Goal: Task Accomplishment & Management: Manage account settings

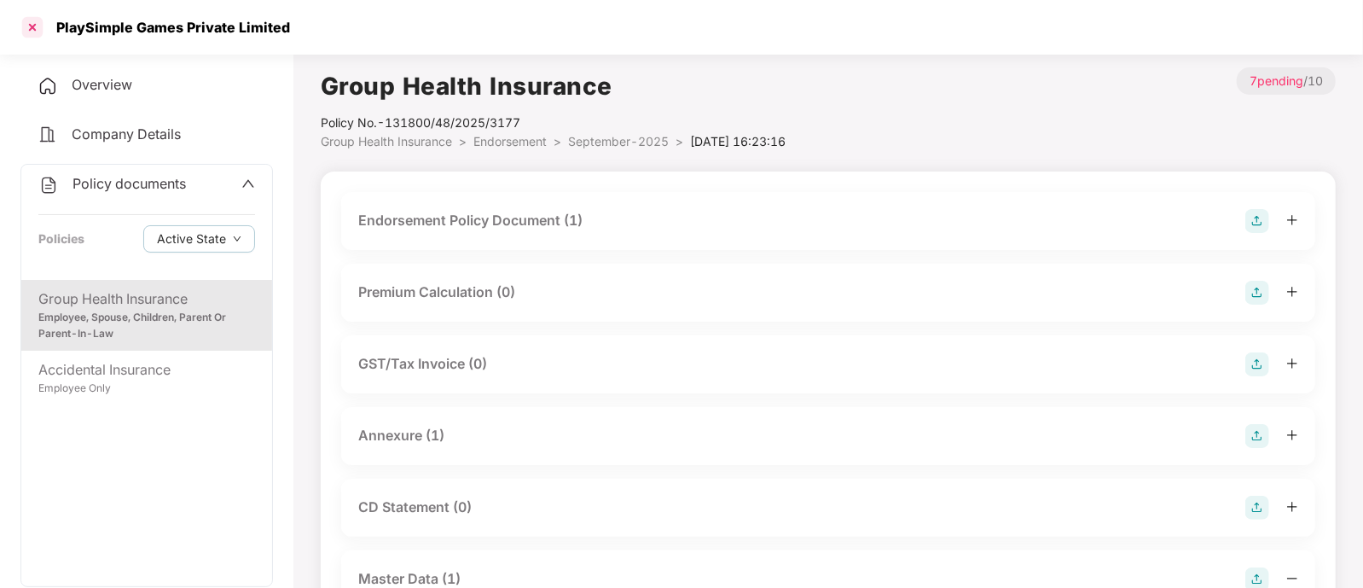
click at [22, 32] on div at bounding box center [32, 27] width 27 height 27
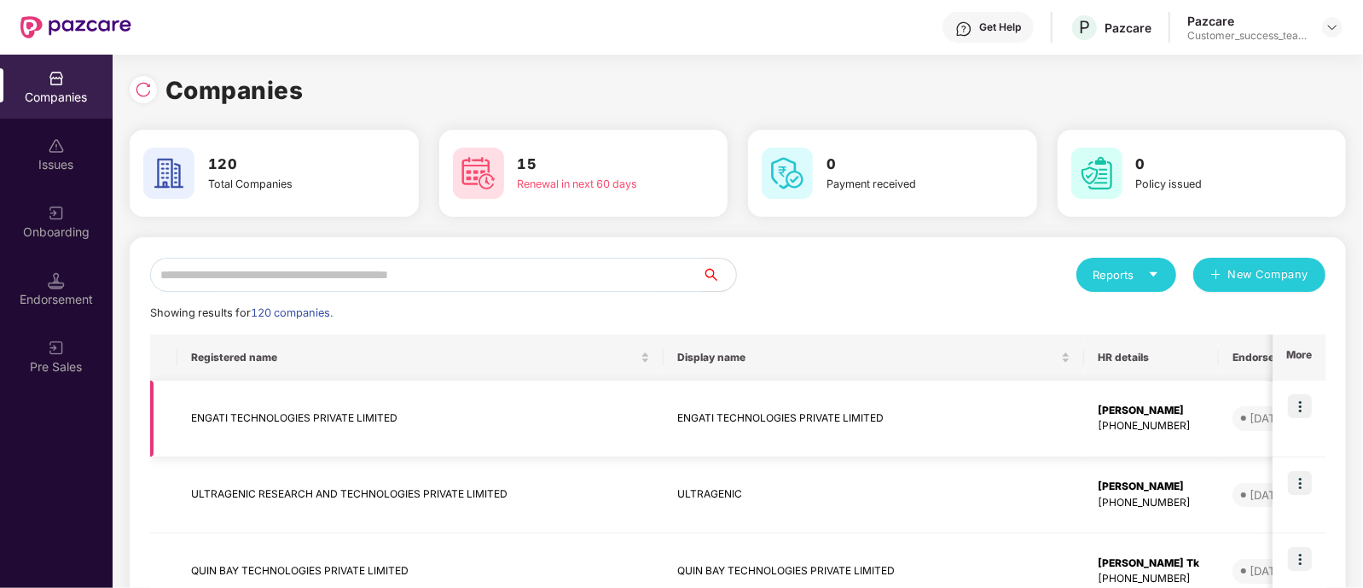
click at [1303, 410] on img at bounding box center [1300, 406] width 24 height 24
click at [409, 270] on input "text" at bounding box center [426, 275] width 552 height 34
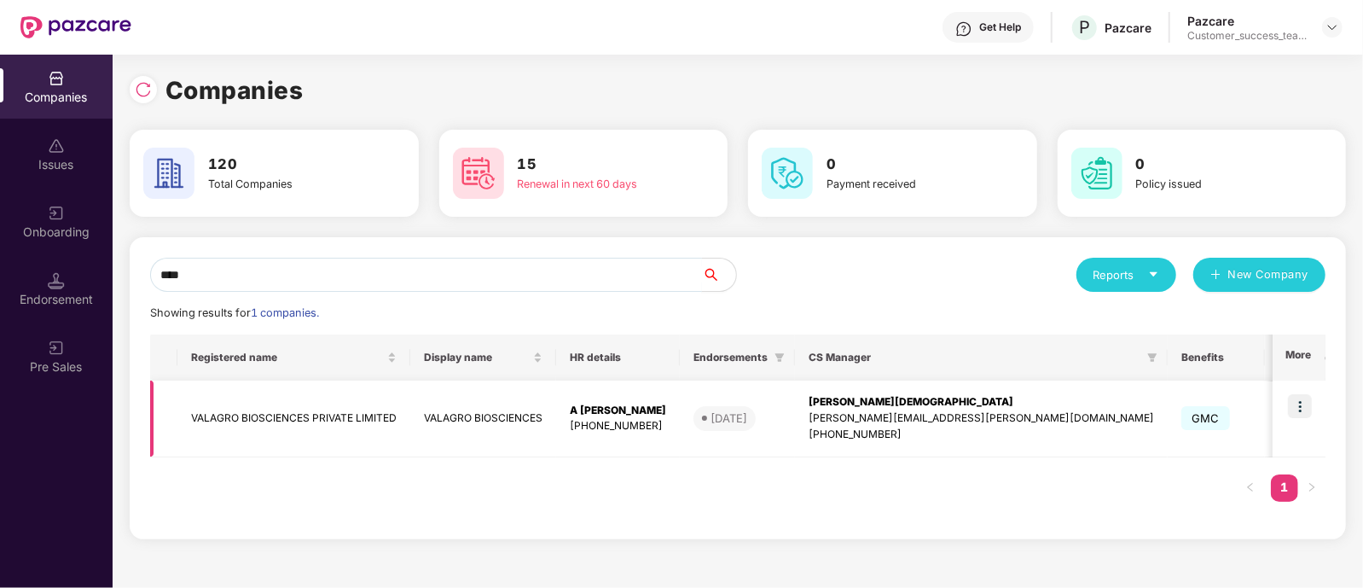
type input "****"
click at [1302, 404] on img at bounding box center [1300, 406] width 24 height 24
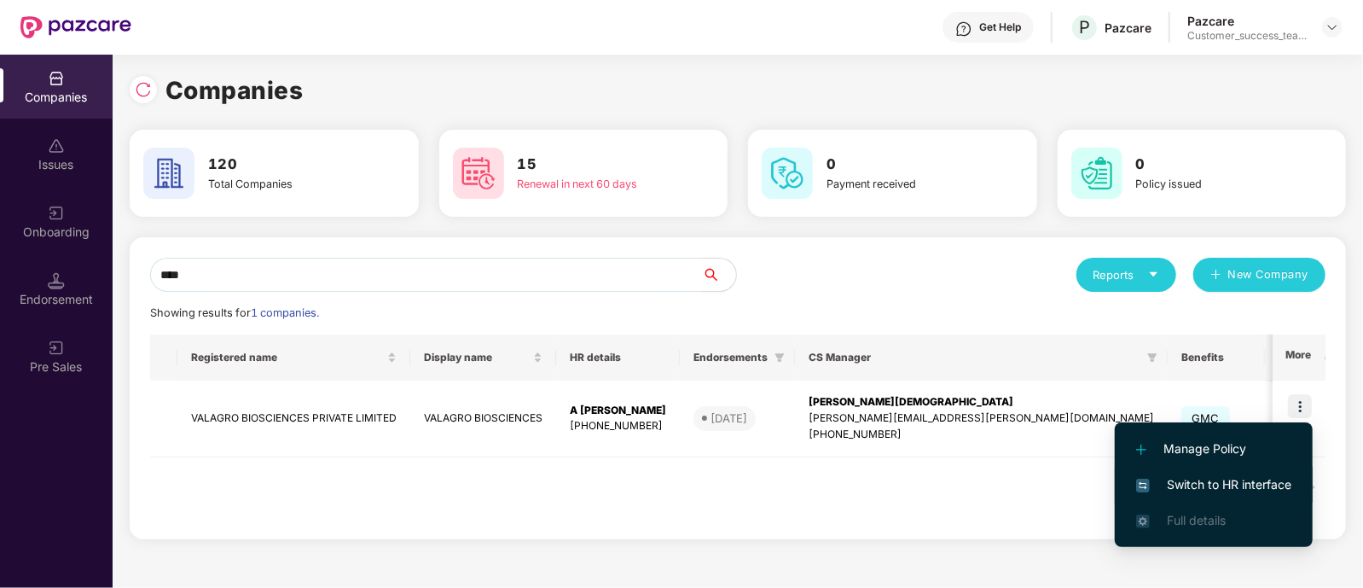
click at [1249, 487] on span "Switch to HR interface" at bounding box center [1213, 484] width 155 height 19
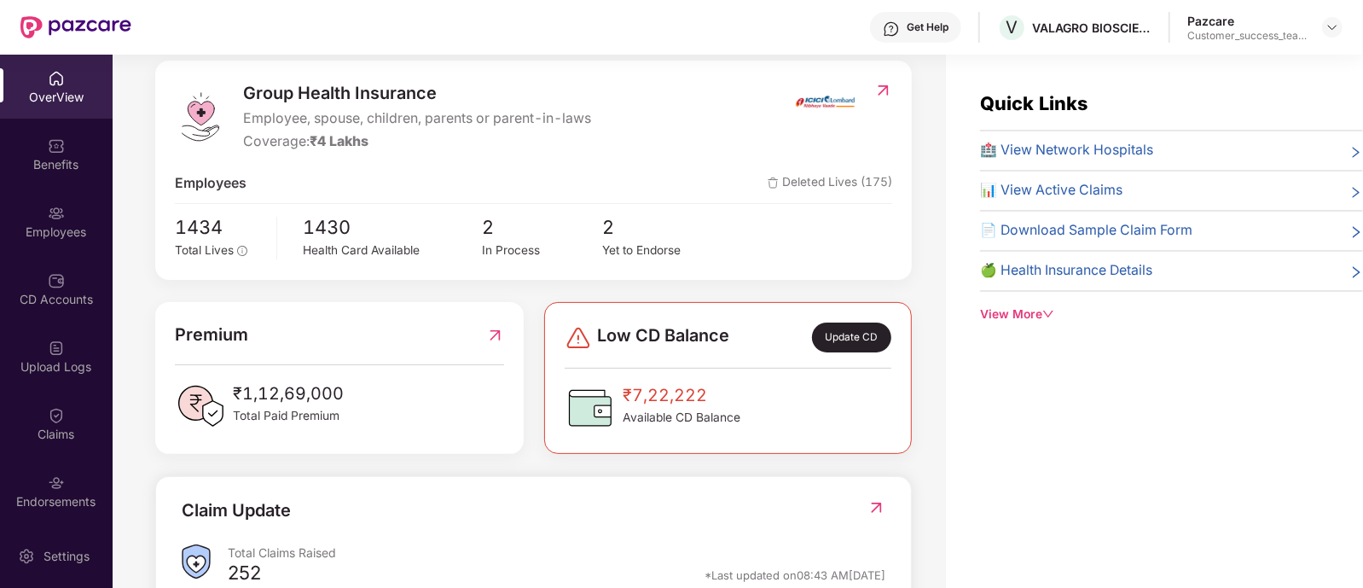
scroll to position [206, 0]
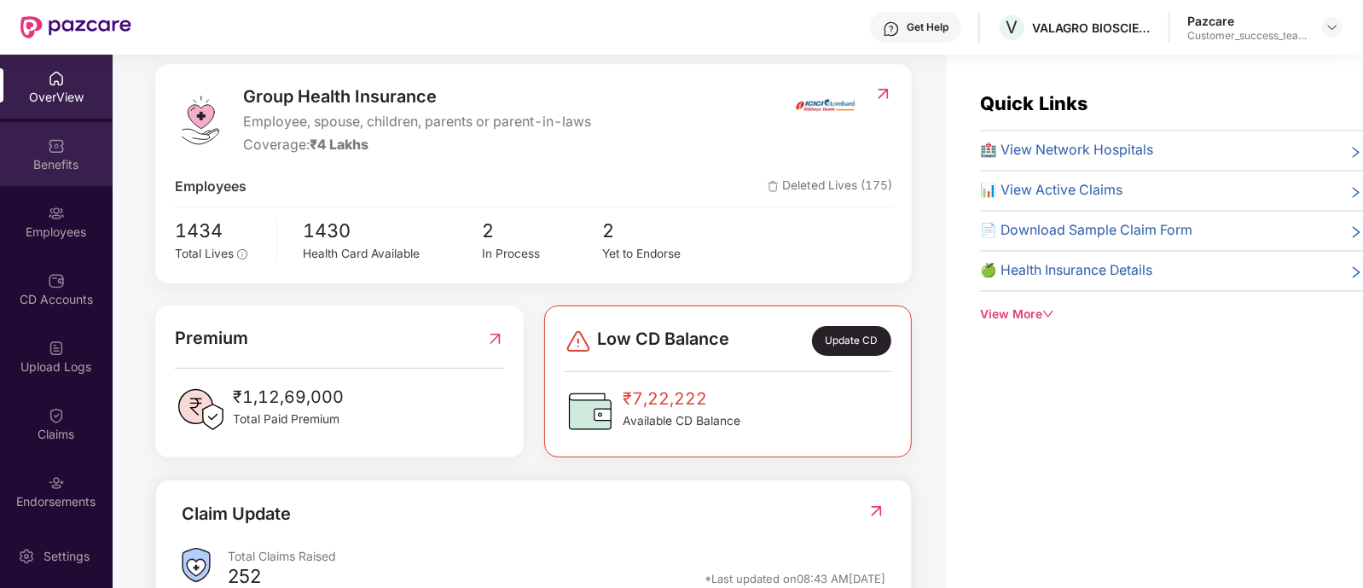
click at [31, 141] on div "Benefits" at bounding box center [56, 154] width 113 height 64
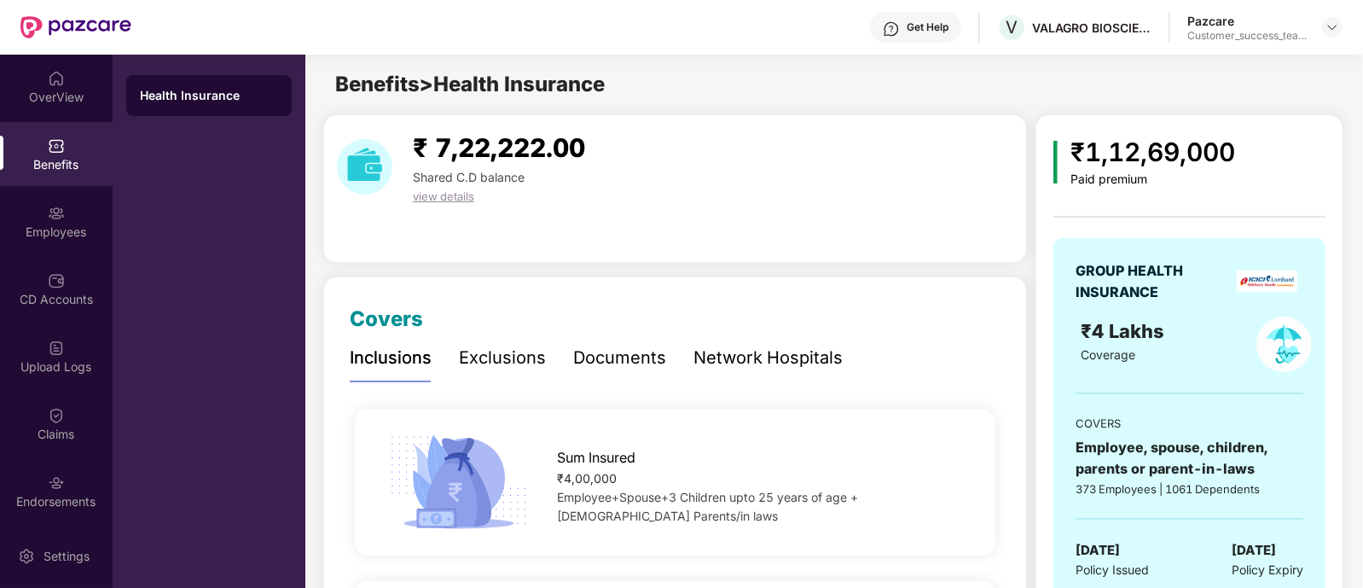
click at [515, 364] on div "Exclusions" at bounding box center [502, 358] width 87 height 26
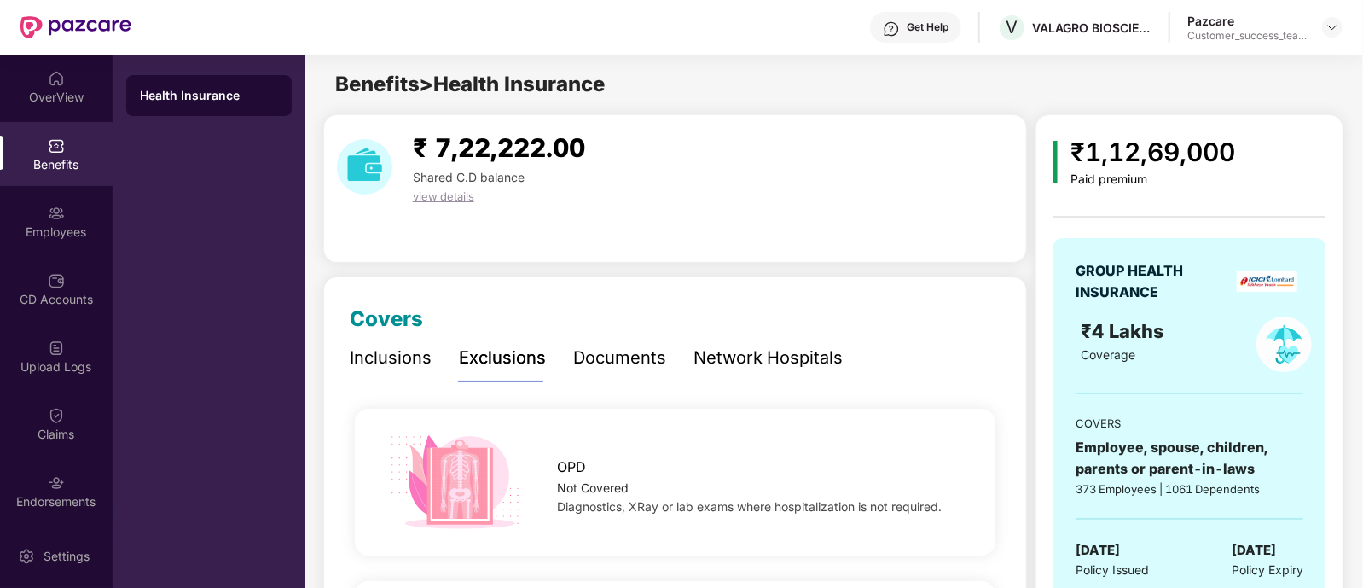
click at [612, 350] on div "Documents" at bounding box center [619, 358] width 93 height 26
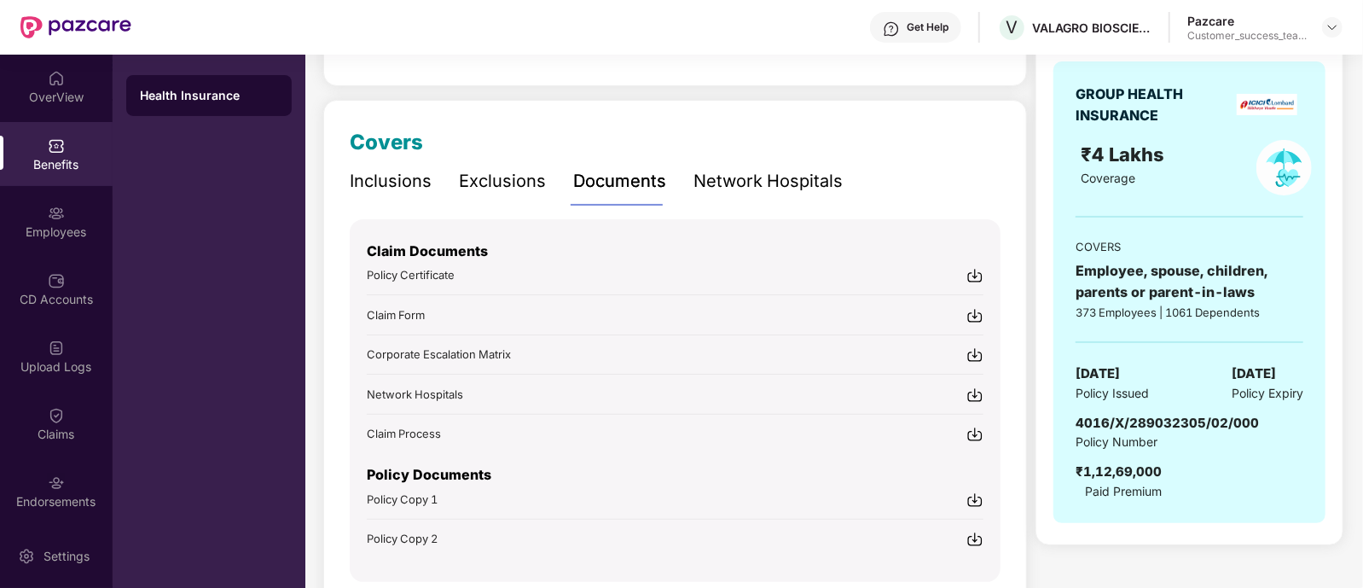
scroll to position [206, 0]
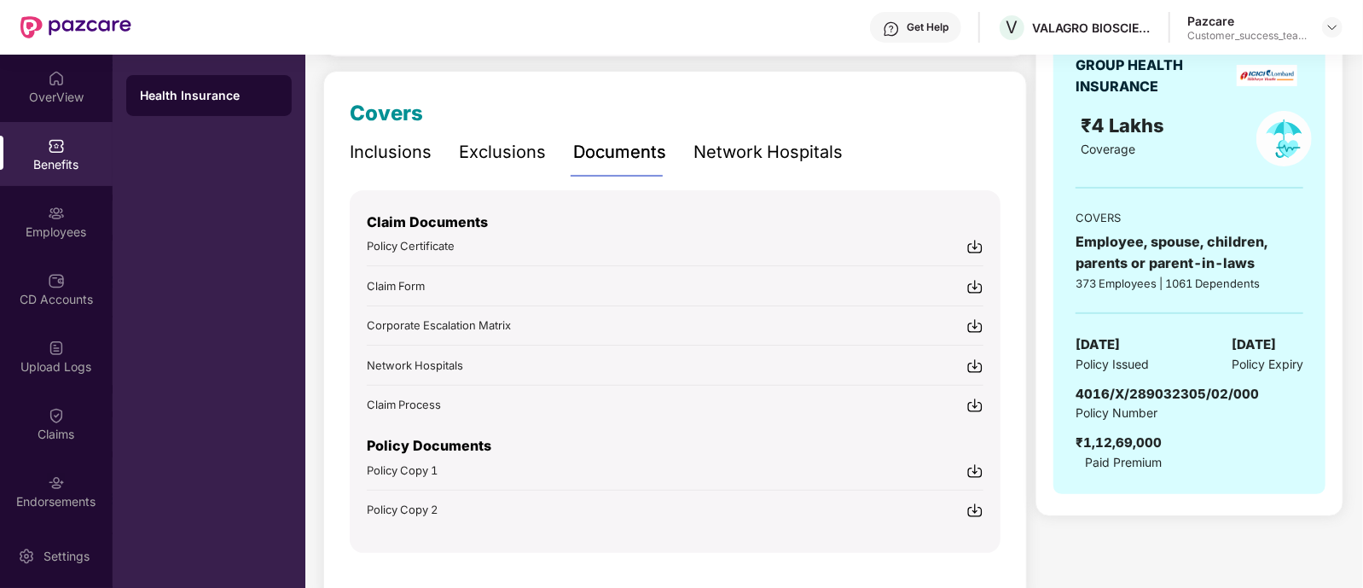
click at [785, 148] on div "Network Hospitals" at bounding box center [768, 152] width 149 height 26
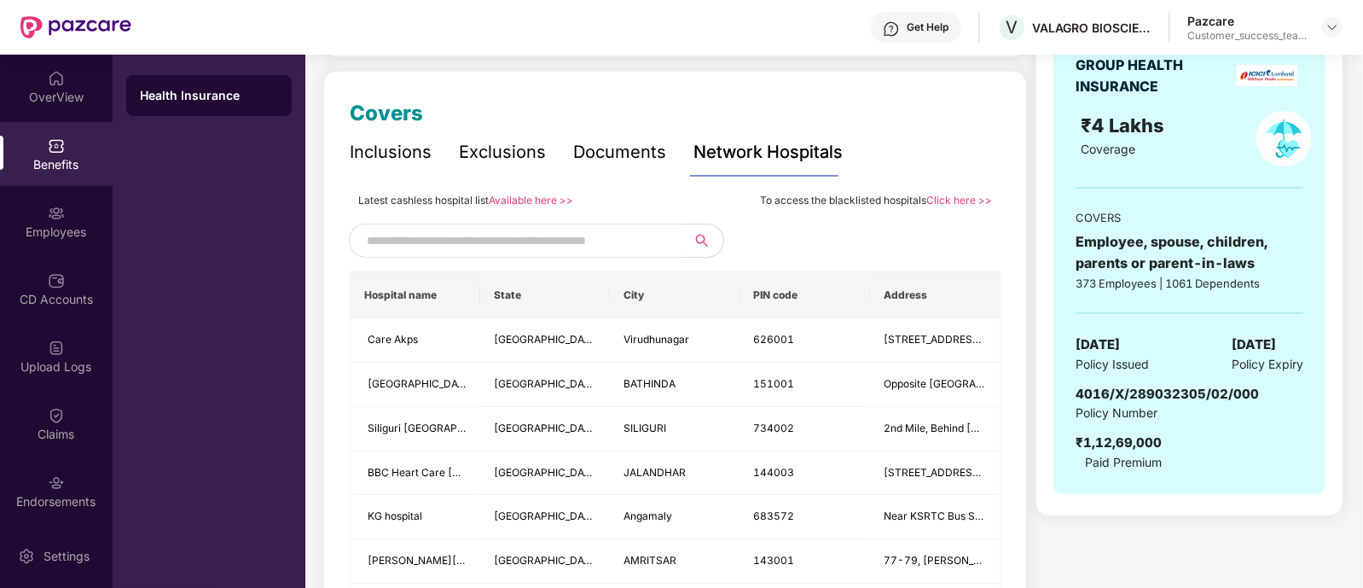
click at [561, 239] on input "text" at bounding box center [513, 241] width 292 height 26
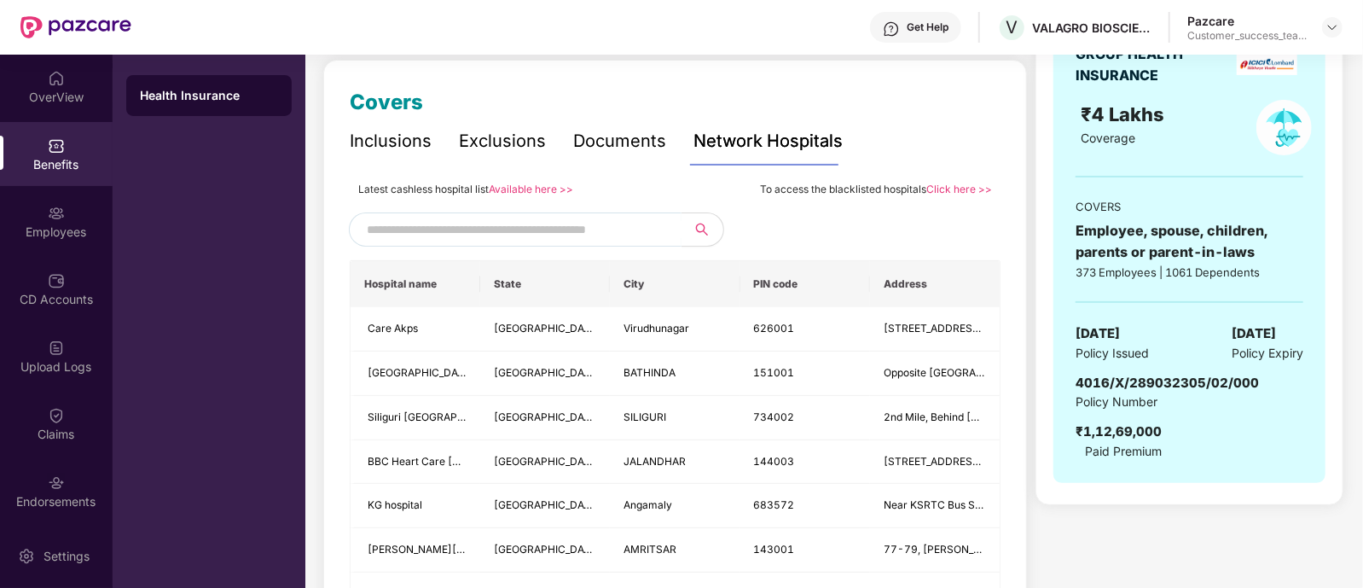
scroll to position [218, 0]
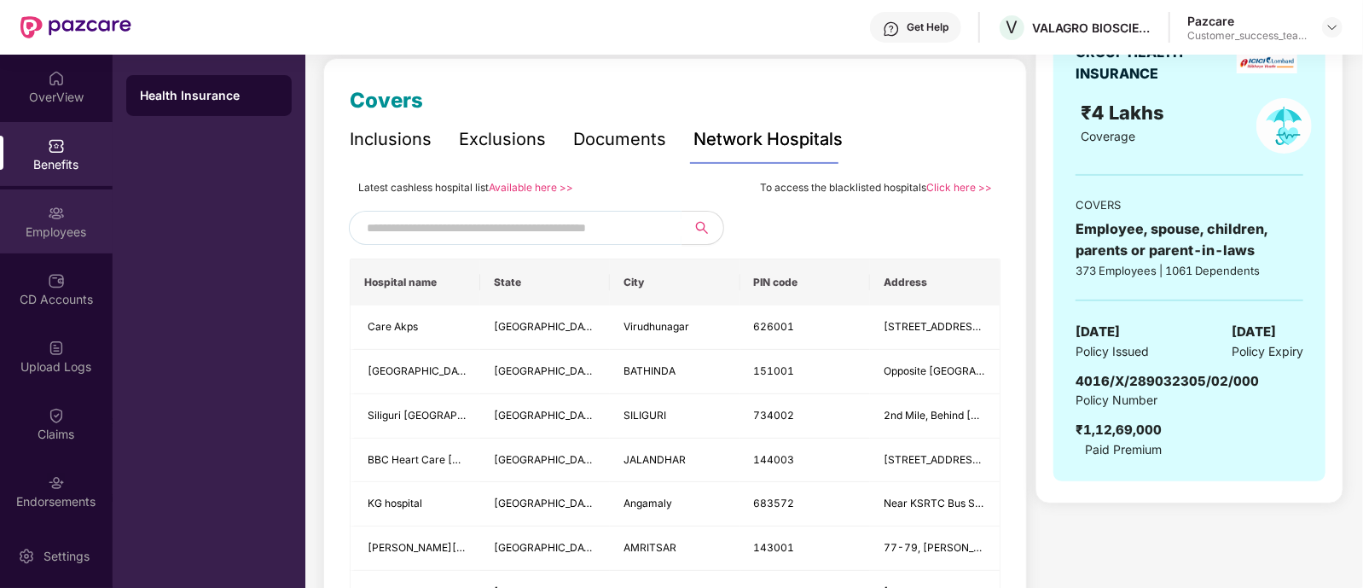
click at [38, 220] on div "Employees" at bounding box center [56, 221] width 113 height 64
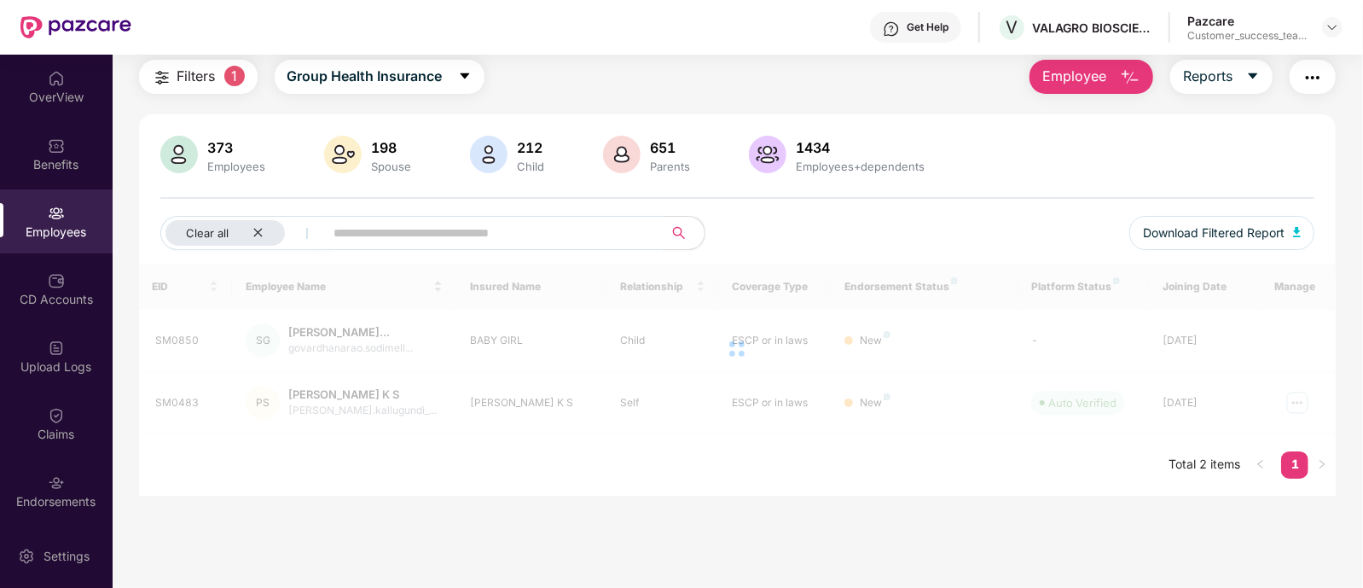
scroll to position [55, 0]
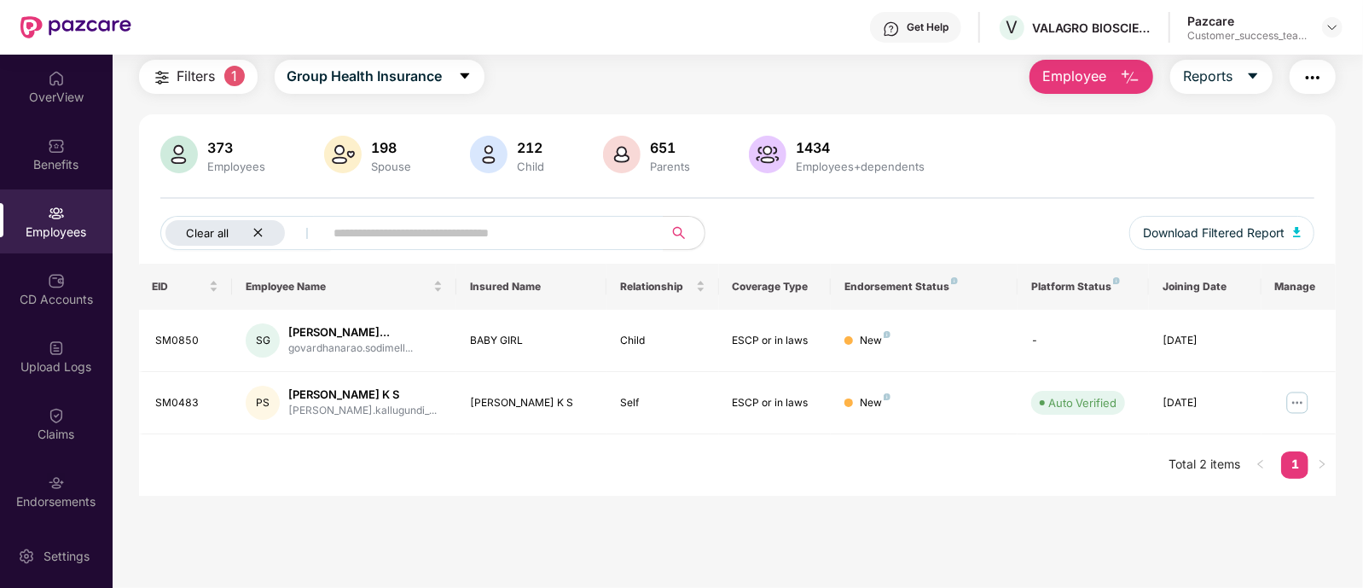
click at [260, 225] on div "Clear all" at bounding box center [224, 233] width 119 height 26
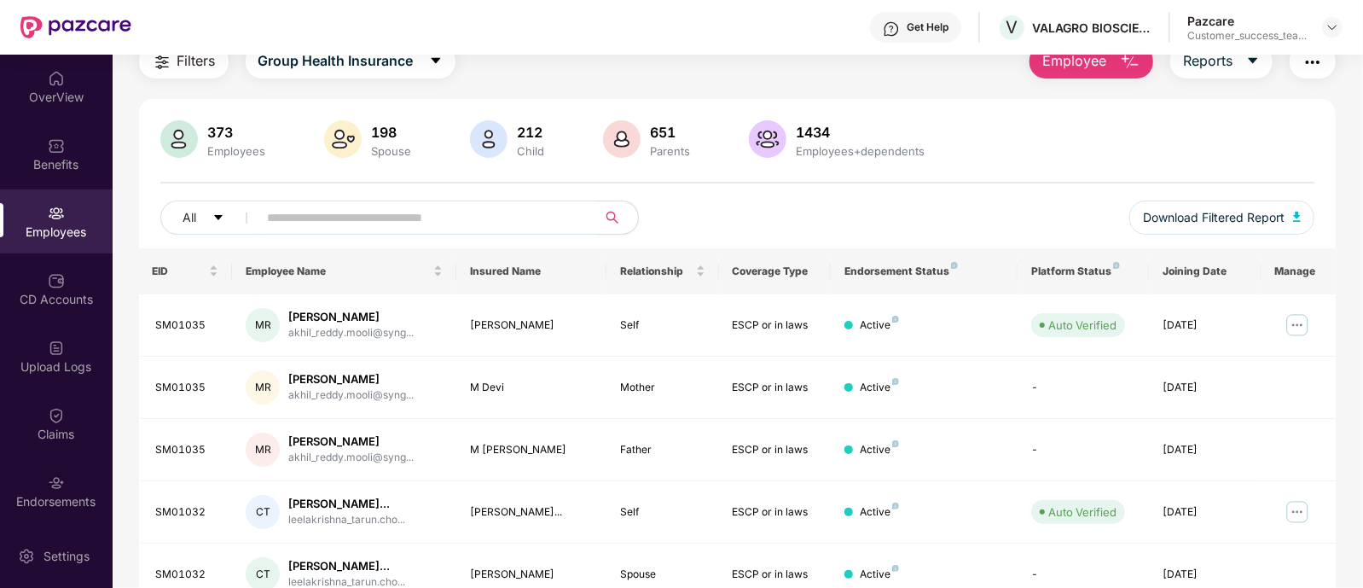
scroll to position [0, 0]
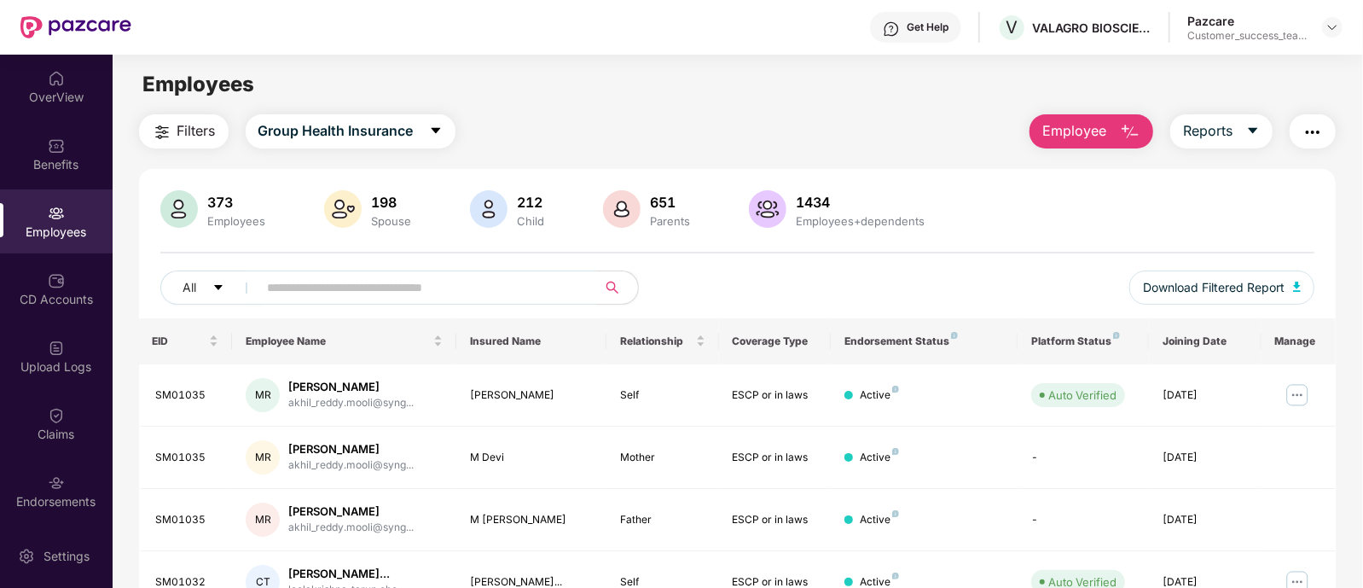
click at [1106, 131] on button "Employee" at bounding box center [1092, 131] width 124 height 34
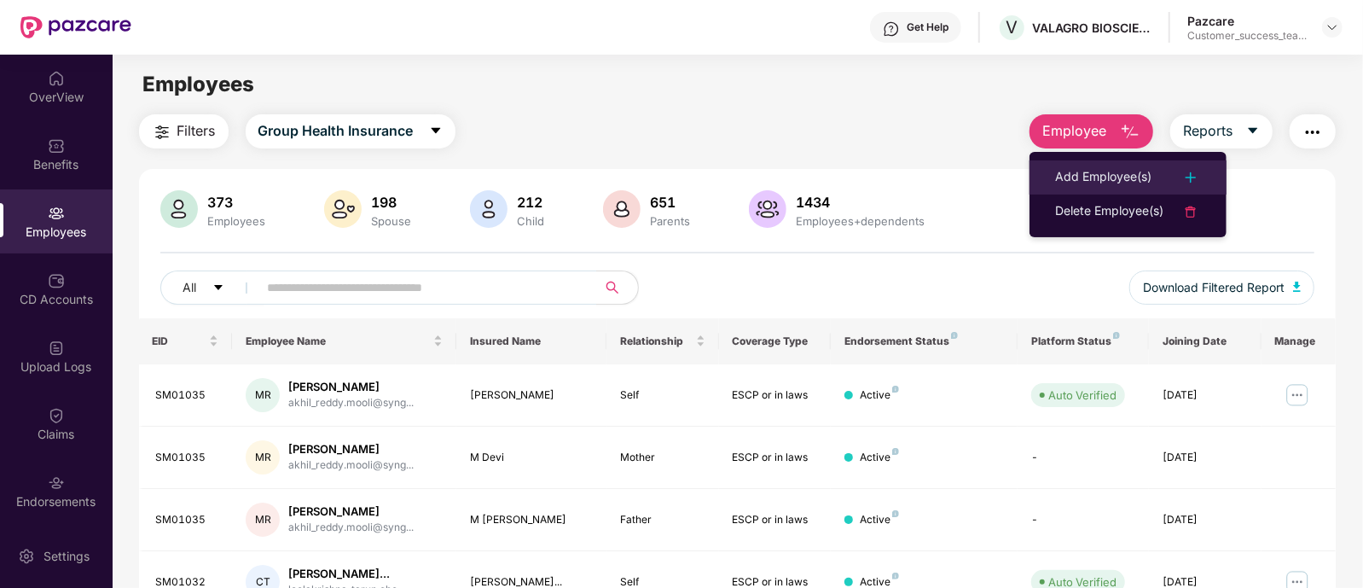
click at [1092, 165] on li "Add Employee(s)" at bounding box center [1128, 177] width 197 height 34
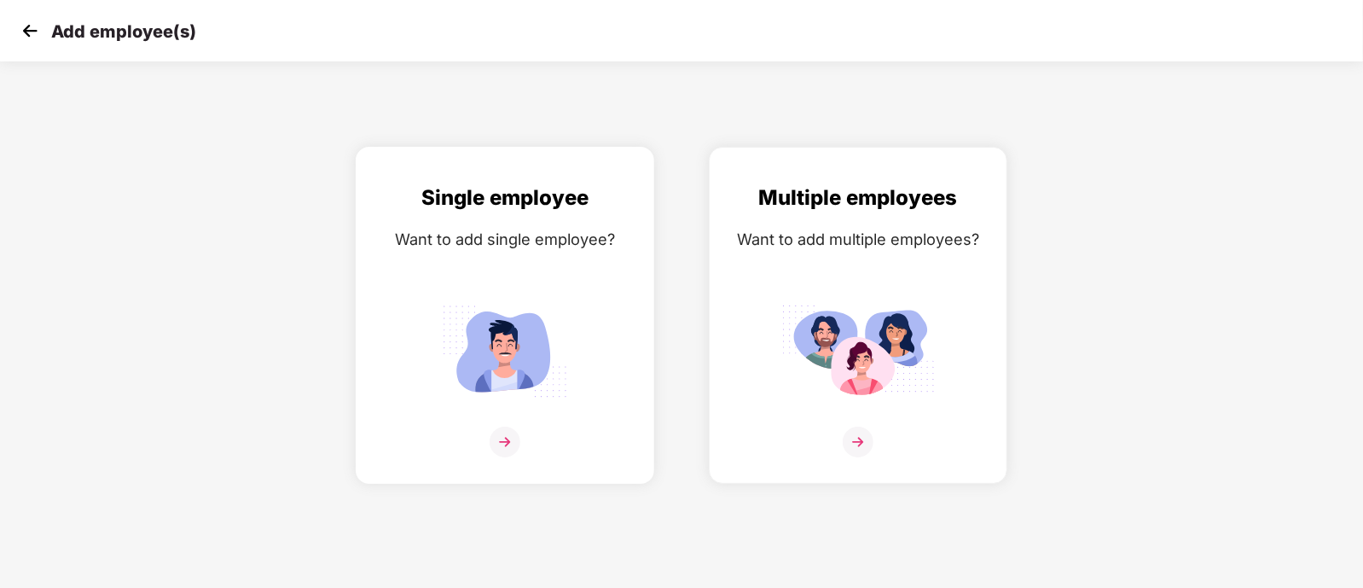
click at [531, 296] on div "Single employee Want to add single employee?" at bounding box center [505, 330] width 263 height 297
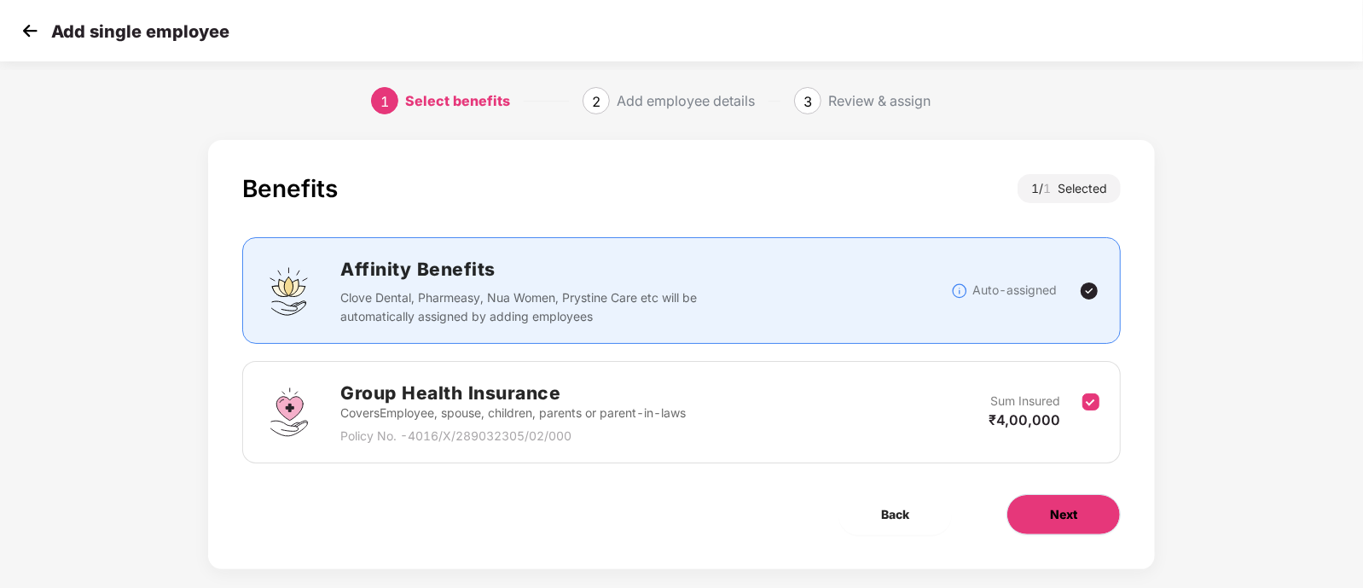
click at [1064, 519] on span "Next" at bounding box center [1063, 514] width 27 height 19
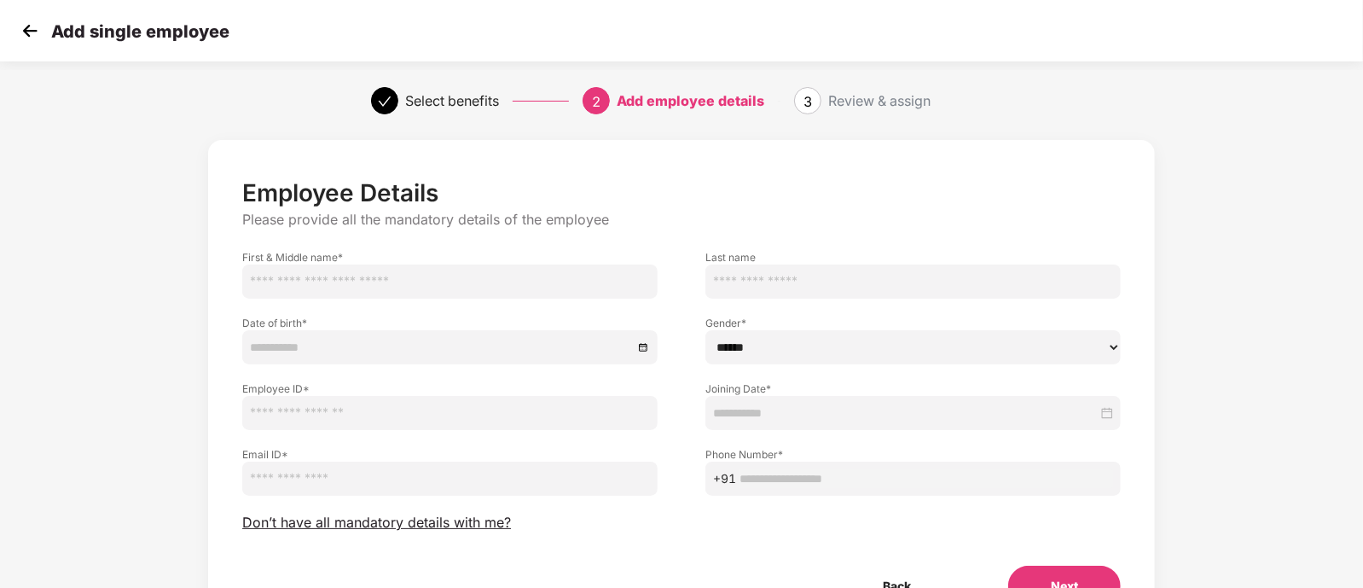
click at [23, 19] on img at bounding box center [30, 31] width 26 height 26
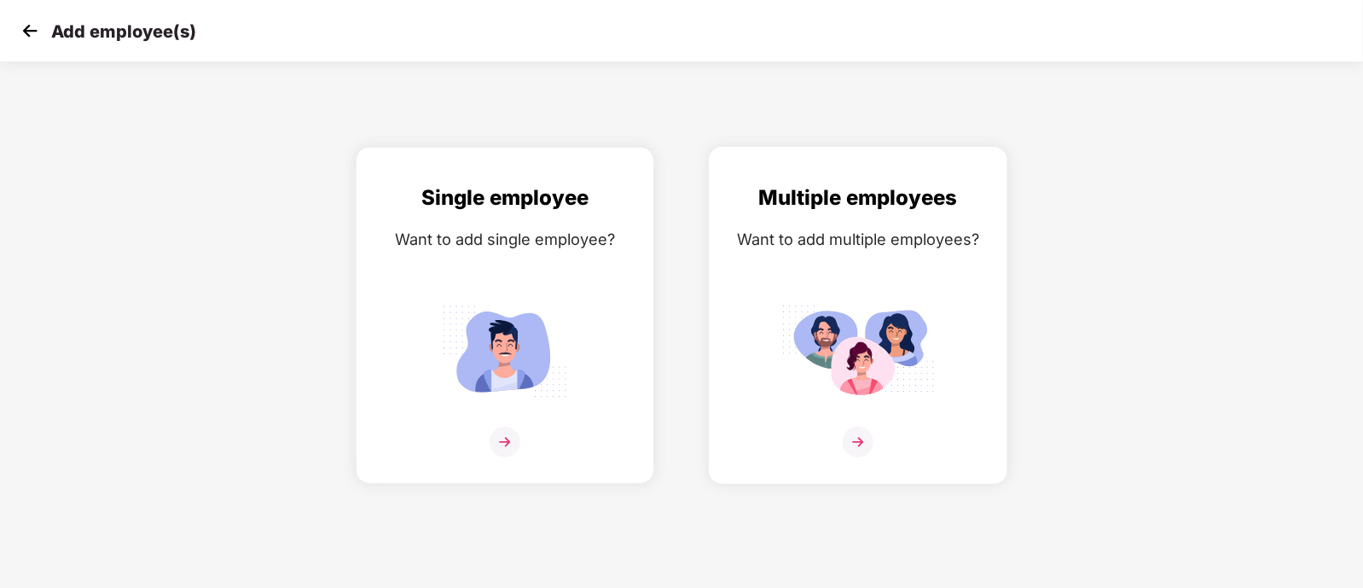
click at [838, 284] on div "Multiple employees Want to add multiple employees?" at bounding box center [858, 330] width 263 height 297
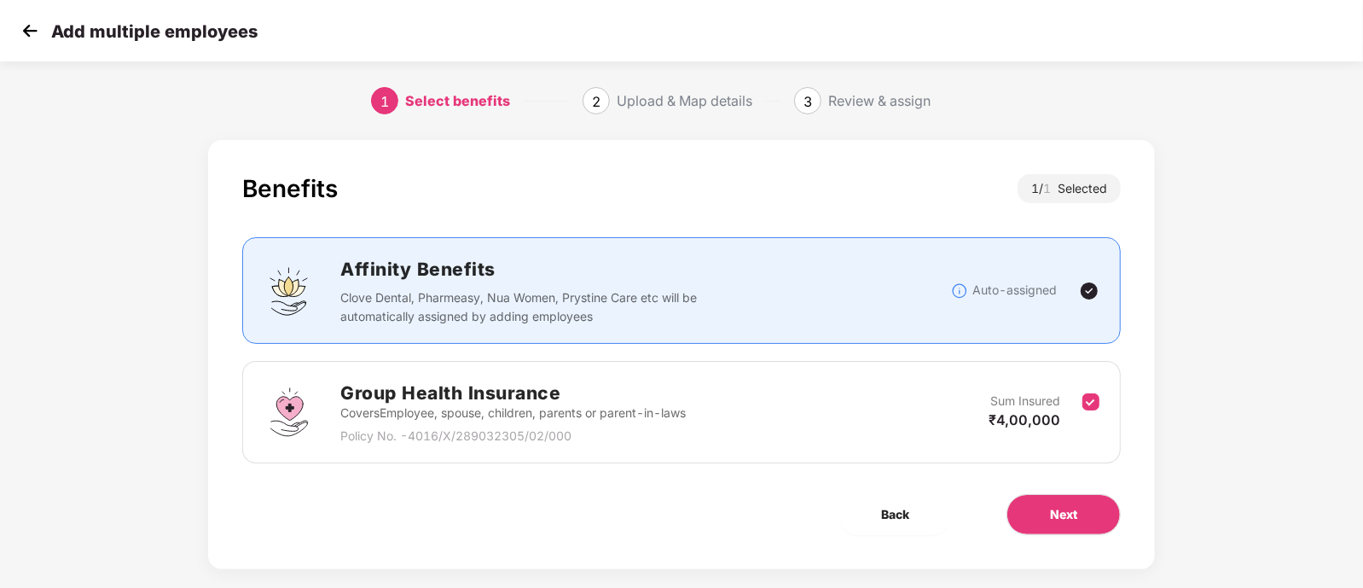
scroll to position [23, 0]
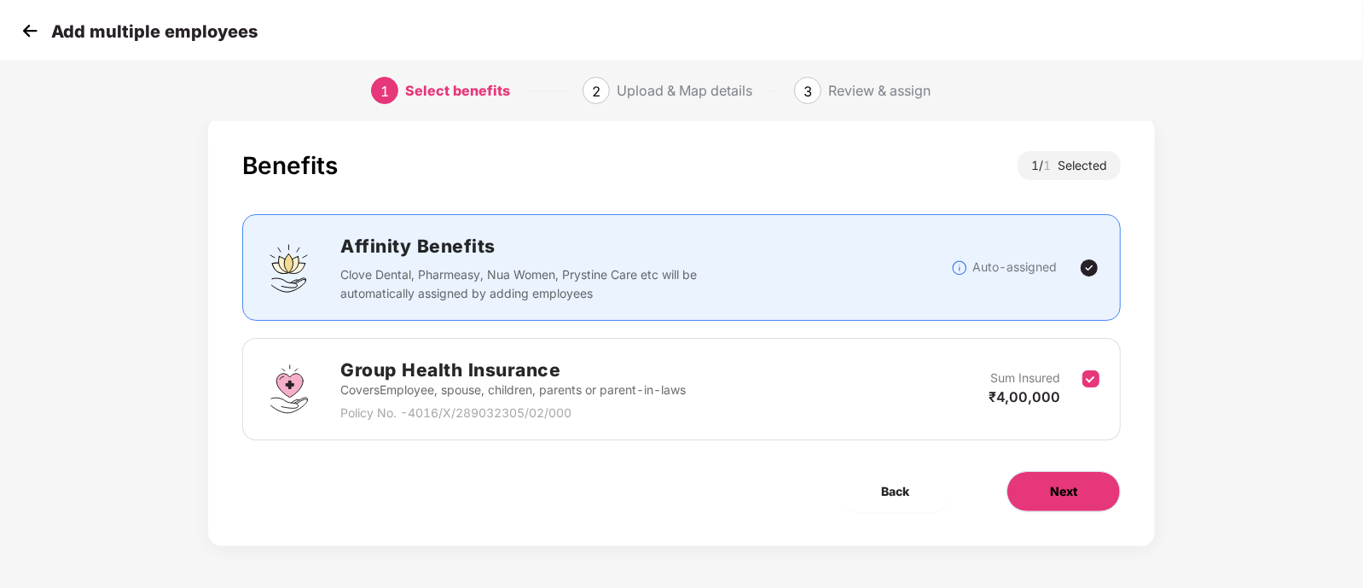
click at [1071, 473] on button "Next" at bounding box center [1064, 491] width 114 height 41
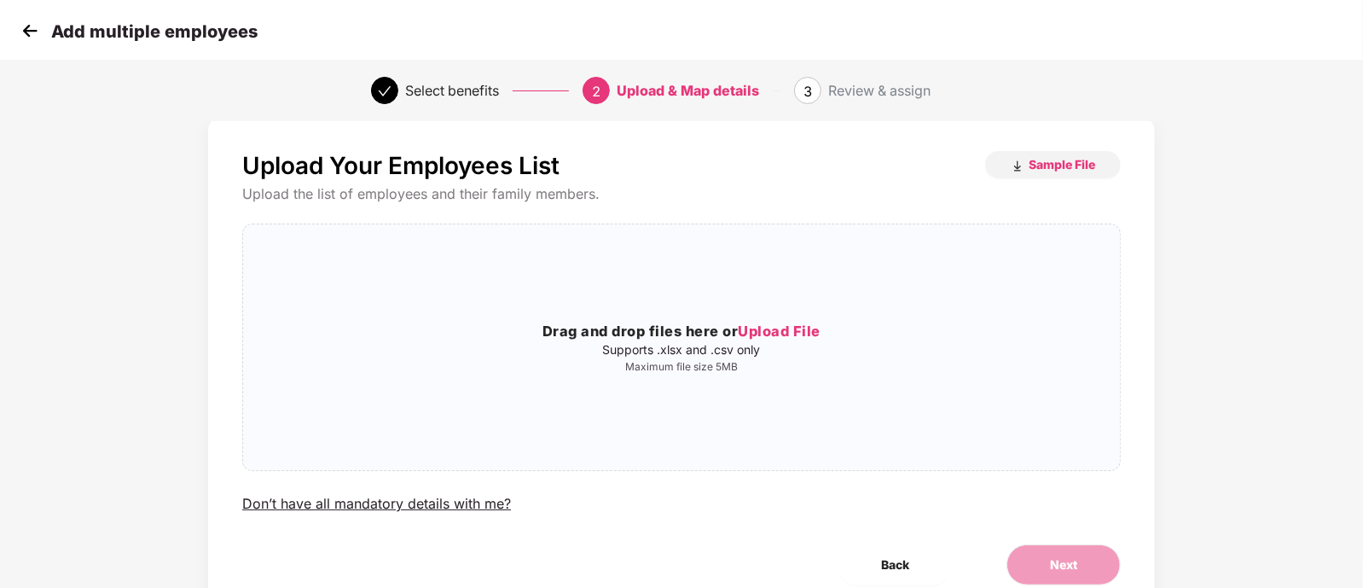
scroll to position [0, 0]
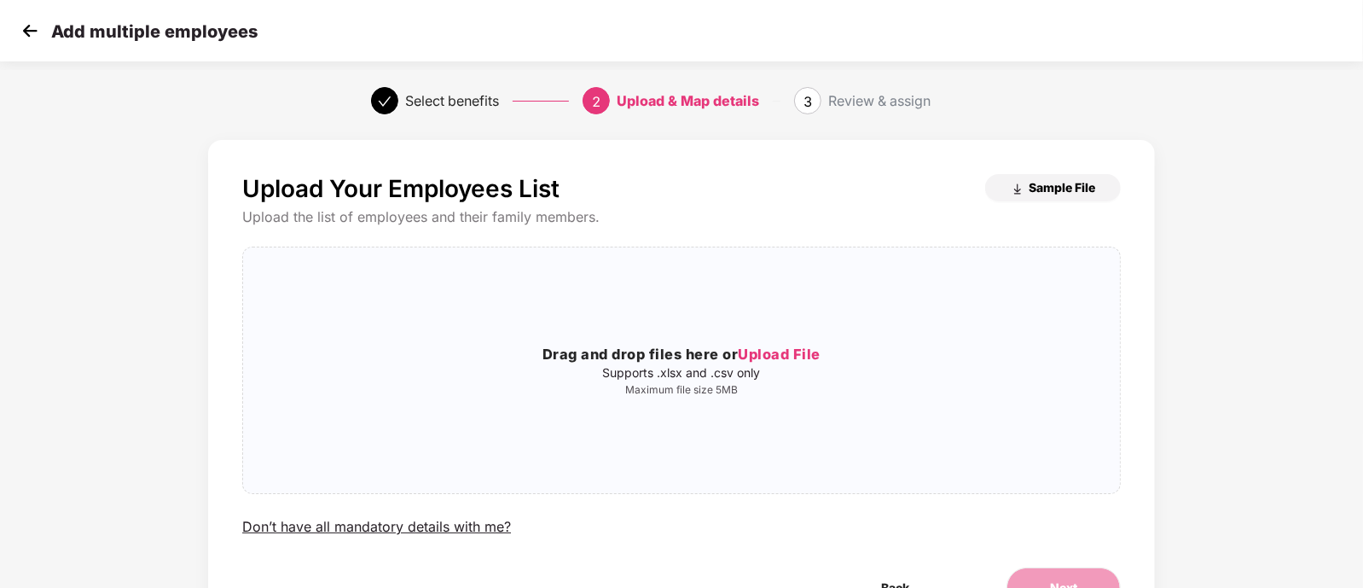
click at [1050, 184] on span "Sample File" at bounding box center [1062, 187] width 67 height 16
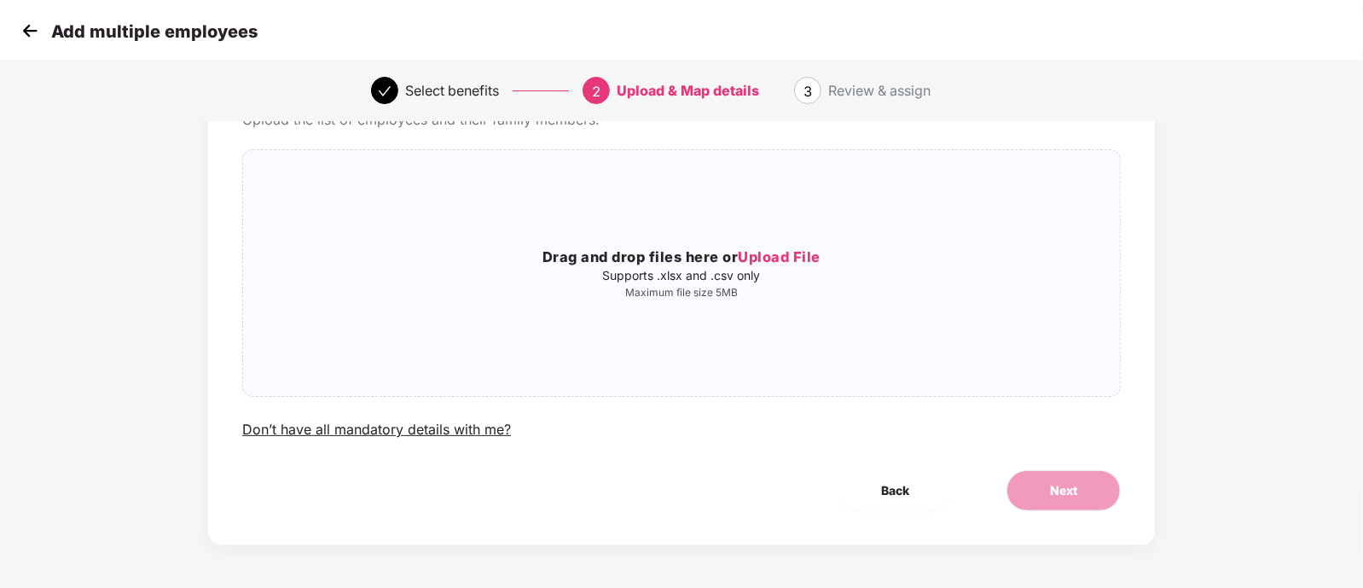
click at [22, 34] on img at bounding box center [30, 31] width 26 height 26
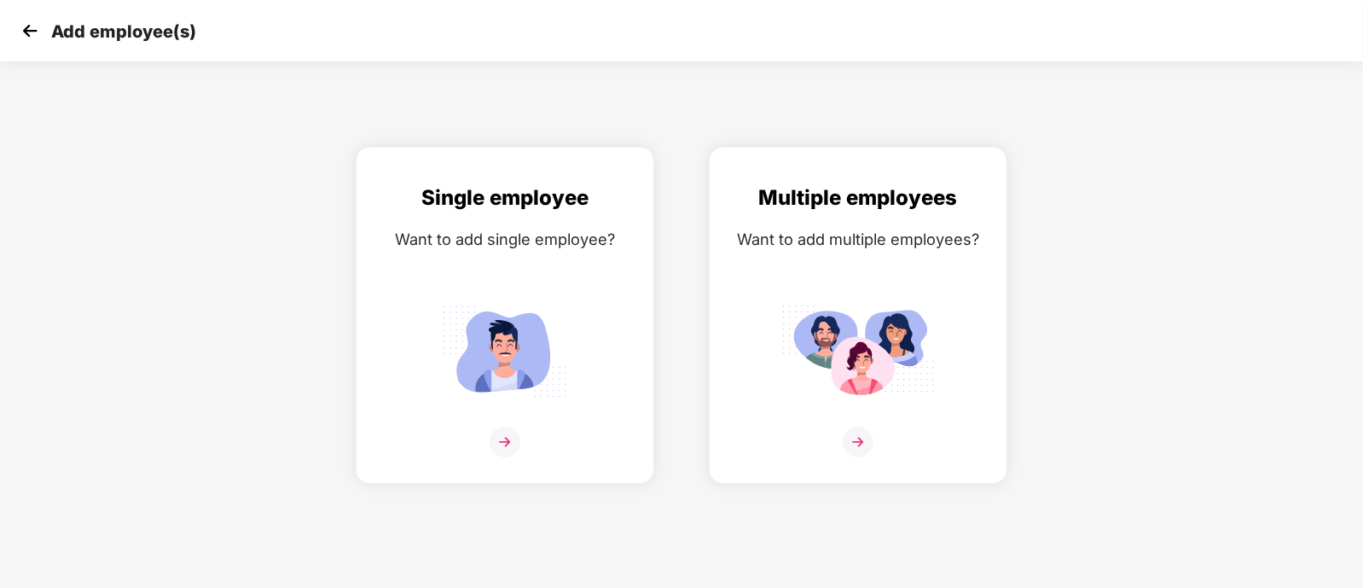
click at [38, 40] on img at bounding box center [30, 31] width 26 height 26
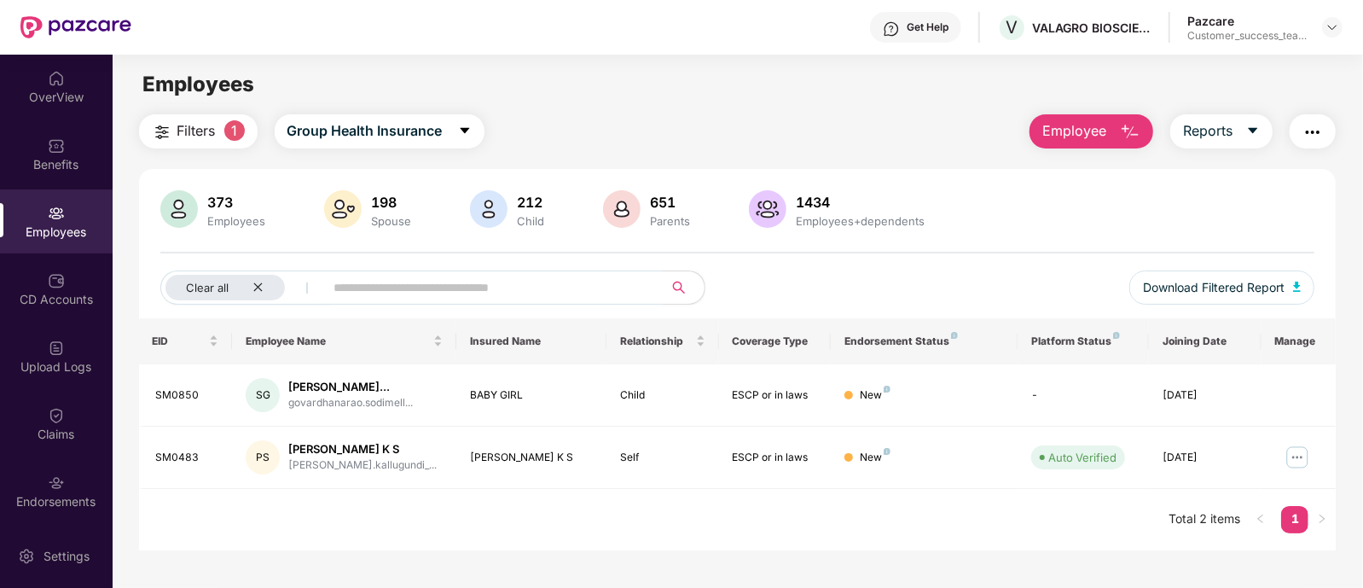
click at [1088, 141] on span "Employee" at bounding box center [1074, 130] width 64 height 21
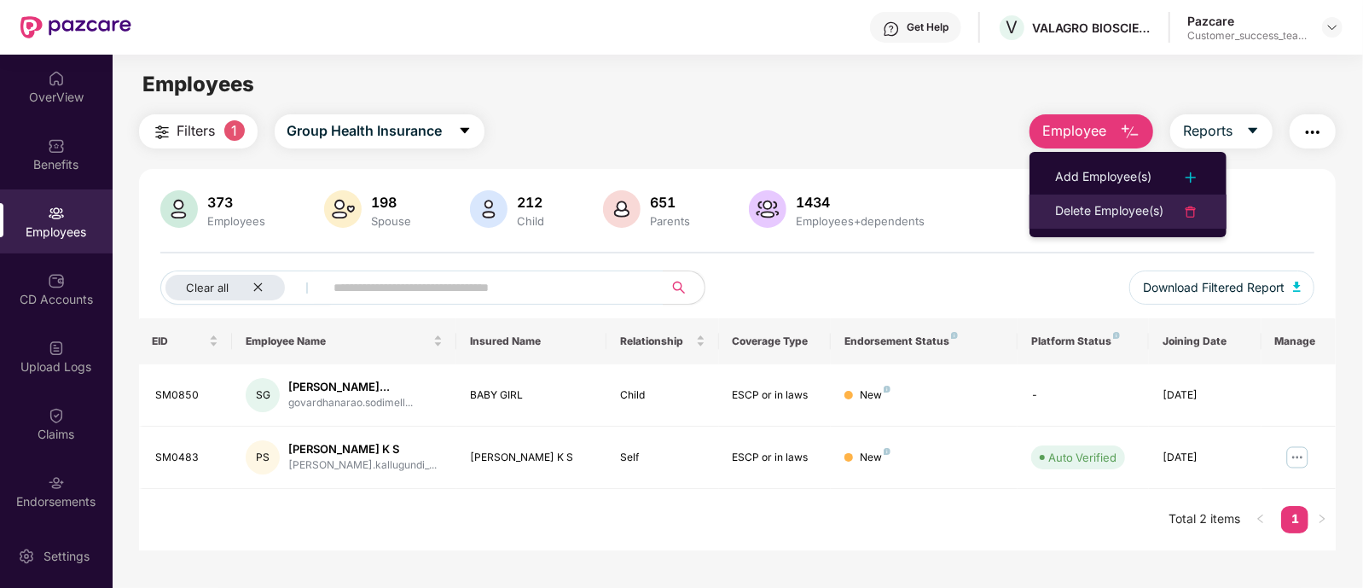
click at [1108, 208] on div "Delete Employee(s)" at bounding box center [1109, 211] width 108 height 20
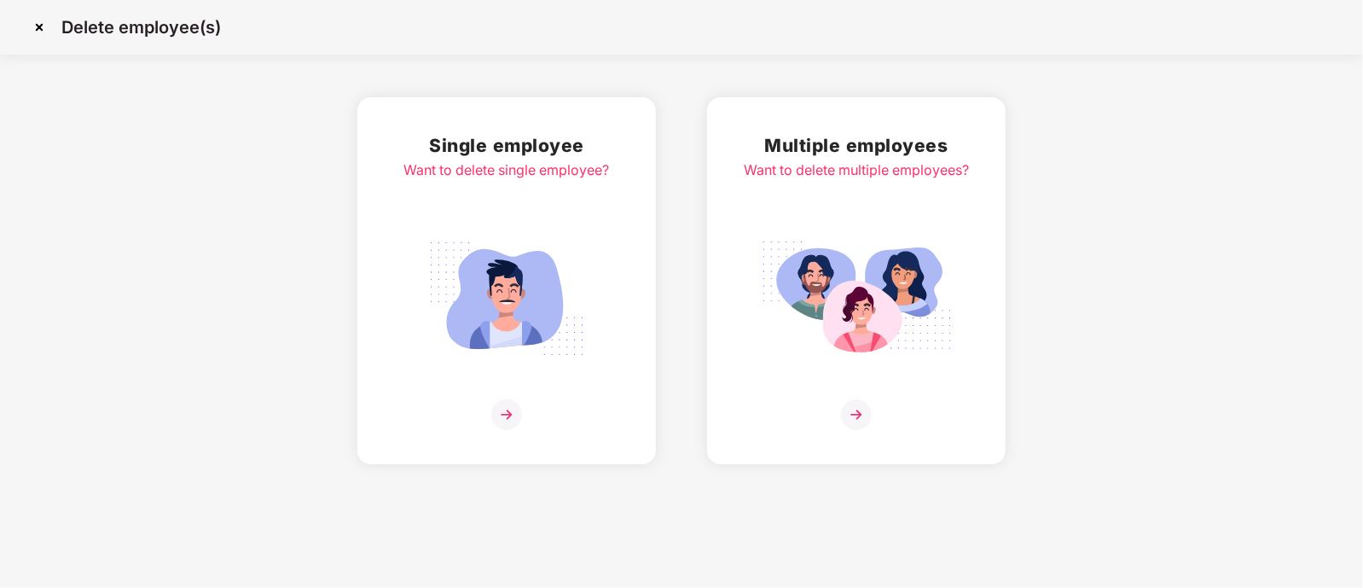
click at [833, 245] on img at bounding box center [856, 298] width 191 height 133
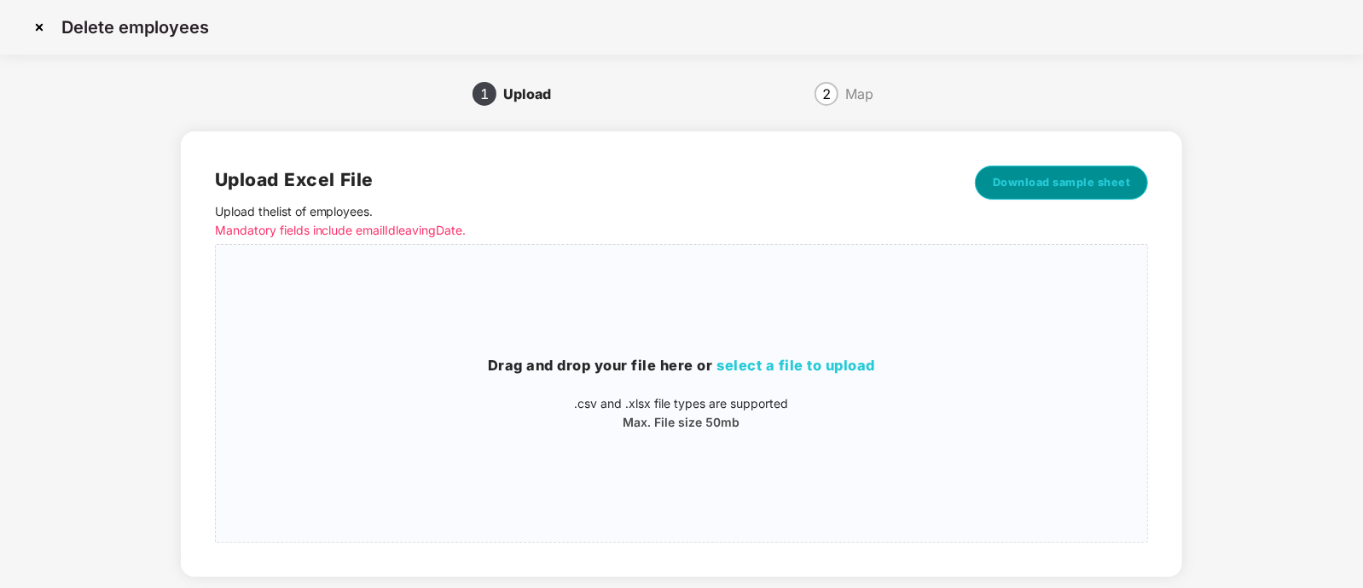
click at [1095, 192] on button "Download sample sheet" at bounding box center [1062, 182] width 174 height 34
click at [37, 26] on img at bounding box center [39, 27] width 27 height 27
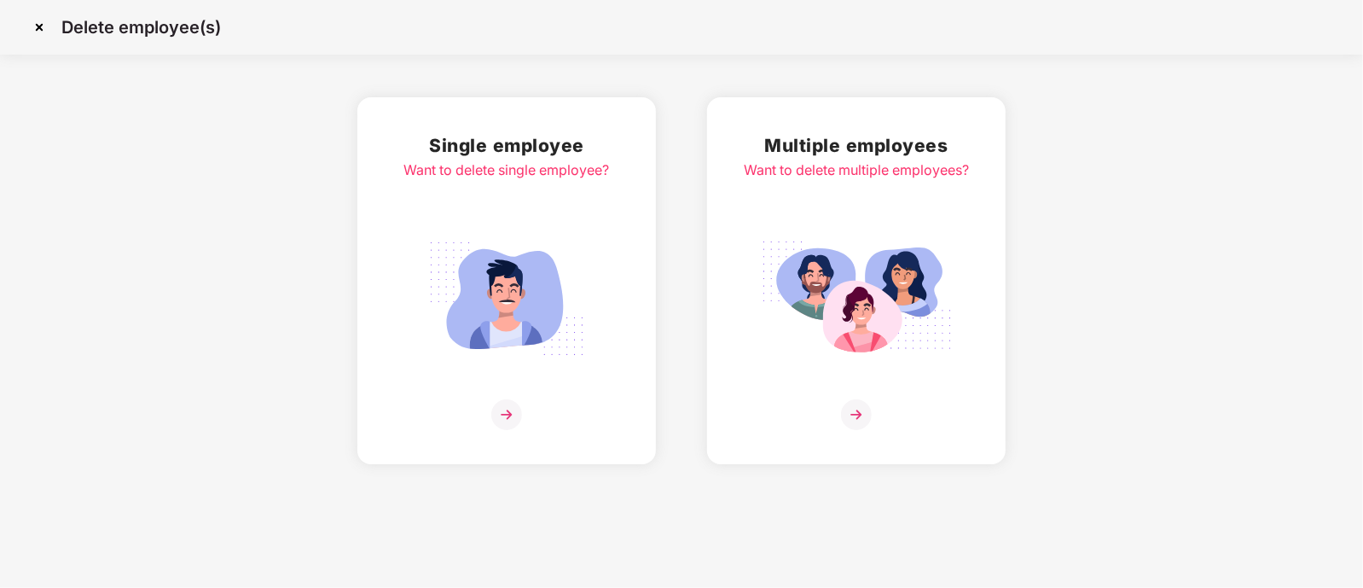
click at [41, 26] on img at bounding box center [39, 27] width 27 height 27
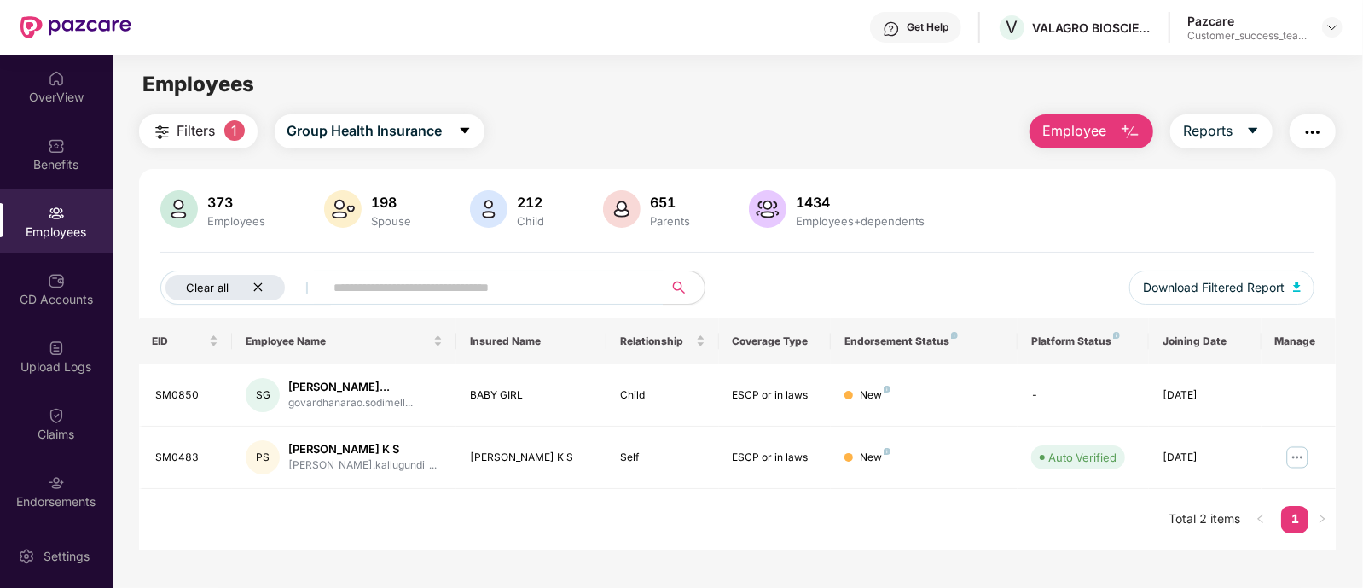
click at [256, 286] on icon "close" at bounding box center [257, 286] width 11 height 11
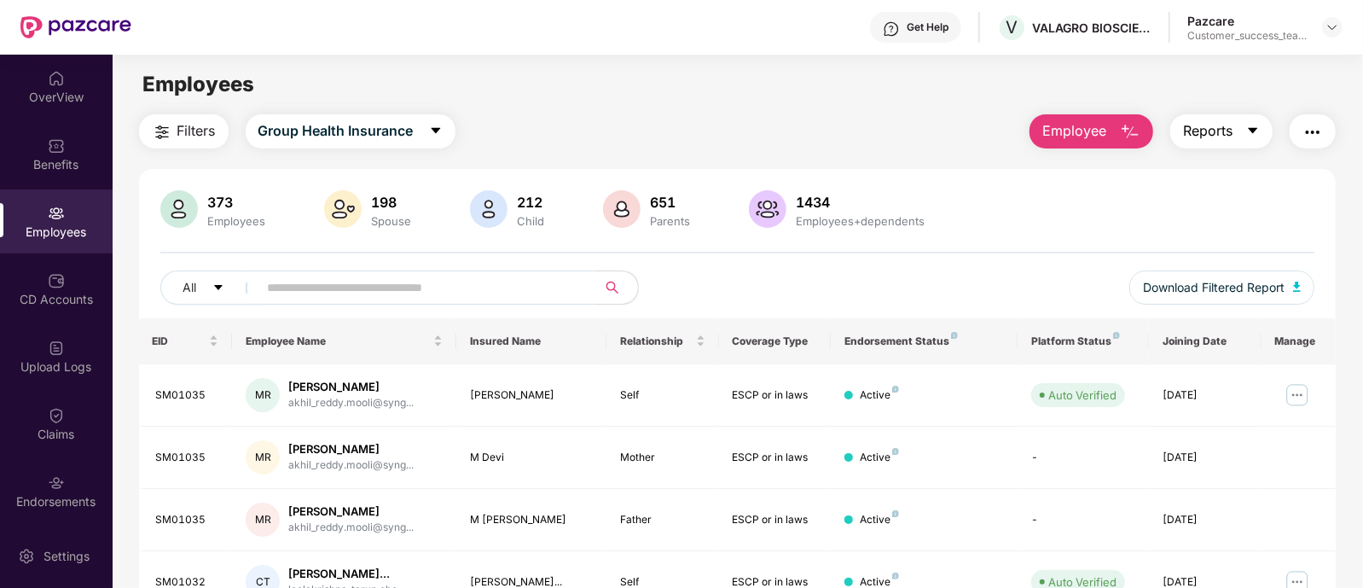
click at [1206, 129] on span "Reports" at bounding box center [1207, 130] width 49 height 21
click at [960, 43] on div "Get Help V VALAGRO BIOSCIENCES Pazcare Customer_success_team_lead" at bounding box center [736, 27] width 1211 height 55
click at [1310, 134] on img "button" at bounding box center [1313, 132] width 20 height 20
click at [904, 116] on div "Filters Group Health Insurance Employee Reports" at bounding box center [738, 131] width 1198 height 34
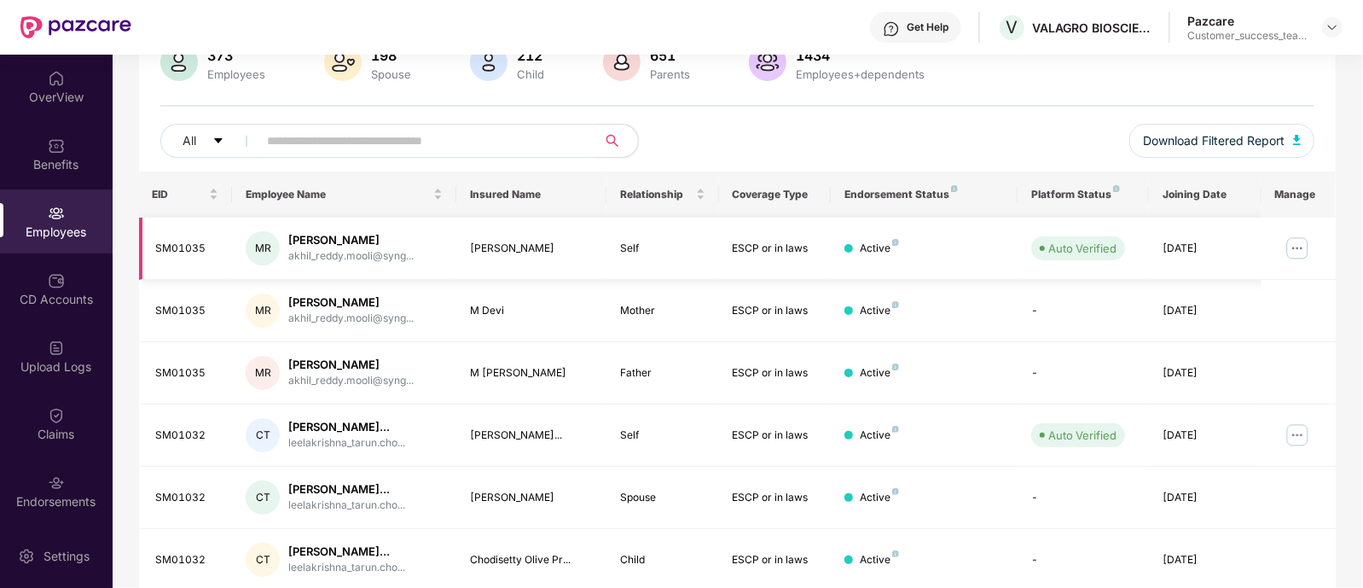
scroll to position [149, 0]
click at [1291, 243] on img at bounding box center [1297, 245] width 27 height 27
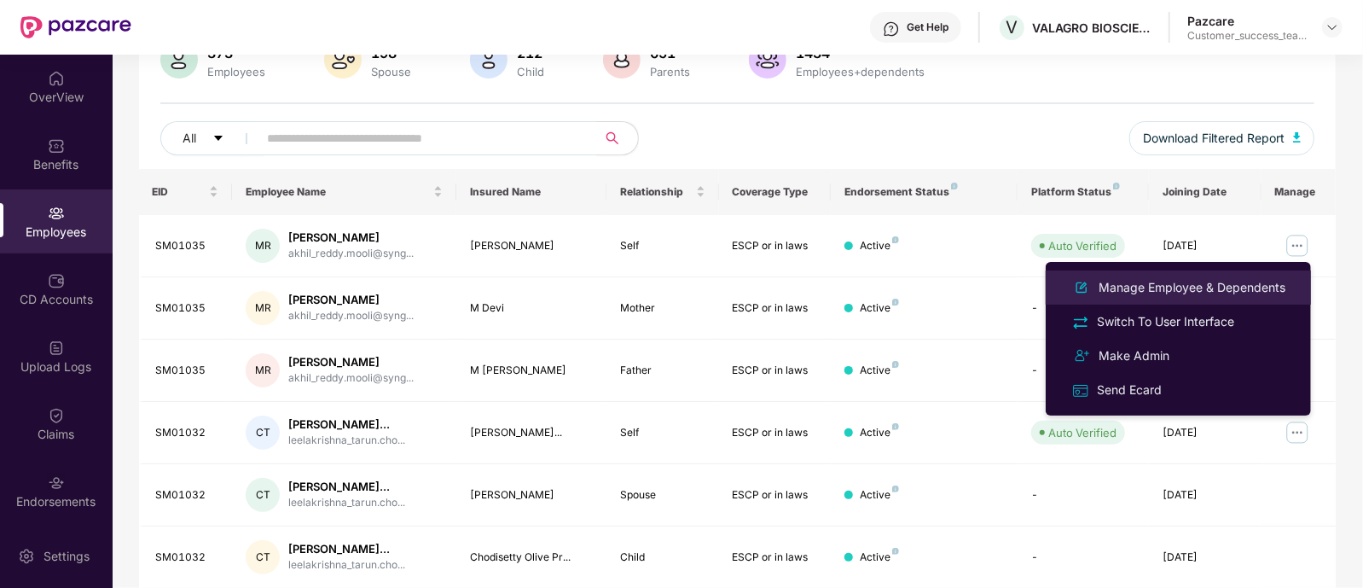
click at [1187, 276] on li "Manage Employee & Dependents" at bounding box center [1178, 287] width 265 height 34
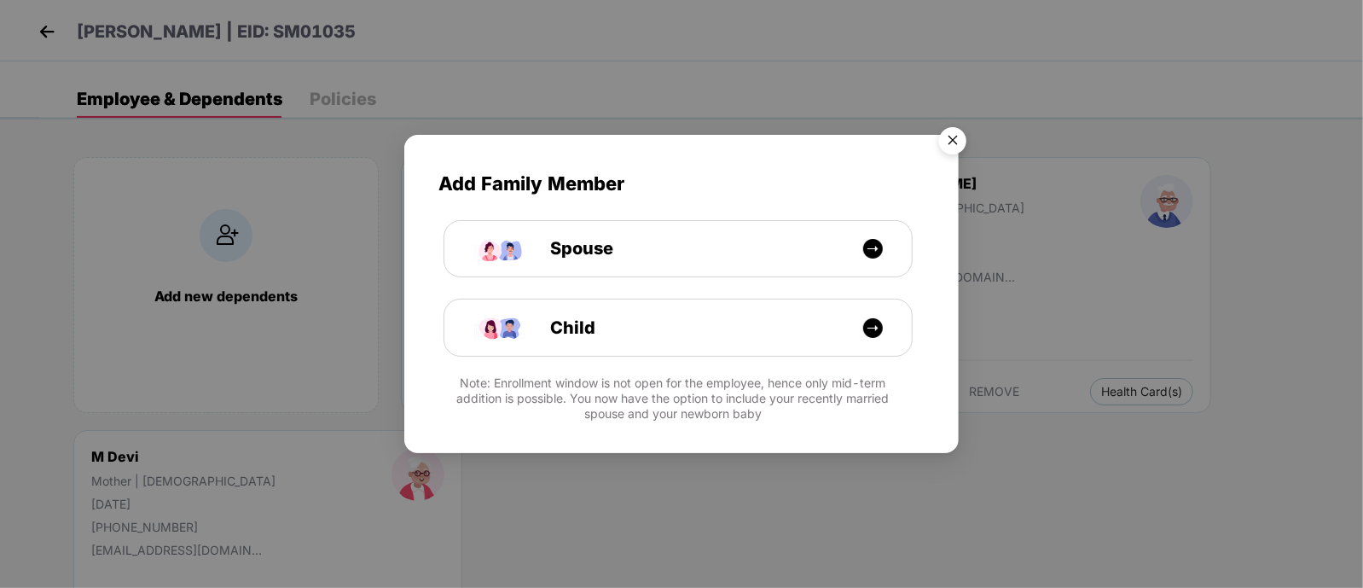
click at [949, 131] on img "Close" at bounding box center [953, 143] width 48 height 48
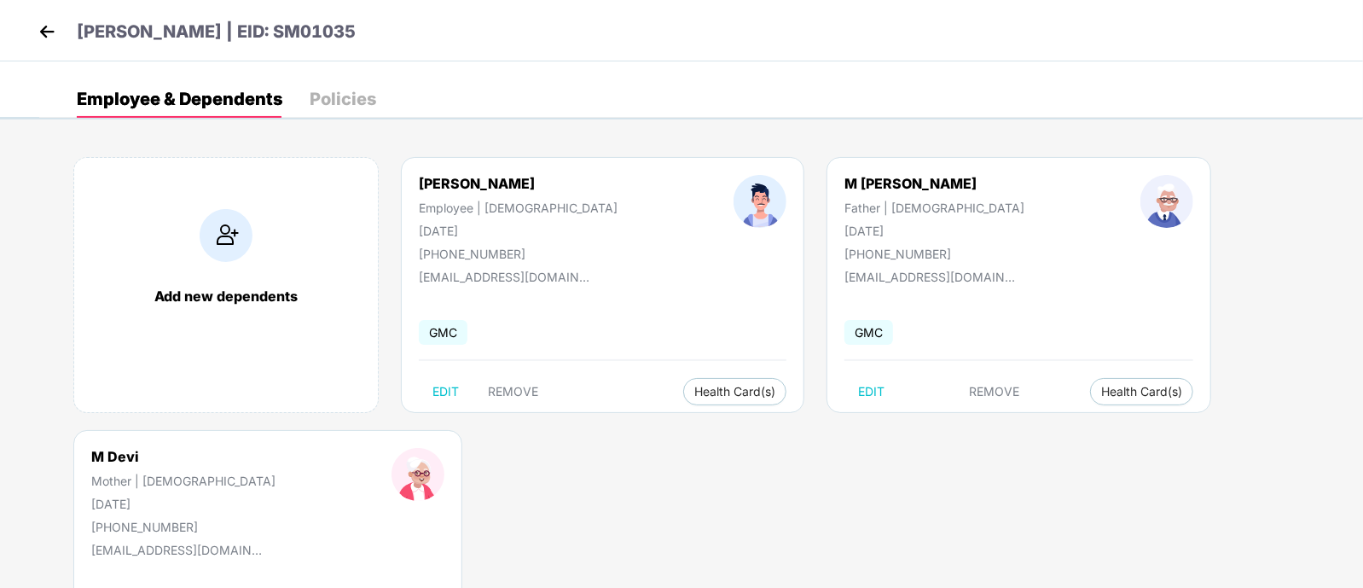
scroll to position [141, 0]
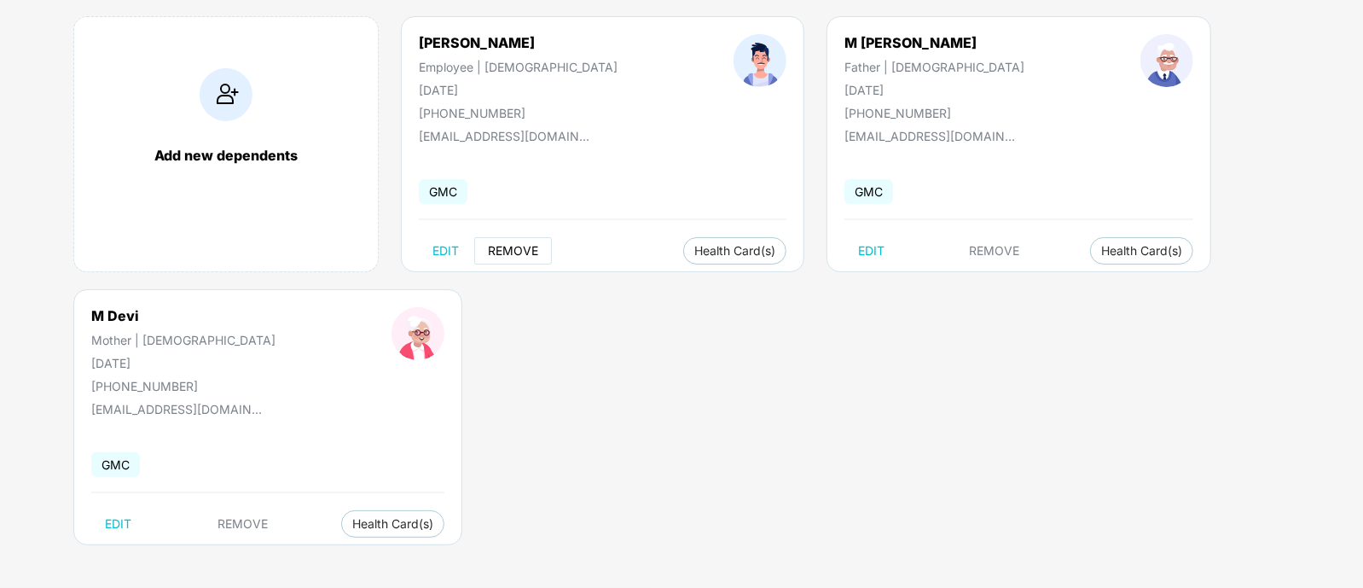
click at [514, 247] on span "REMOVE" at bounding box center [513, 251] width 50 height 14
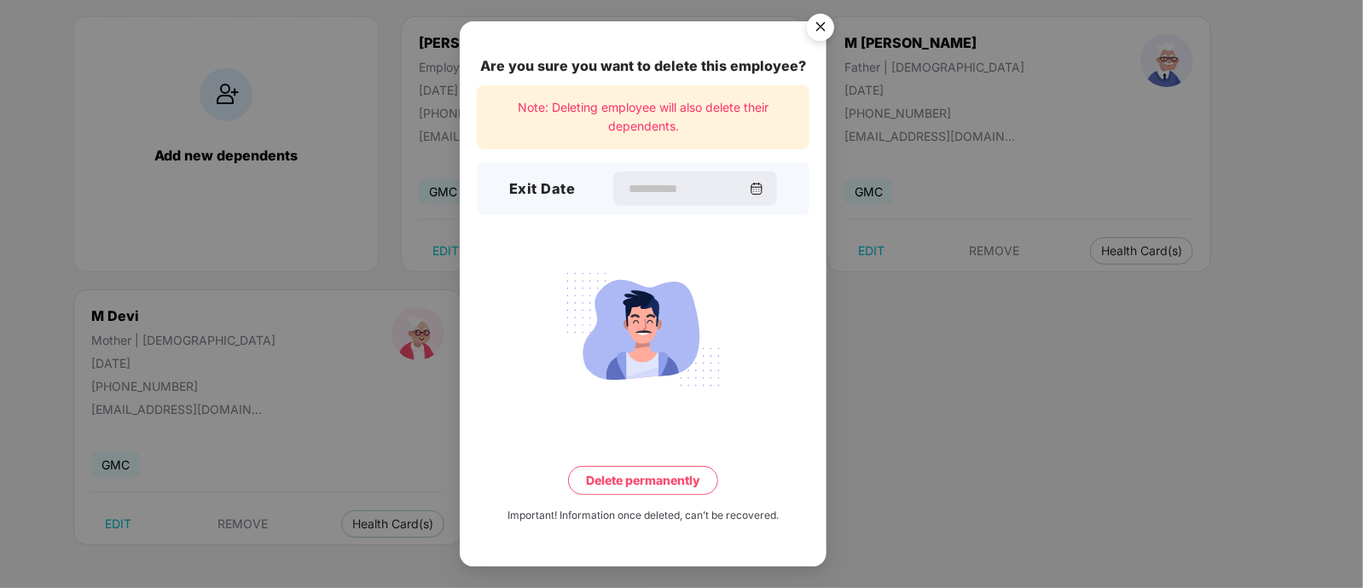
click at [806, 41] on img "Close" at bounding box center [821, 30] width 48 height 48
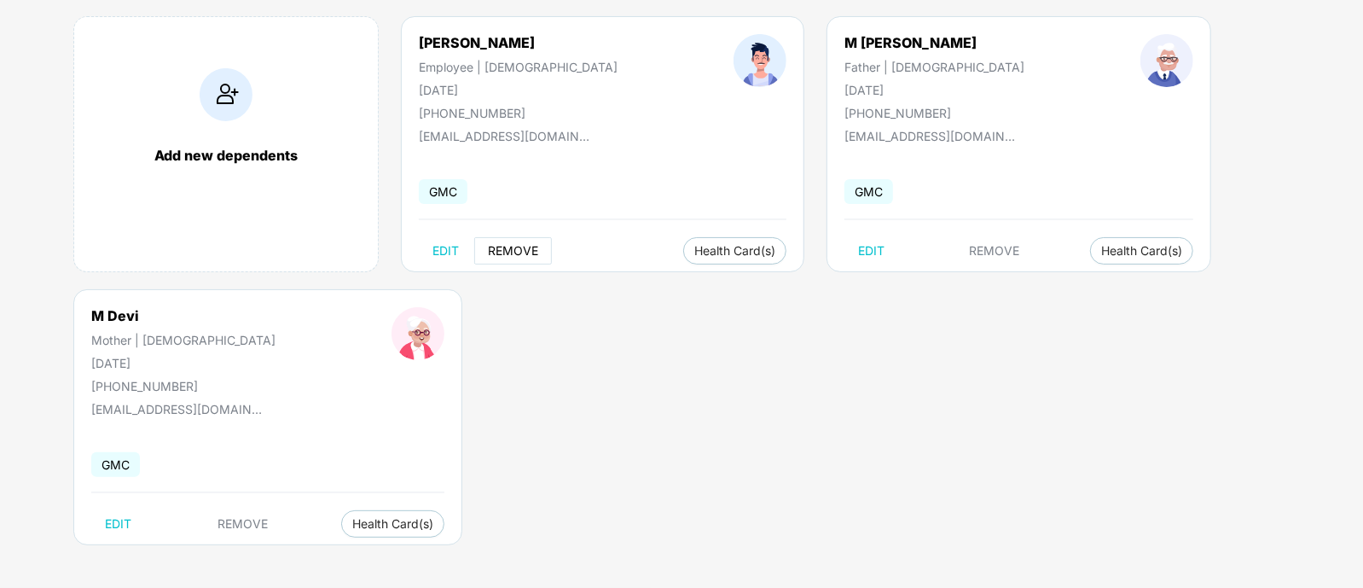
scroll to position [0, 0]
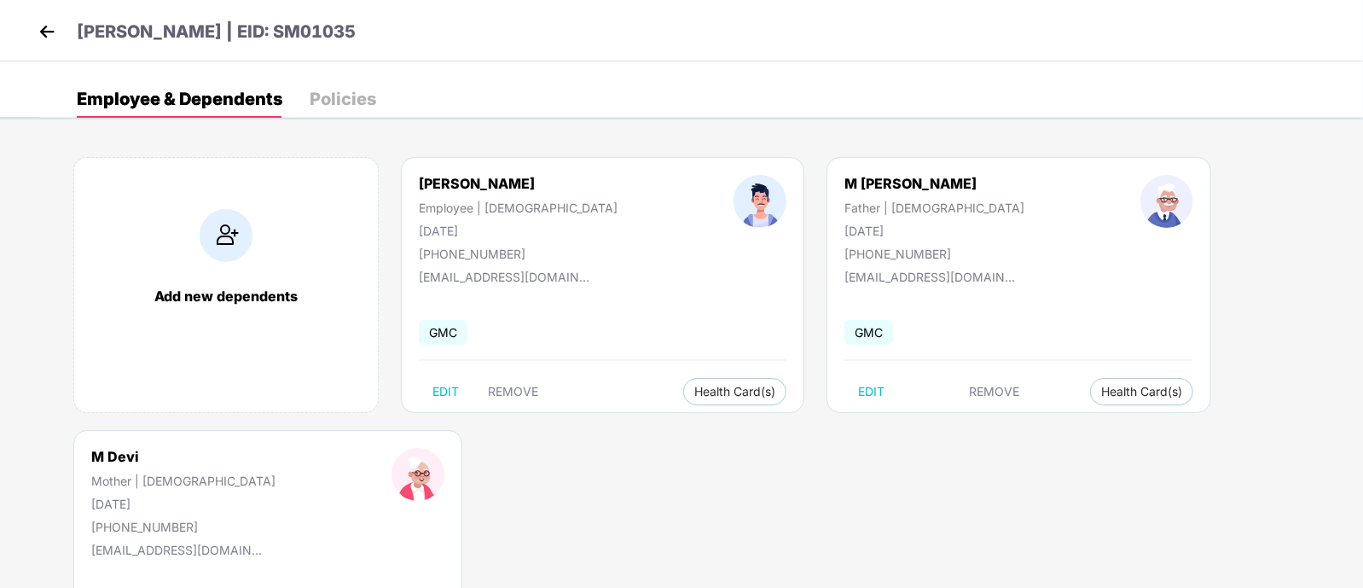
click at [330, 108] on div "Policies" at bounding box center [343, 99] width 67 height 38
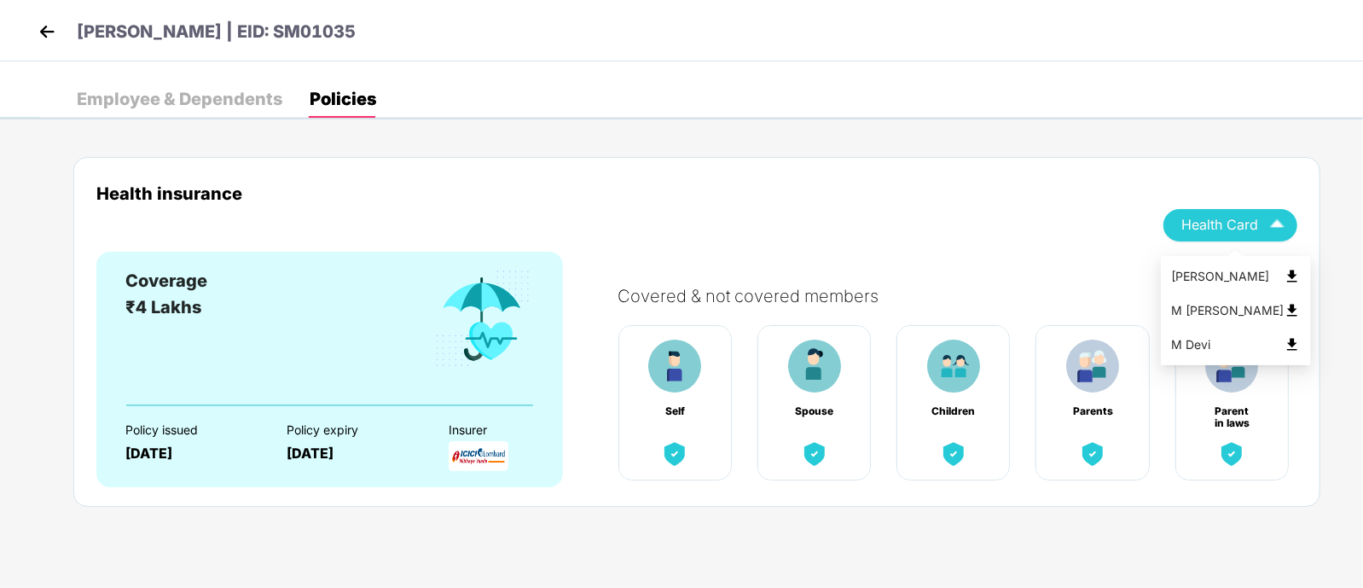
click at [1258, 220] on span "Health Card" at bounding box center [1219, 224] width 77 height 9
click at [58, 27] on img at bounding box center [47, 32] width 26 height 26
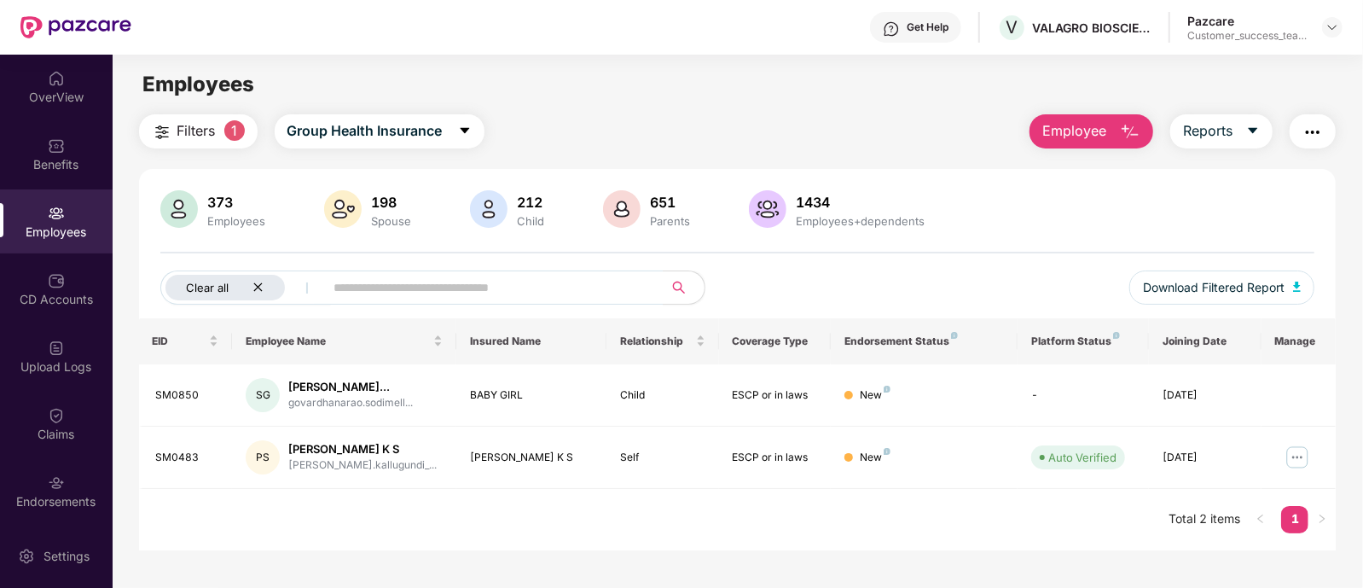
click at [246, 284] on div "Clear all" at bounding box center [224, 288] width 119 height 26
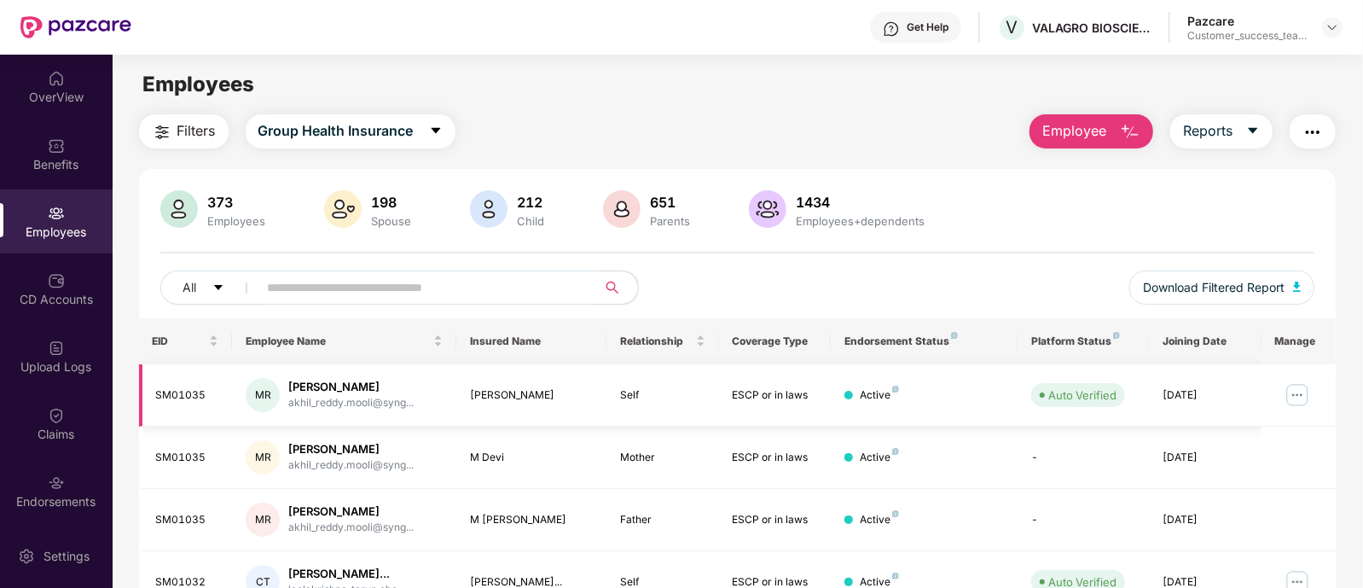
click at [1297, 390] on img at bounding box center [1297, 394] width 27 height 27
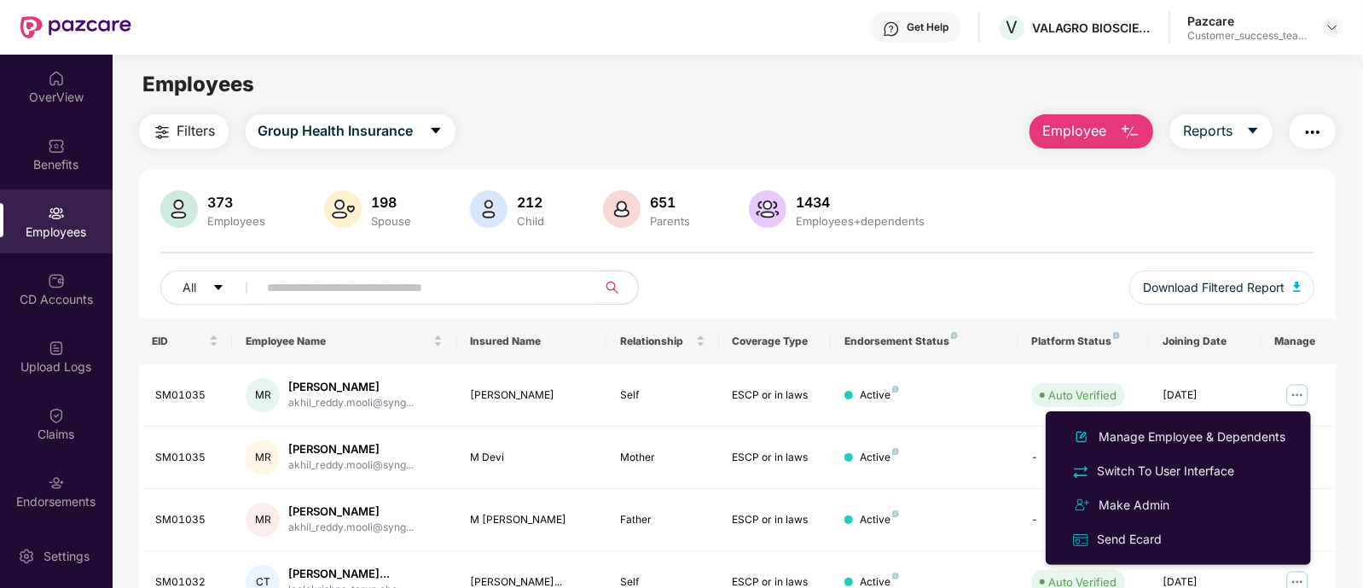
click at [766, 93] on div "Employees" at bounding box center [738, 84] width 1250 height 32
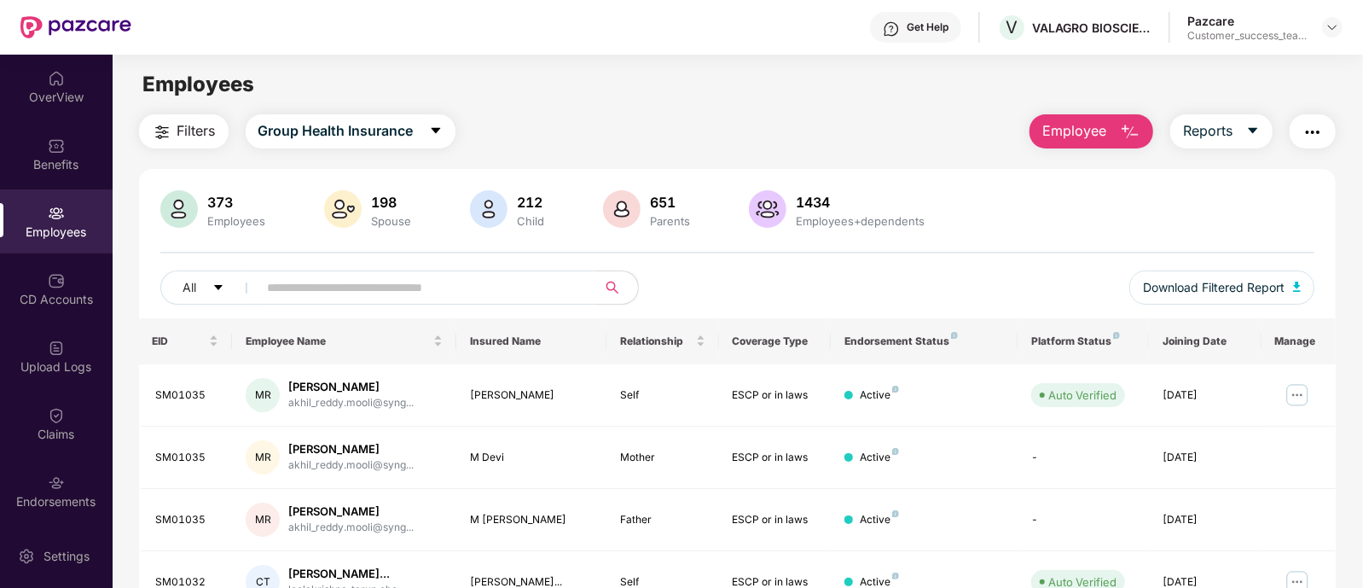
click at [1070, 123] on span "Employee" at bounding box center [1074, 130] width 64 height 21
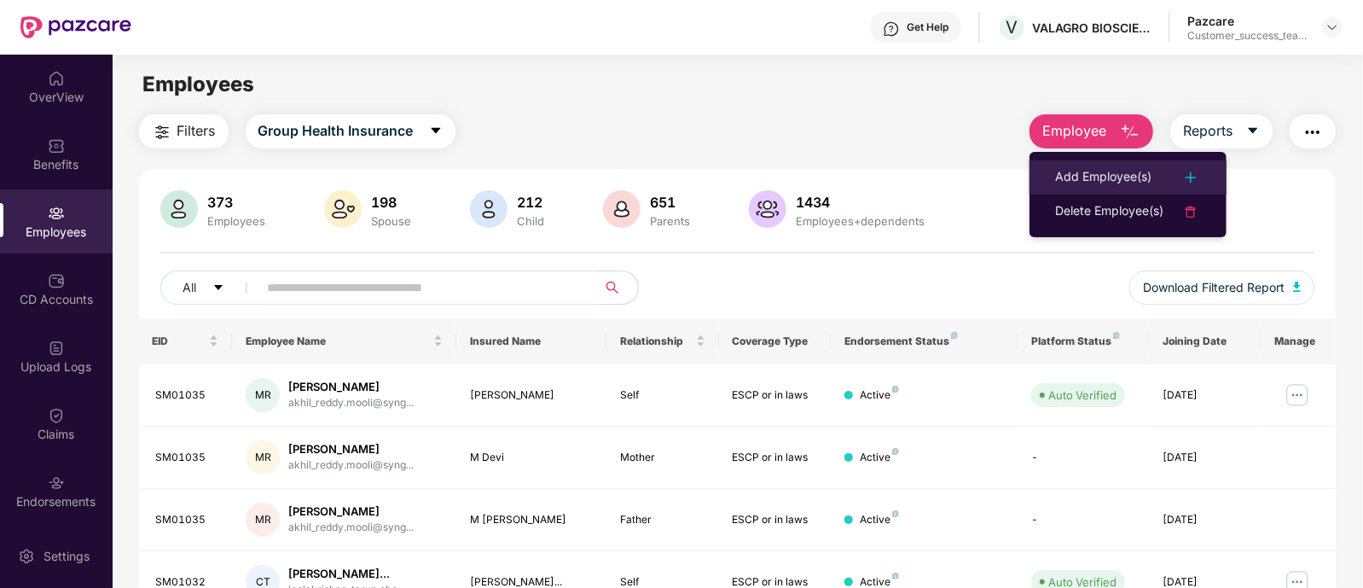
click at [1105, 170] on div "Add Employee(s)" at bounding box center [1103, 177] width 96 height 20
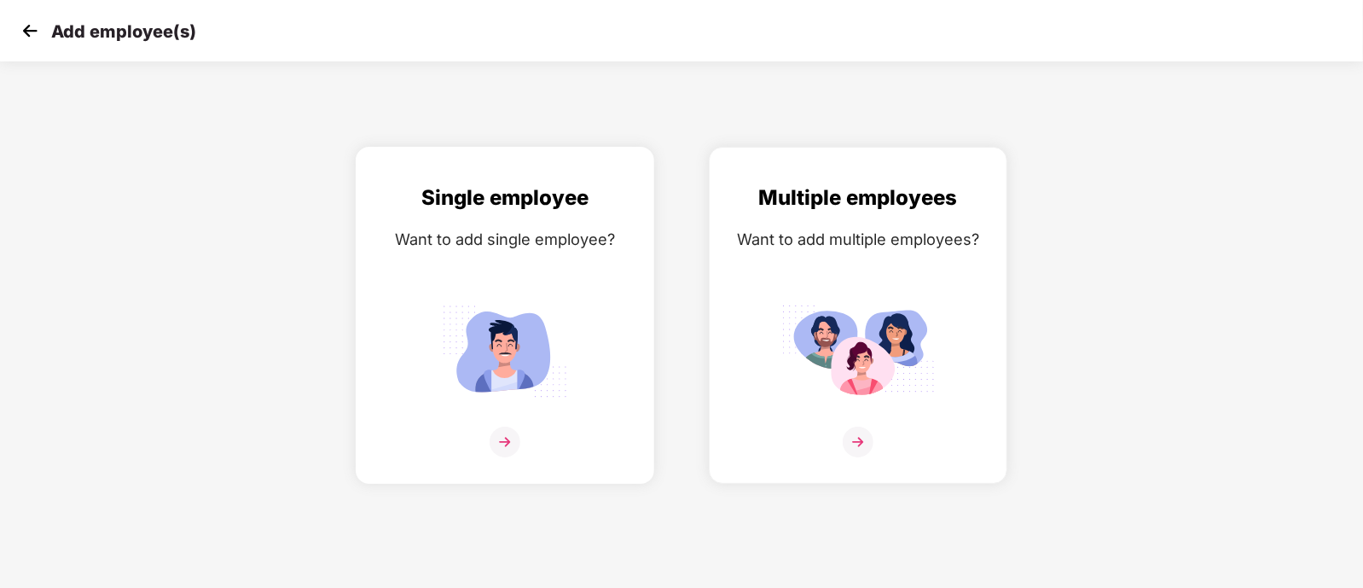
click at [504, 306] on img at bounding box center [505, 351] width 154 height 107
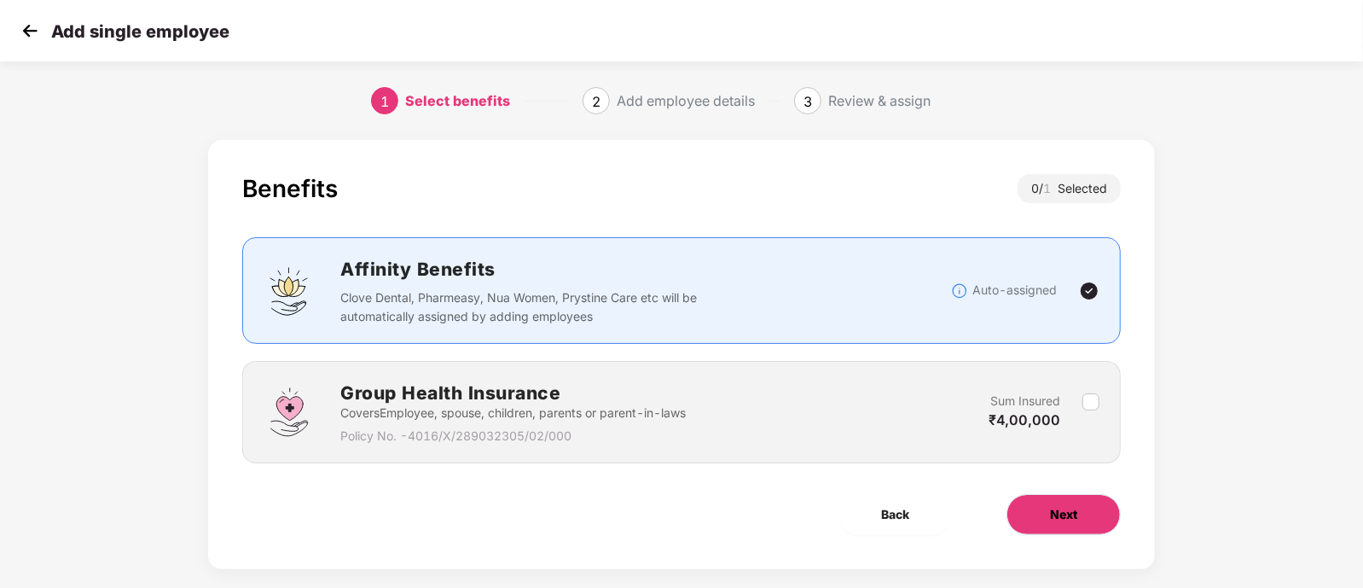
click at [1072, 511] on span "Next" at bounding box center [1063, 514] width 27 height 19
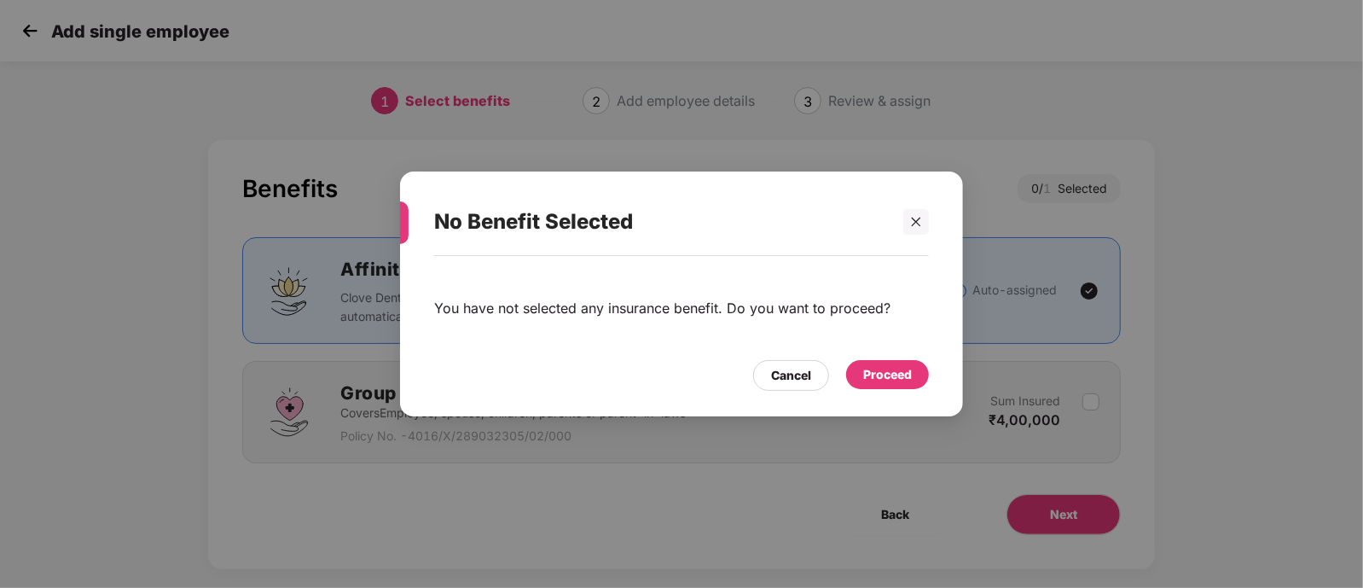
click at [885, 377] on div "Proceed" at bounding box center [887, 374] width 49 height 19
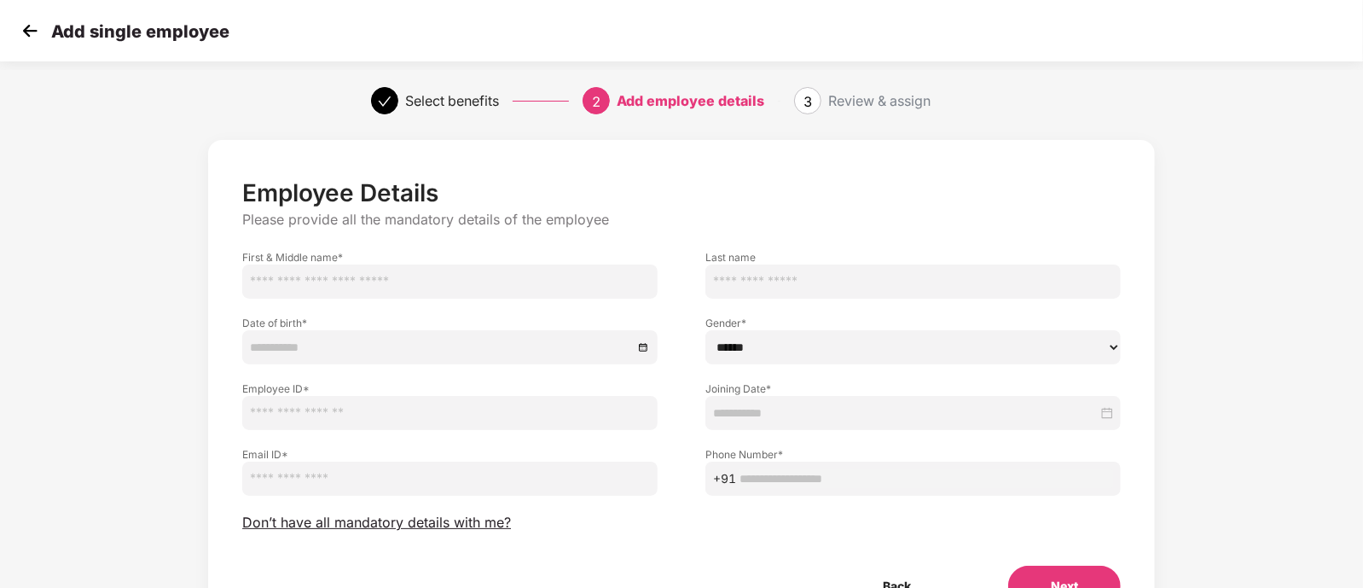
scroll to position [61, 0]
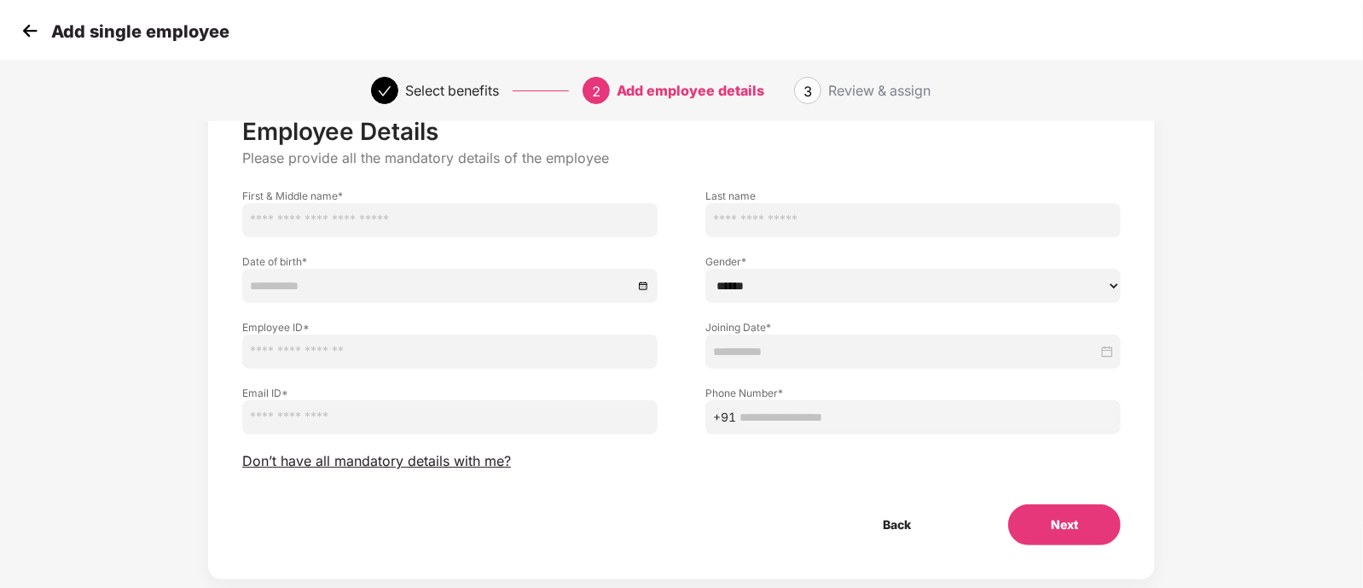
click at [804, 90] on span "3" at bounding box center [808, 91] width 9 height 17
click at [31, 25] on img at bounding box center [30, 31] width 26 height 26
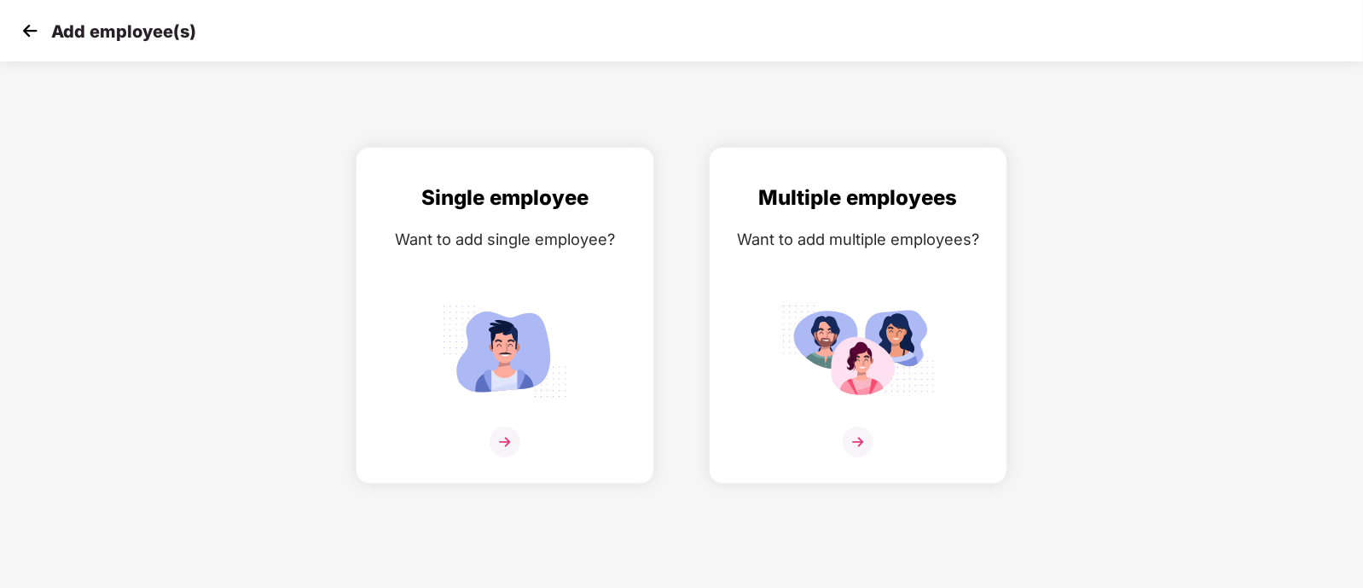
click at [33, 32] on img at bounding box center [30, 31] width 26 height 26
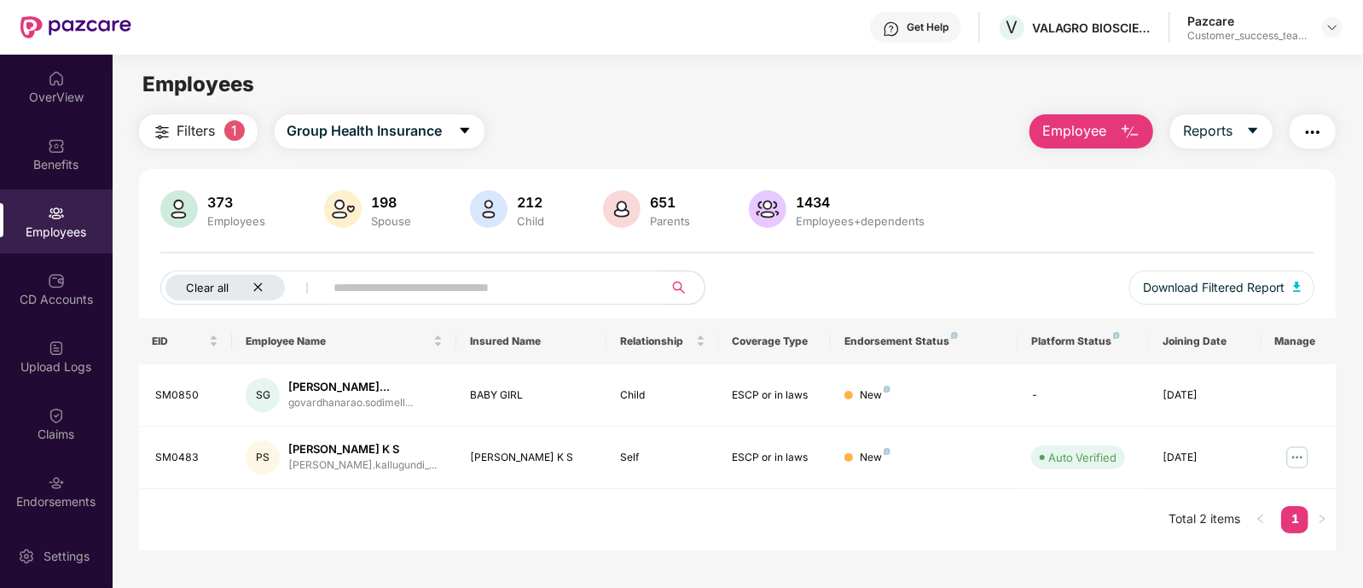
click at [253, 283] on icon "close" at bounding box center [257, 286] width 11 height 11
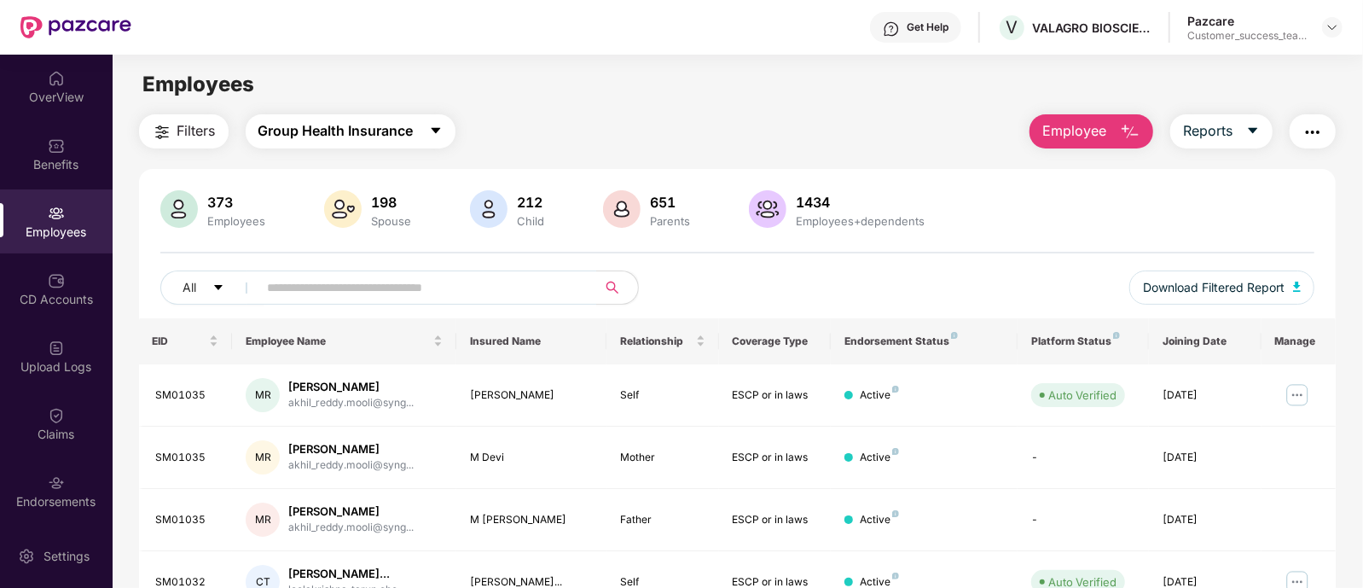
click at [311, 136] on span "Group Health Insurance" at bounding box center [335, 130] width 155 height 21
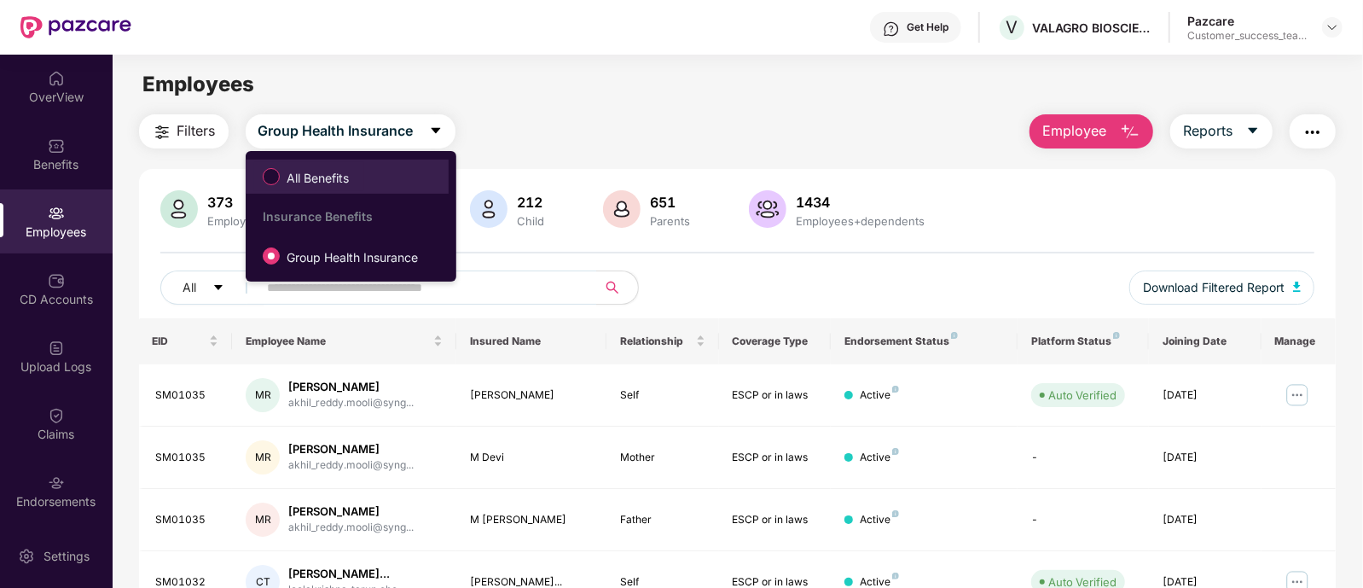
click at [311, 169] on span "All Benefits" at bounding box center [318, 178] width 76 height 19
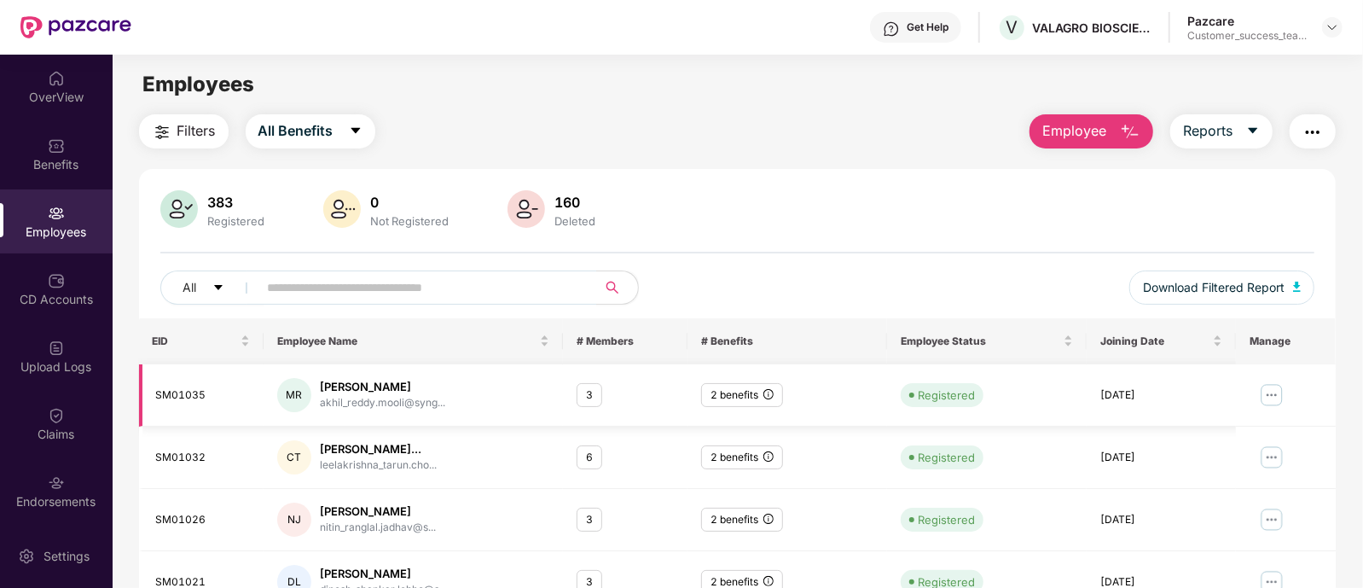
click at [1272, 394] on img at bounding box center [1271, 394] width 27 height 27
click at [296, 127] on span "All Benefits" at bounding box center [295, 130] width 75 height 21
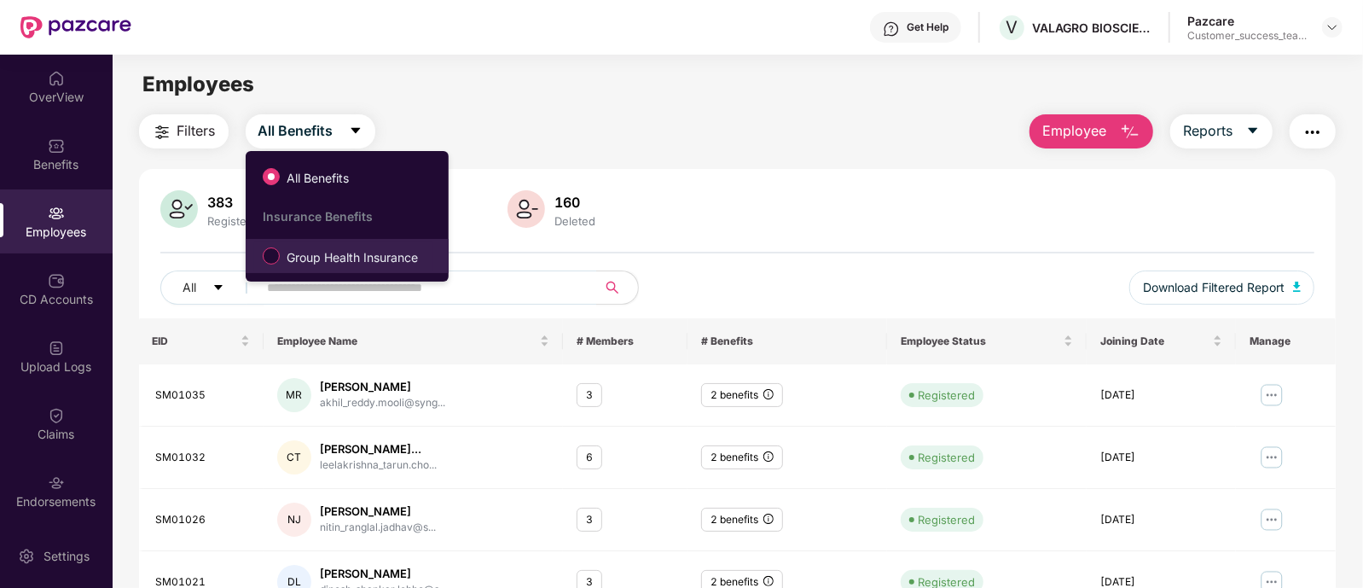
click at [316, 247] on label "Group Health Insurance" at bounding box center [343, 255] width 179 height 29
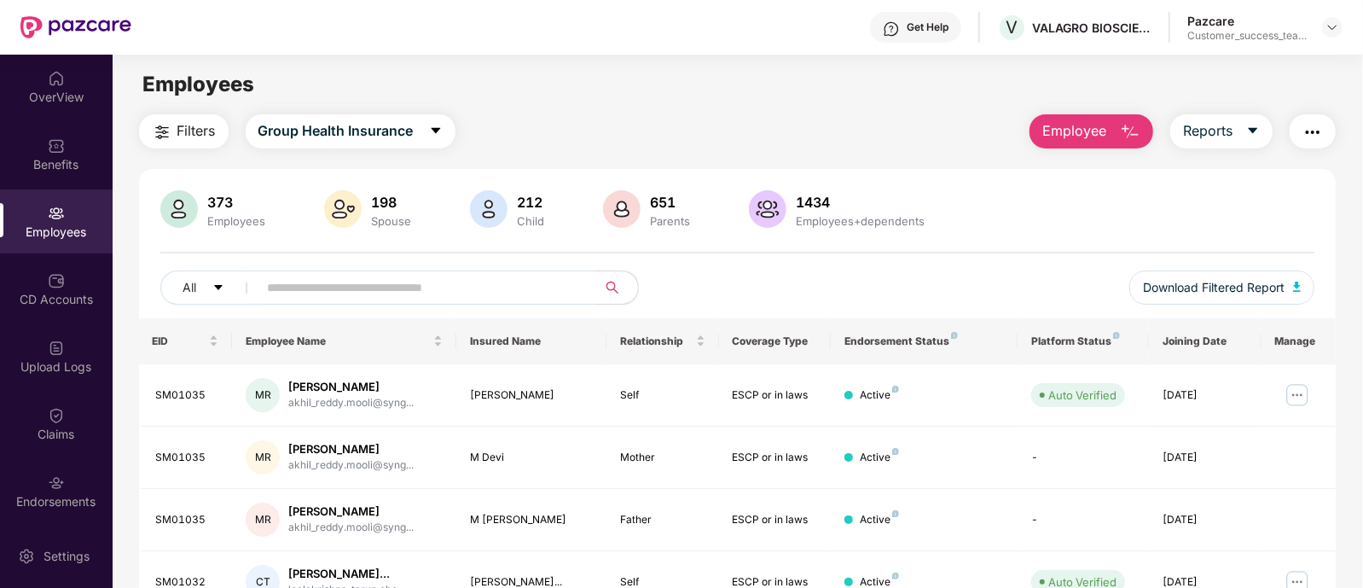
click at [188, 130] on span "Filters" at bounding box center [196, 130] width 38 height 21
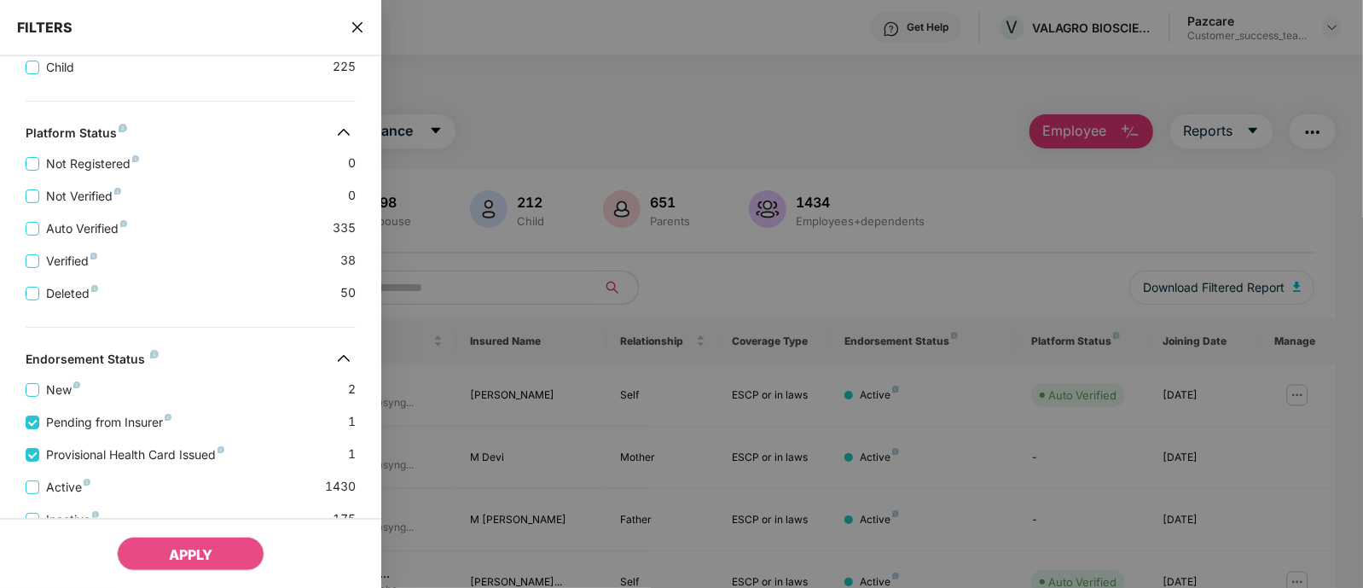
scroll to position [694, 0]
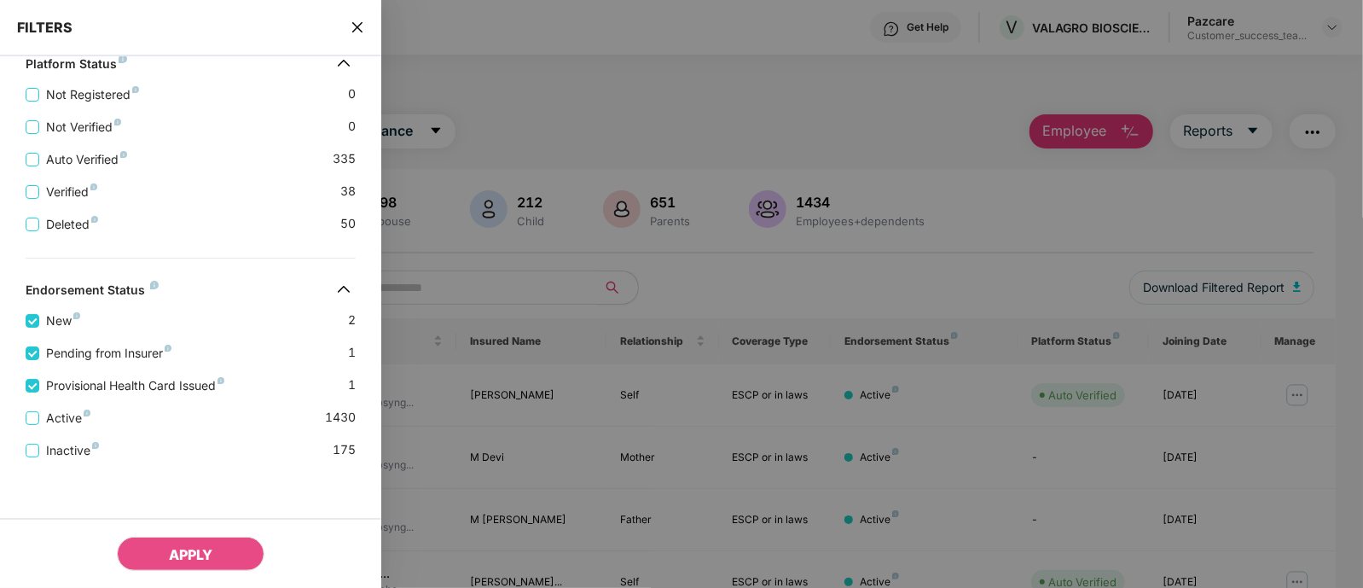
click at [357, 30] on icon "close" at bounding box center [358, 27] width 14 height 14
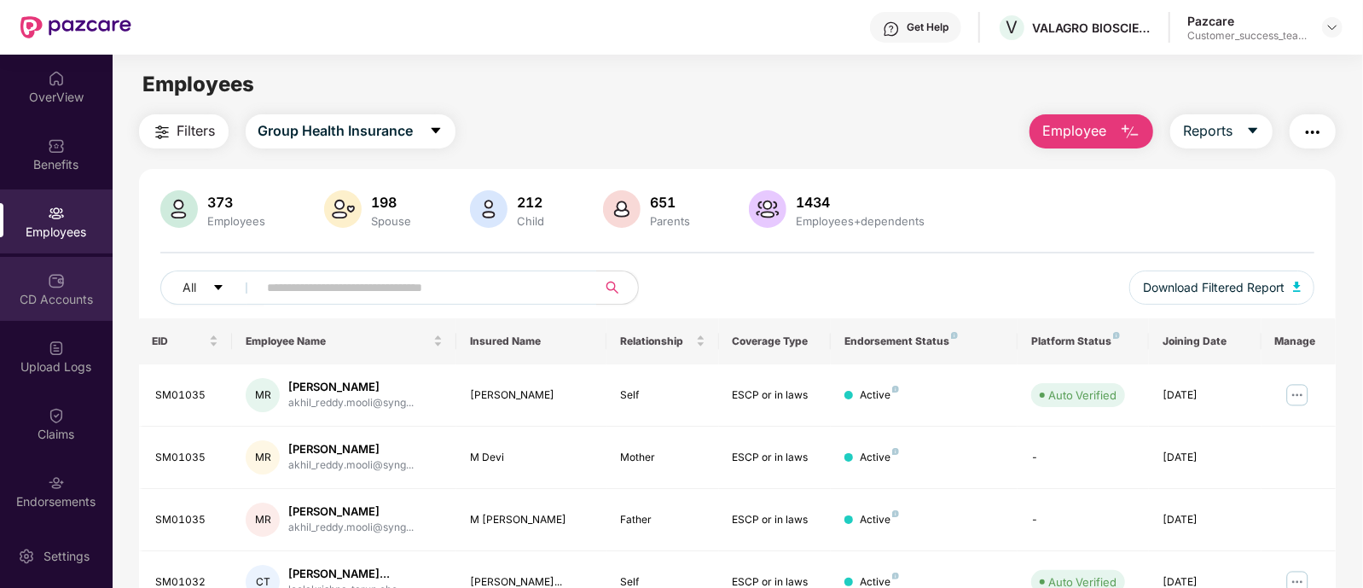
click at [40, 282] on div "CD Accounts" at bounding box center [56, 289] width 113 height 64
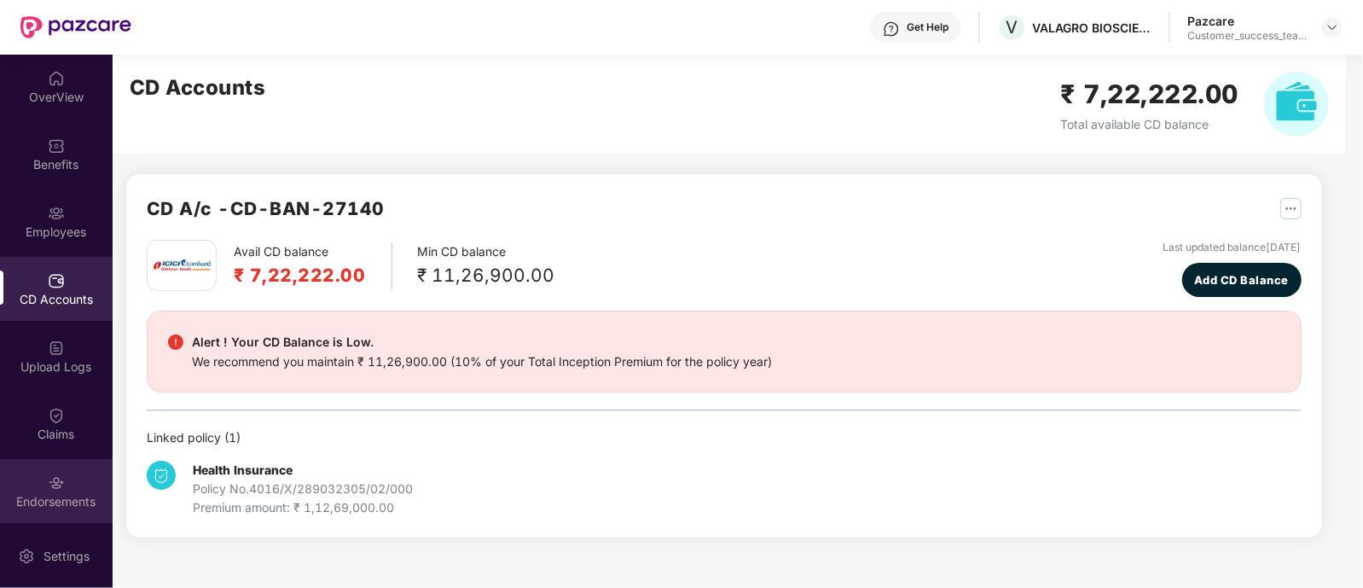
click at [51, 489] on img at bounding box center [56, 482] width 17 height 17
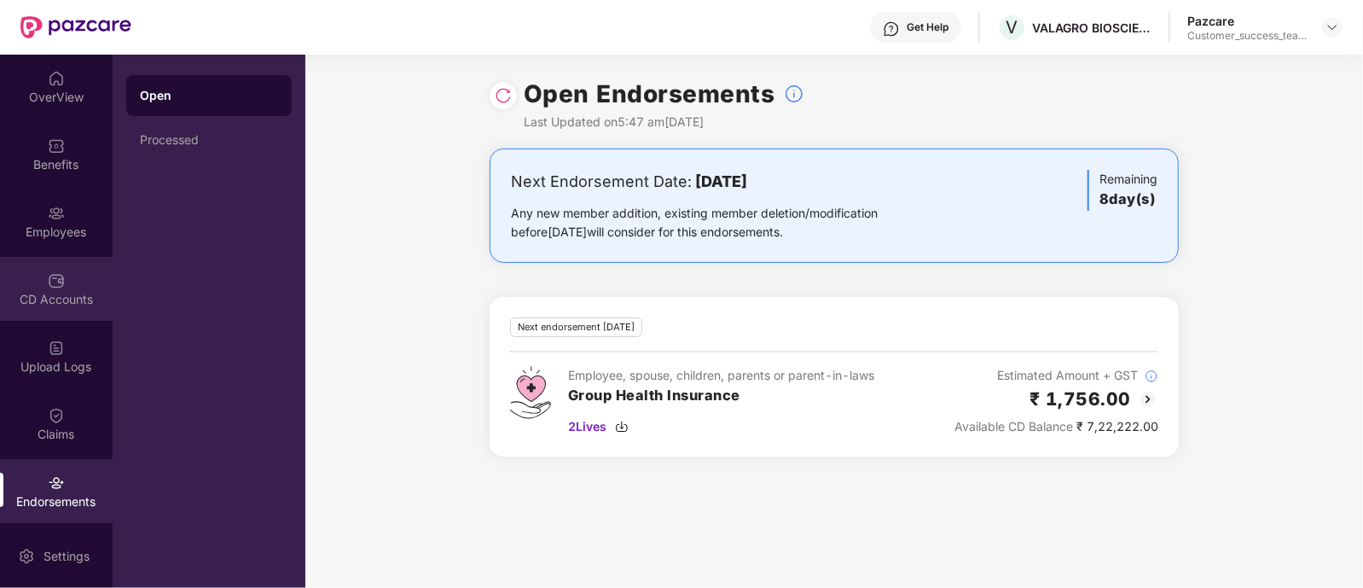
click at [68, 276] on div "CD Accounts" at bounding box center [56, 289] width 113 height 64
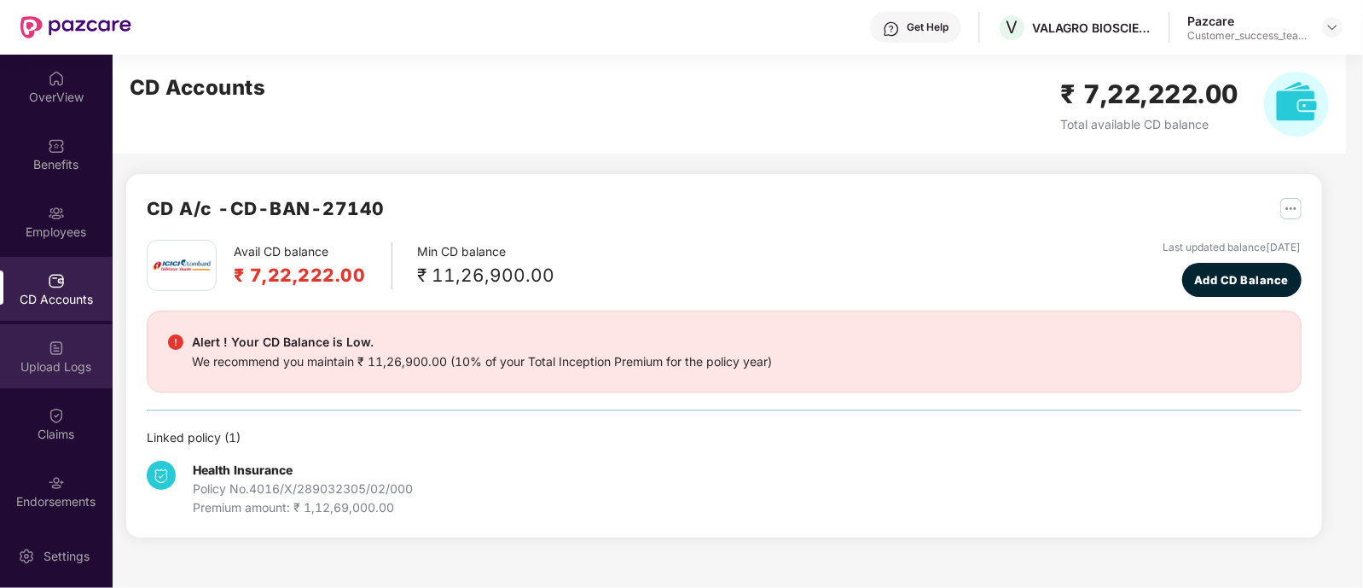
click at [51, 372] on div "Upload Logs" at bounding box center [56, 366] width 113 height 17
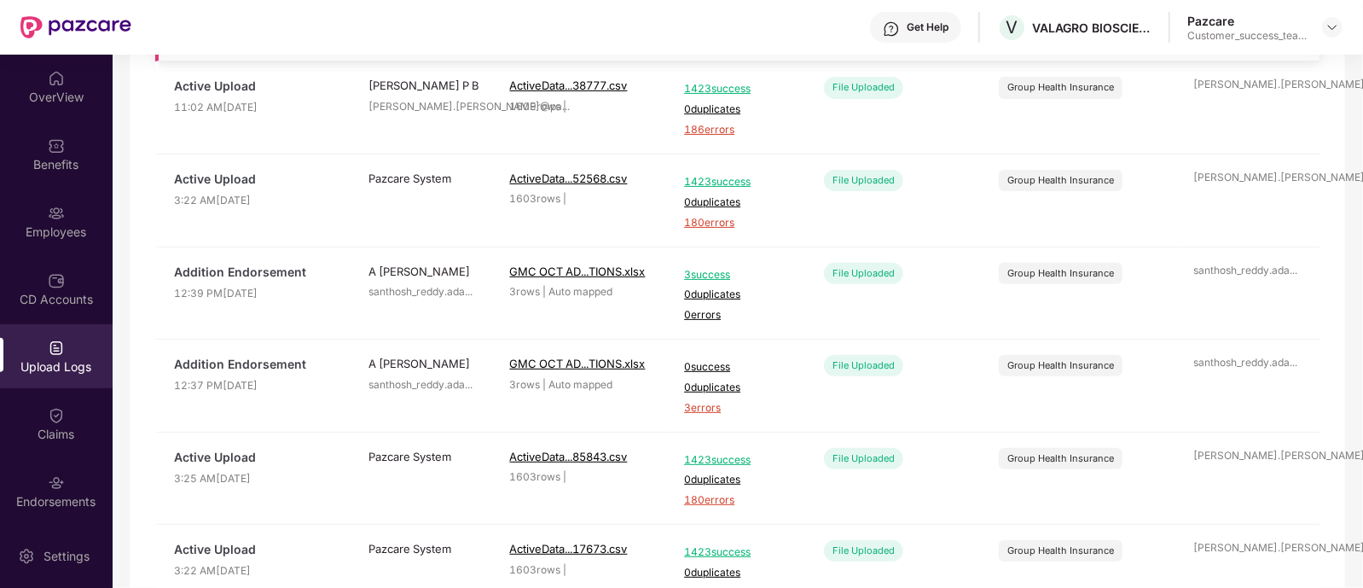
scroll to position [363, 0]
click at [537, 270] on span "GMC OCT AD...TIONS.xlsx" at bounding box center [578, 272] width 136 height 14
click at [700, 409] on span "3 errors" at bounding box center [738, 409] width 109 height 16
click at [51, 411] on img at bounding box center [56, 415] width 17 height 17
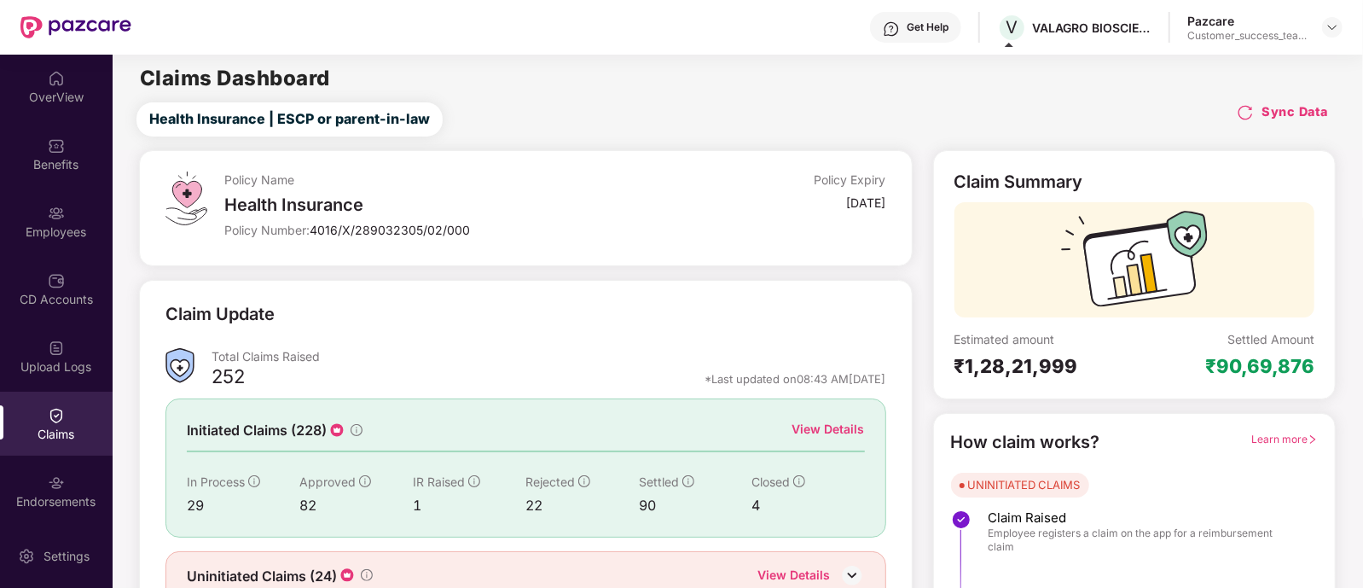
scroll to position [79, 0]
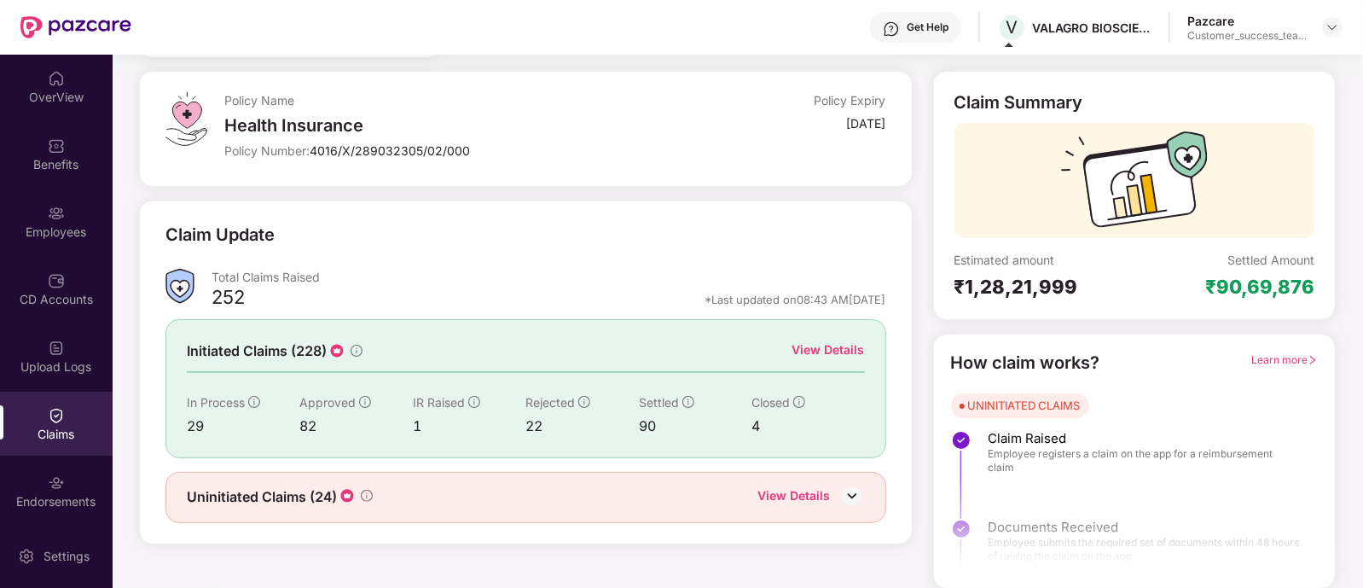
click at [770, 487] on div "View Details" at bounding box center [794, 497] width 73 height 22
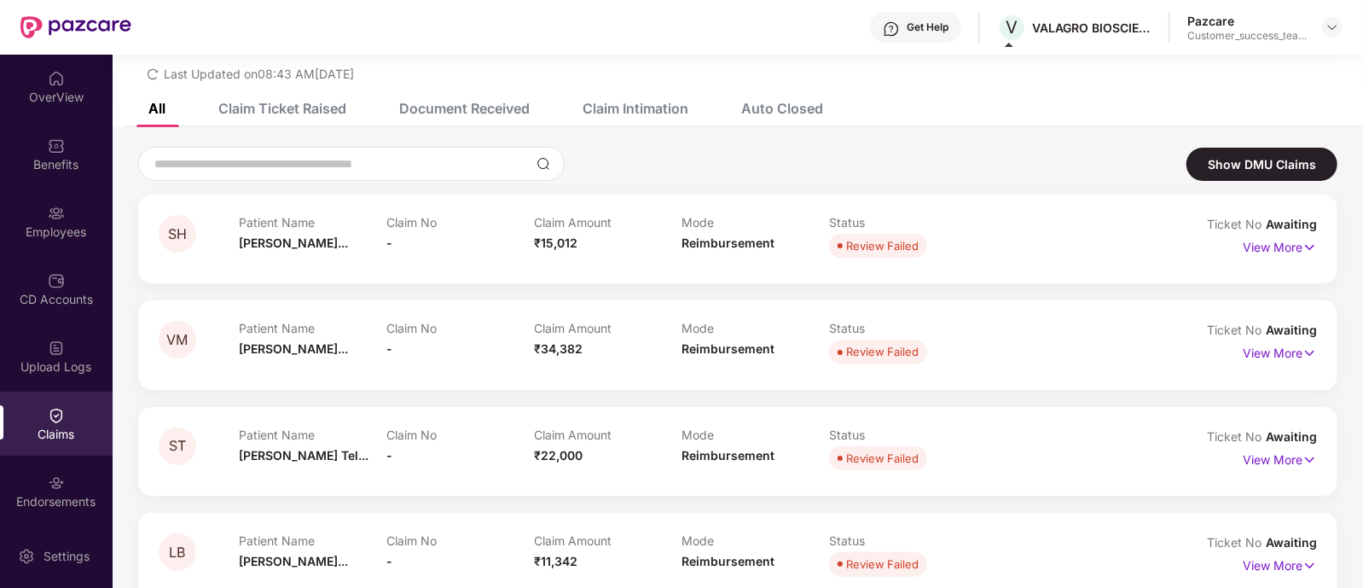
scroll to position [79, 0]
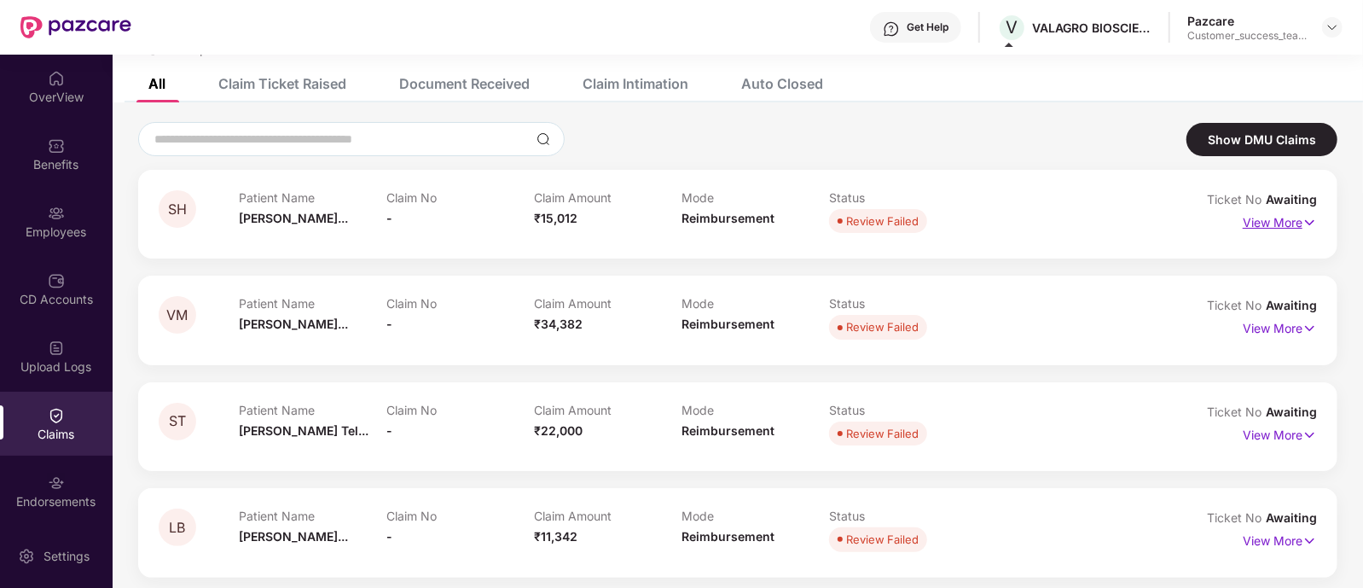
click at [1271, 226] on p "View More" at bounding box center [1280, 220] width 74 height 23
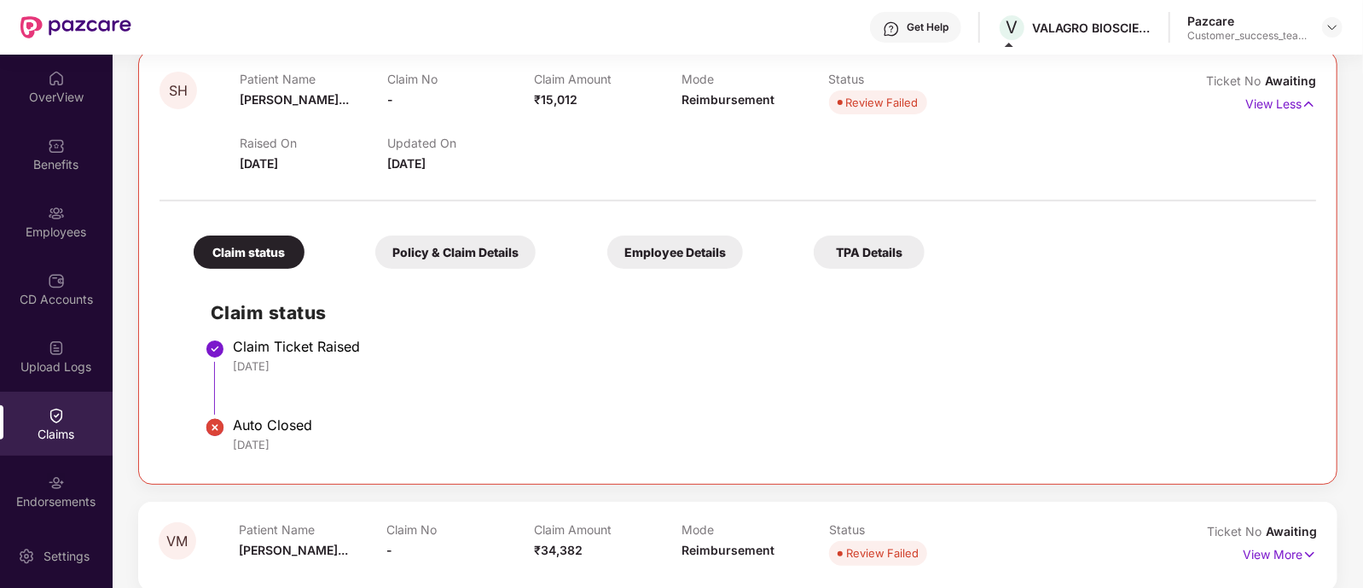
scroll to position [0, 0]
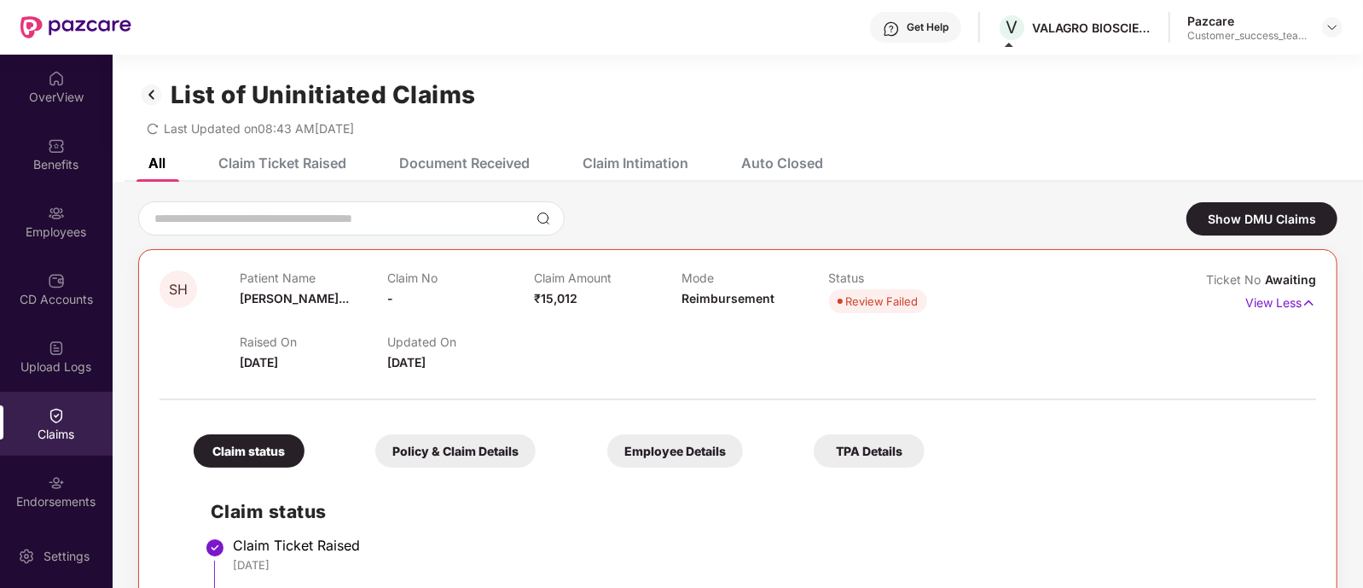
click at [152, 94] on img at bounding box center [151, 94] width 27 height 29
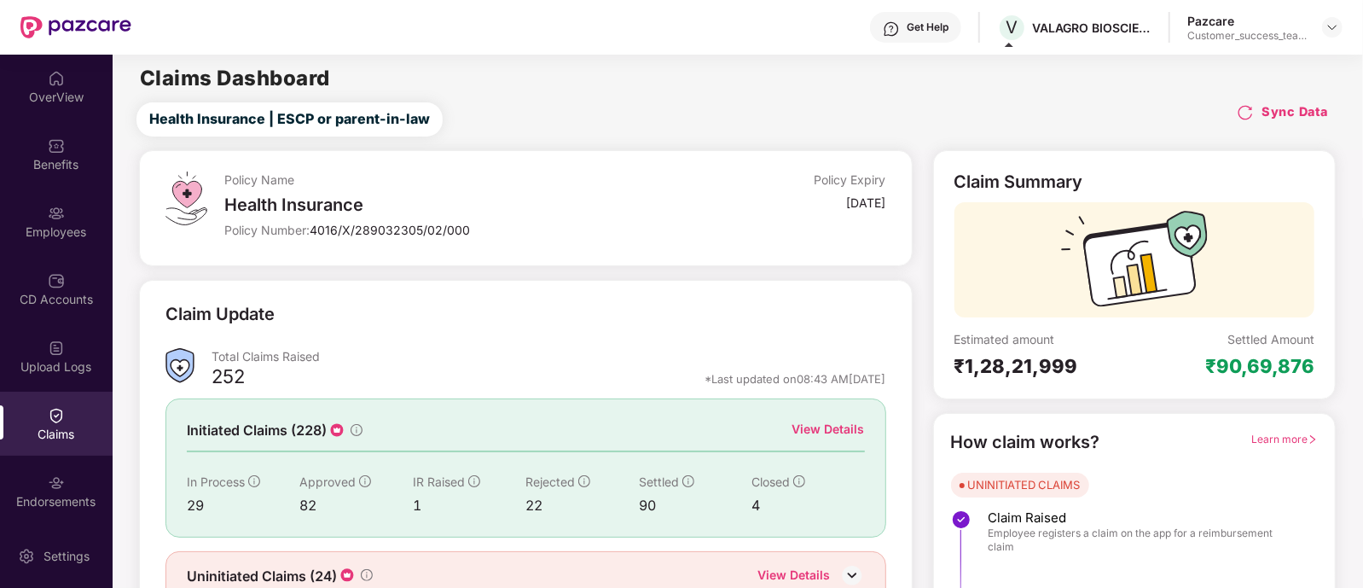
scroll to position [79, 0]
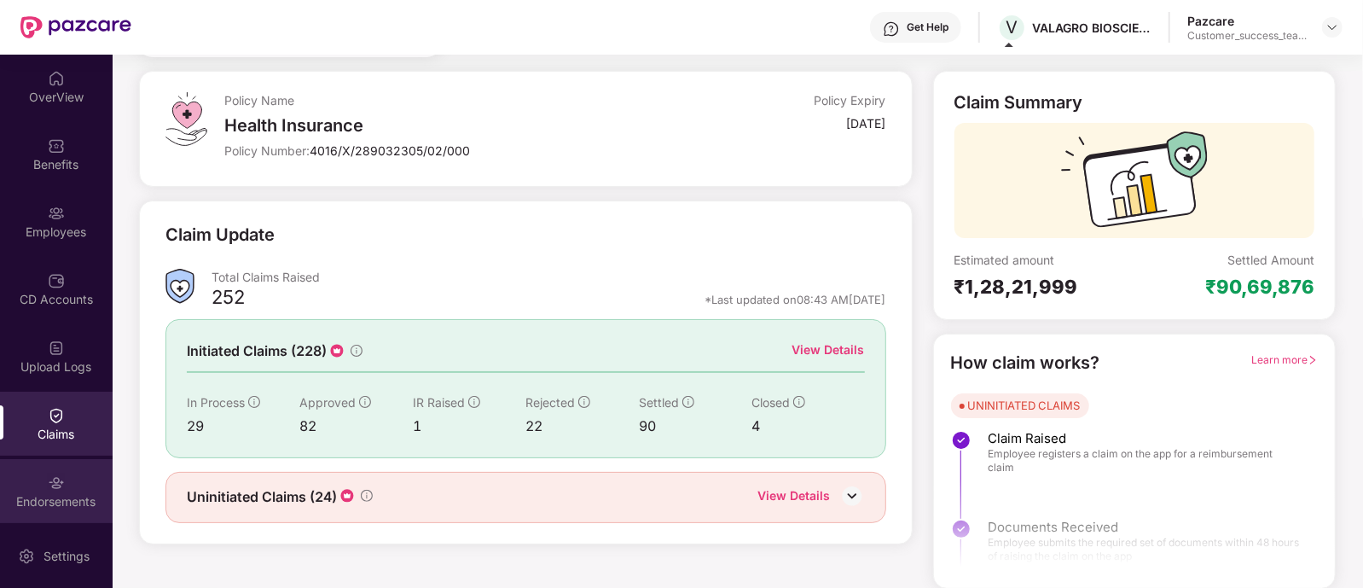
click at [77, 489] on div "Endorsements" at bounding box center [56, 491] width 113 height 64
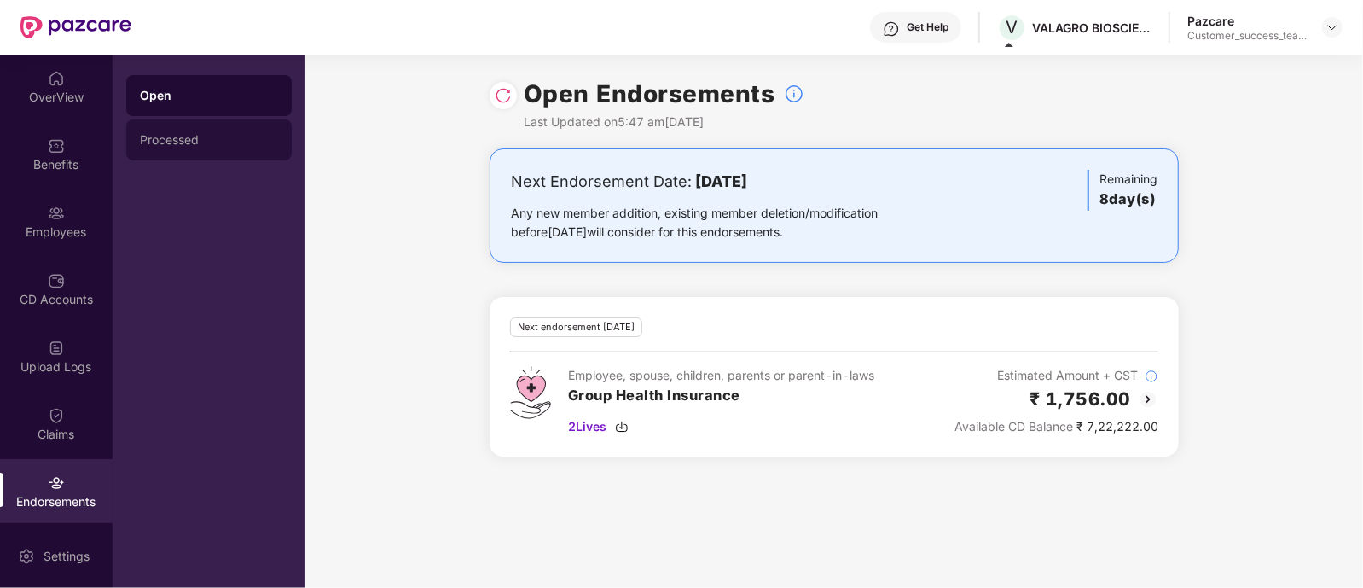
click at [250, 150] on div "Processed" at bounding box center [208, 139] width 165 height 41
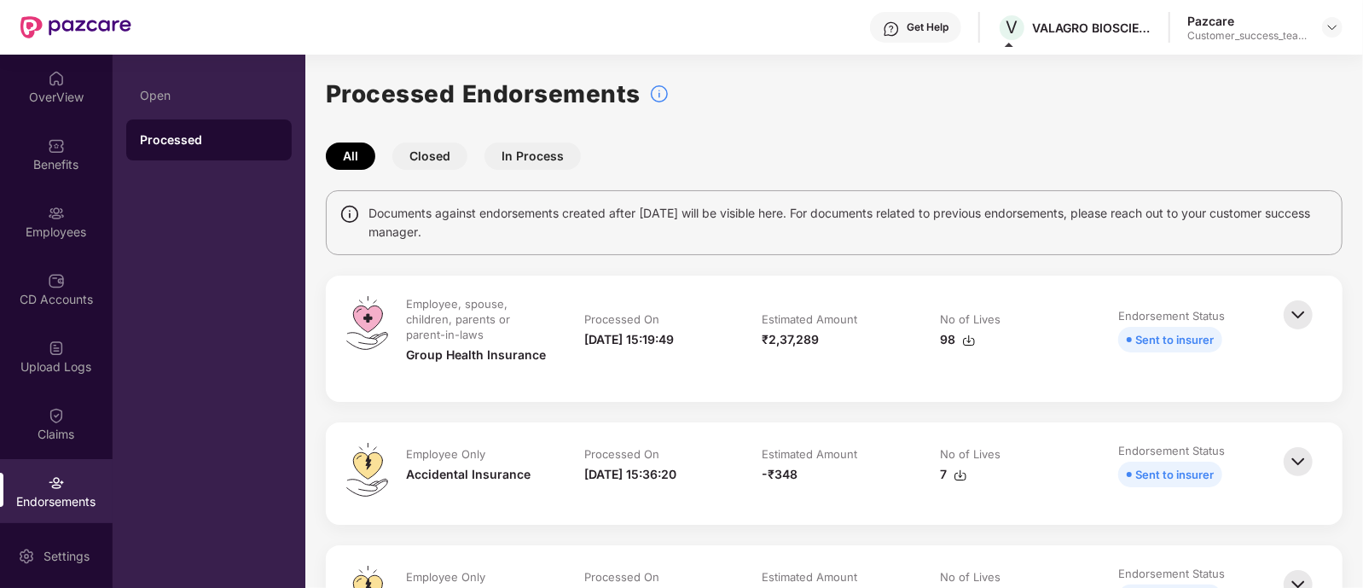
click at [930, 31] on div "Get Help" at bounding box center [928, 27] width 42 height 14
click at [759, 144] on div "All Closed In Process" at bounding box center [834, 155] width 1017 height 27
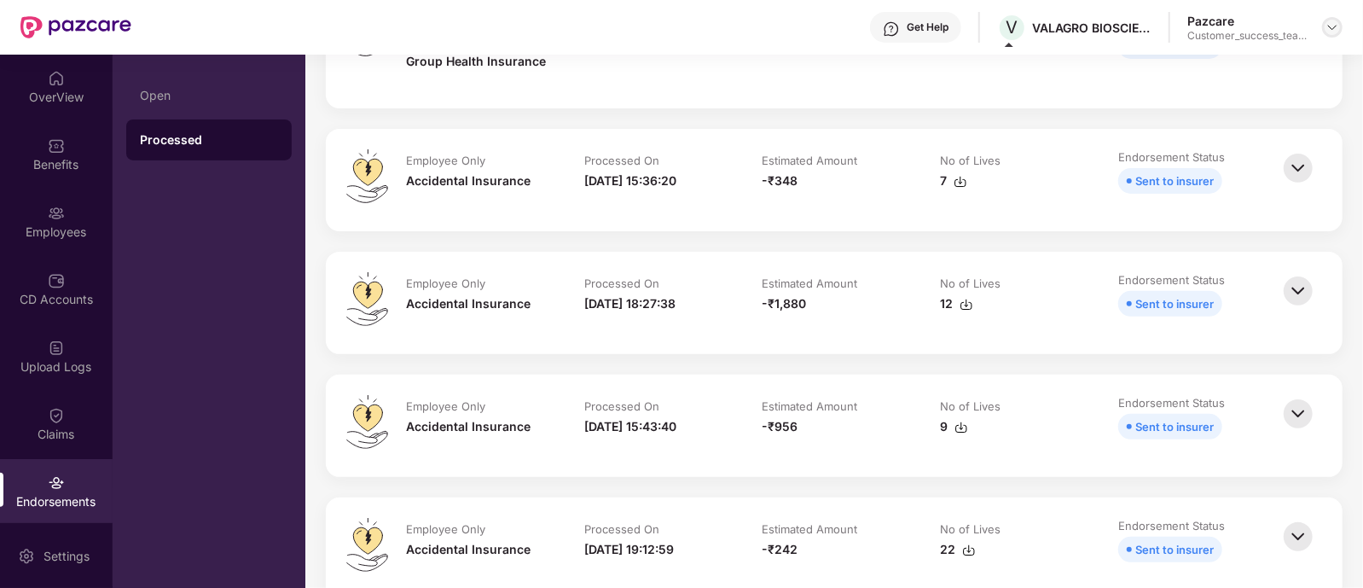
click at [1327, 26] on img at bounding box center [1333, 27] width 14 height 14
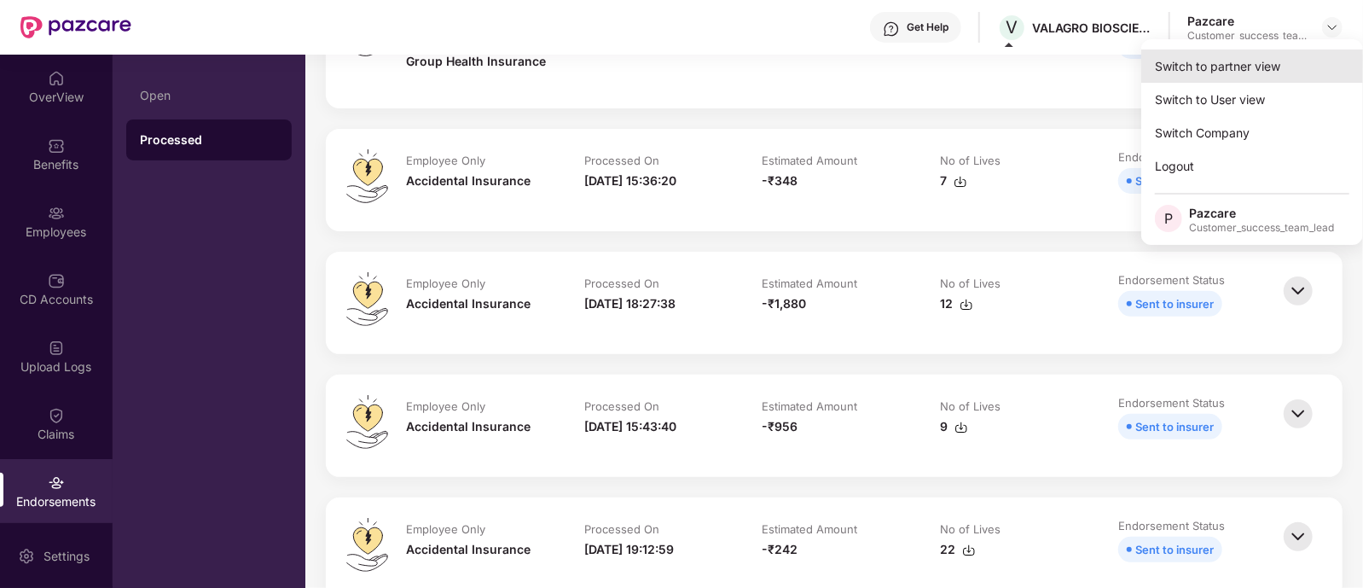
click at [1187, 56] on div "Switch to partner view" at bounding box center [1252, 65] width 222 height 33
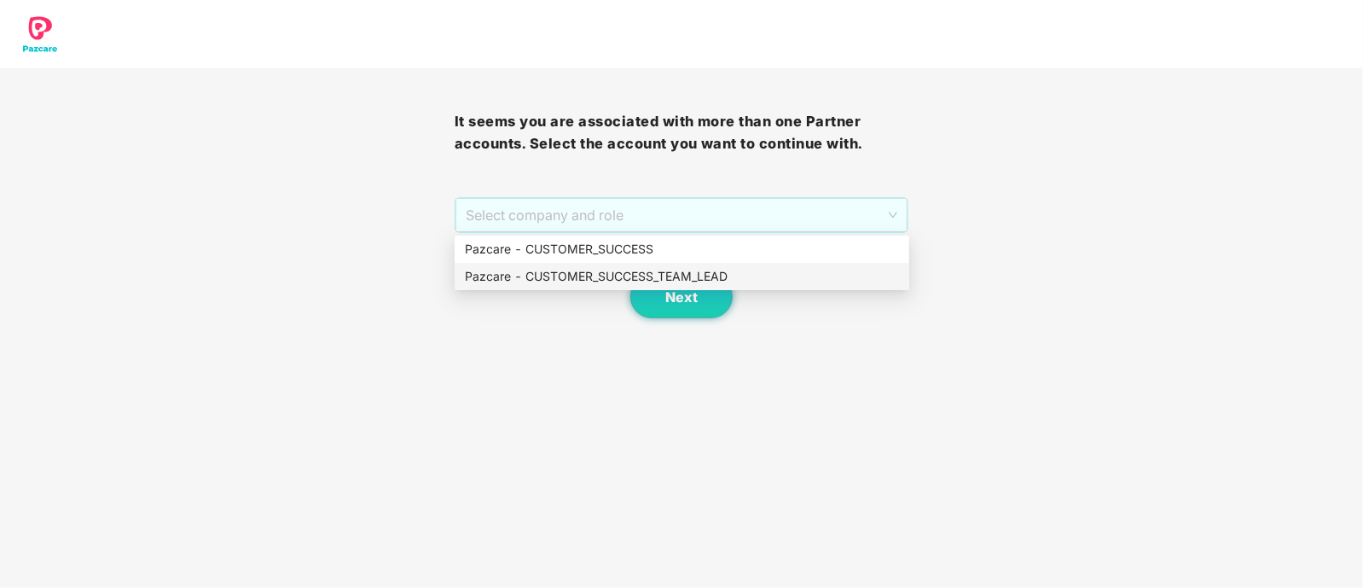
drag, startPoint x: 519, startPoint y: 215, endPoint x: 542, endPoint y: 275, distance: 64.0
click at [542, 275] on body "It seems you are associated with more than one Partner accounts. Select the acc…" at bounding box center [681, 294] width 1363 height 588
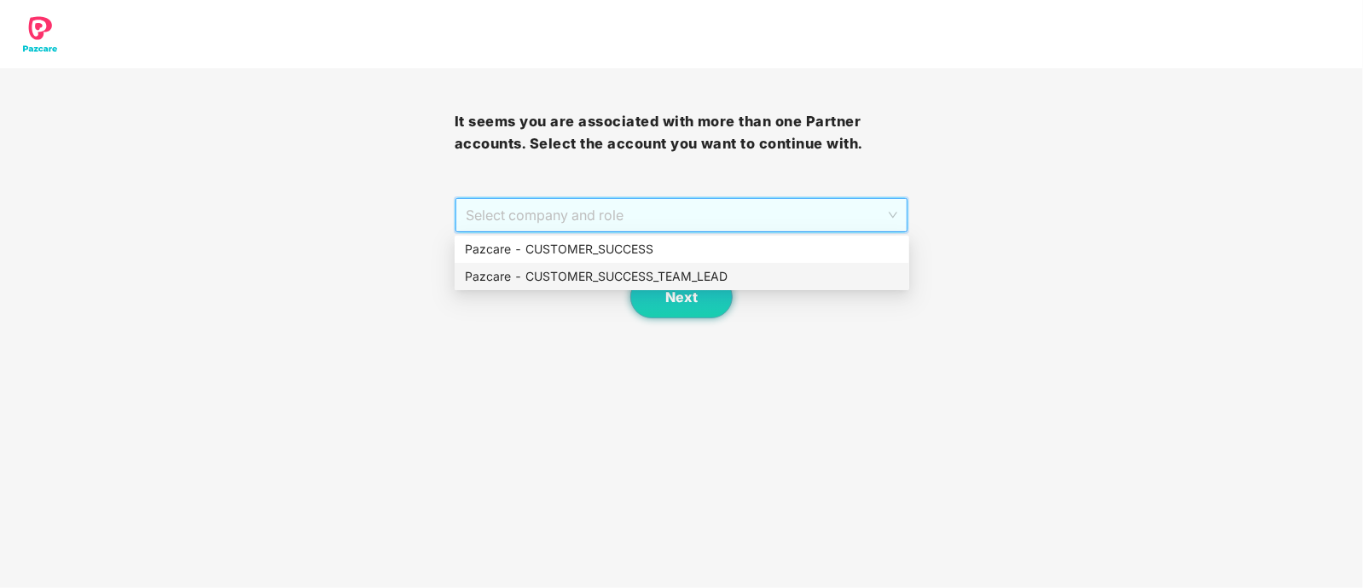
click at [542, 275] on div "Pazcare - CUSTOMER_SUCCESS_TEAM_LEAD" at bounding box center [682, 276] width 434 height 19
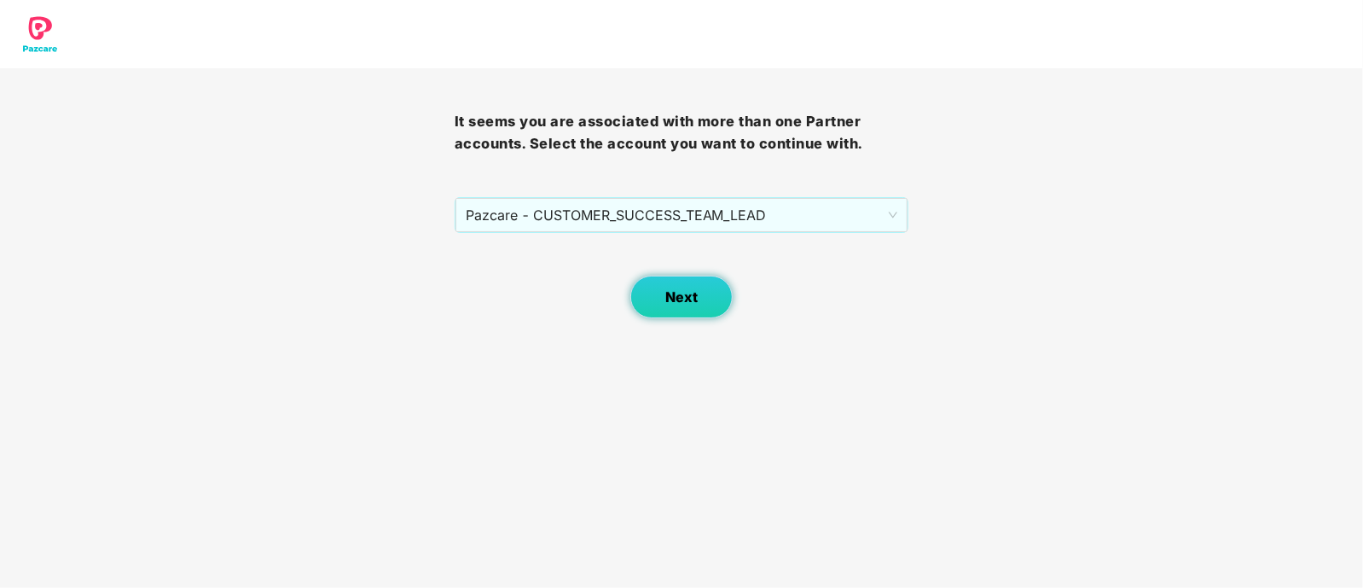
click at [638, 311] on button "Next" at bounding box center [681, 297] width 102 height 43
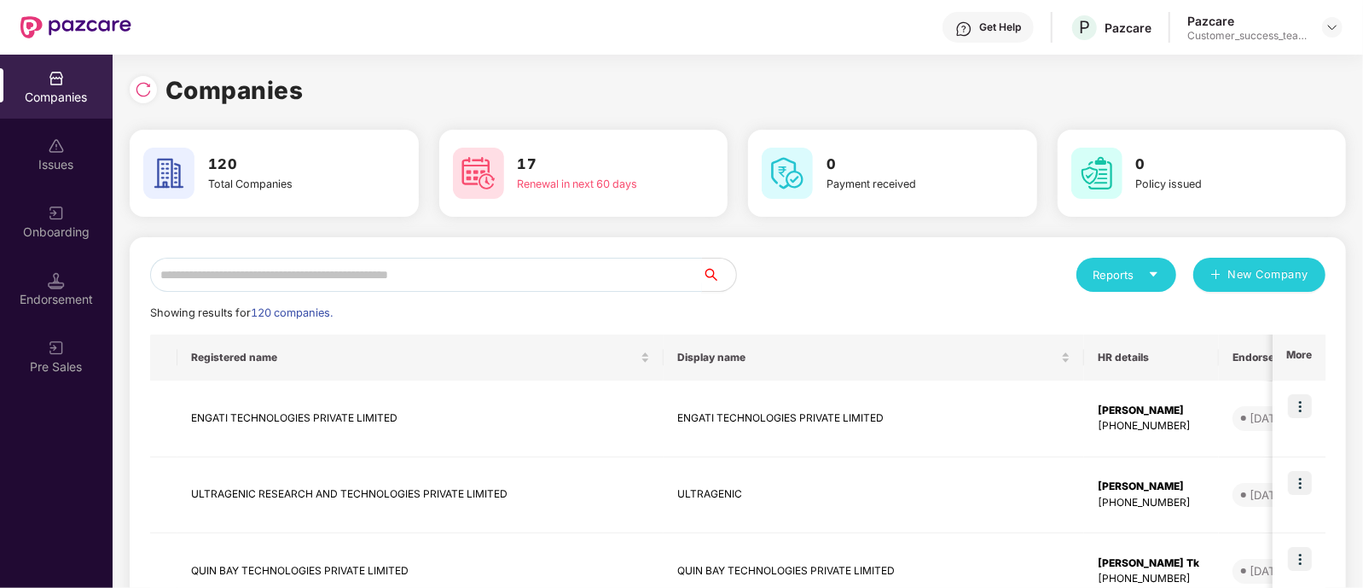
click at [413, 270] on input "text" at bounding box center [426, 275] width 552 height 34
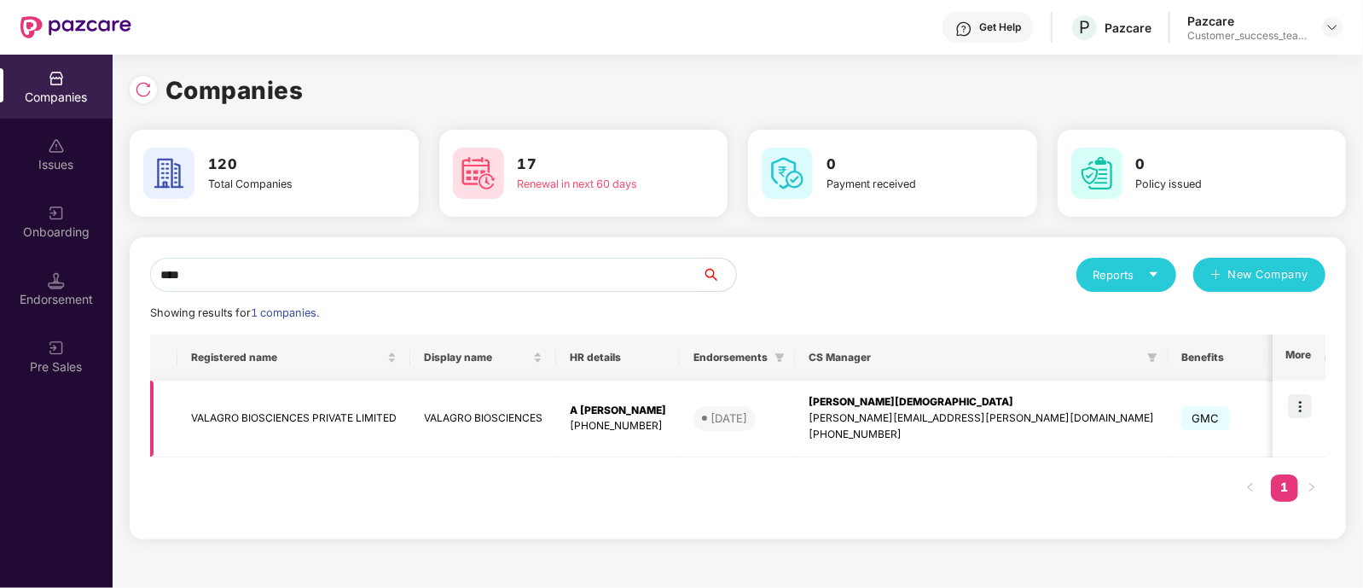
type input "****"
click at [350, 410] on td "VALAGRO BIOSCIENCES PRIVATE LIMITED" at bounding box center [293, 418] width 233 height 77
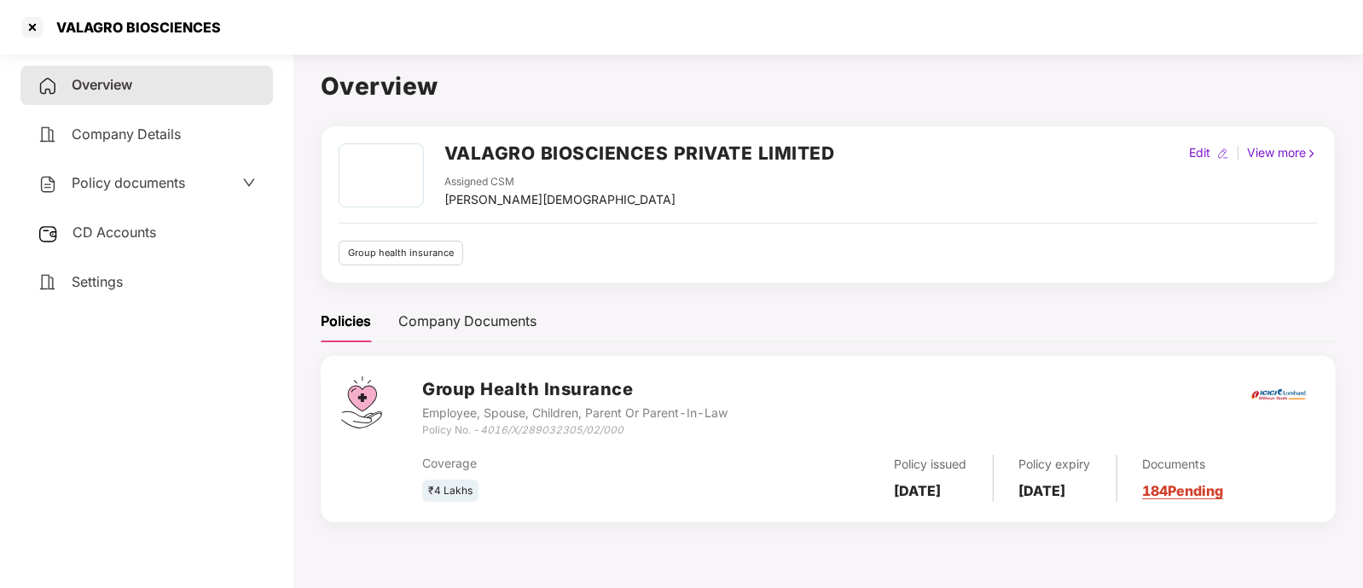
click at [135, 125] on span "Company Details" at bounding box center [126, 133] width 109 height 17
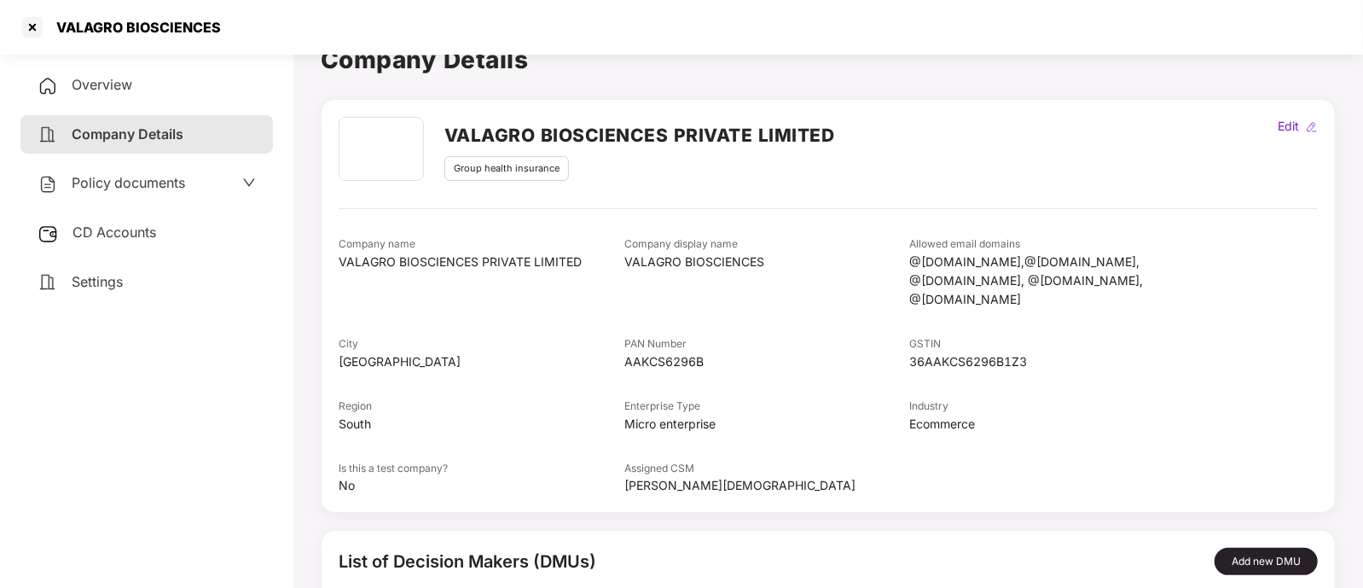
scroll to position [27, 0]
click at [1306, 122] on img at bounding box center [1312, 126] width 12 height 12
select select "*****"
select select "*********"
select select "**********"
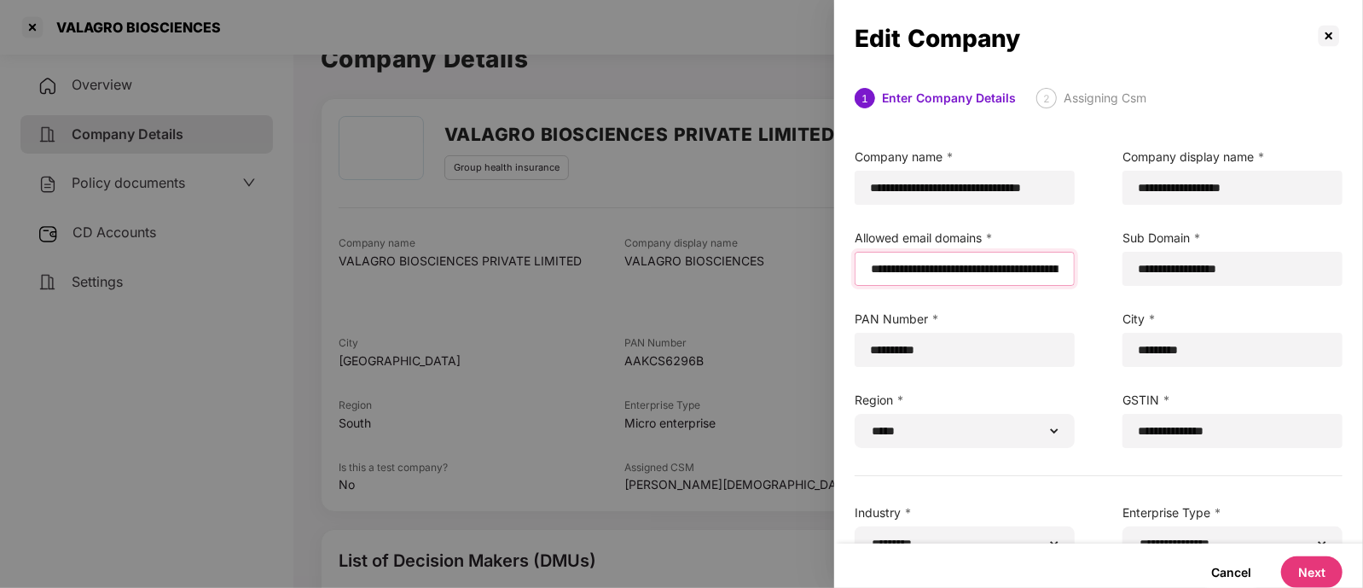
click at [1002, 270] on input "**********" at bounding box center [964, 269] width 191 height 18
click at [1315, 575] on button "Next" at bounding box center [1311, 572] width 61 height 32
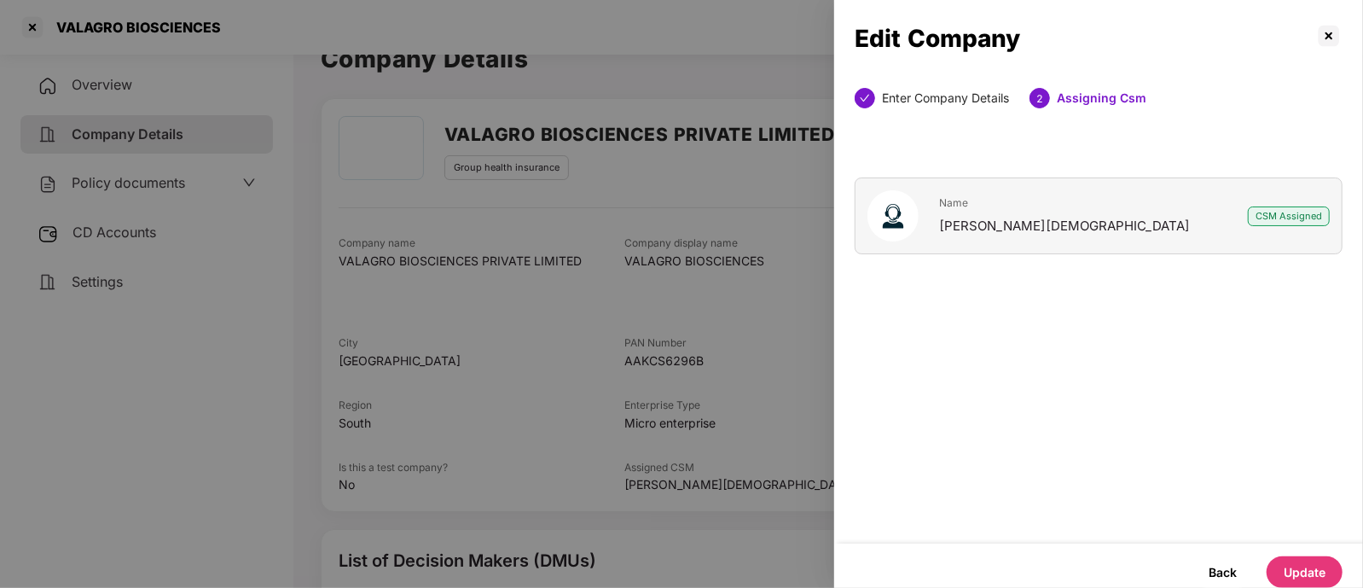
click at [1308, 567] on button "Update" at bounding box center [1305, 572] width 76 height 32
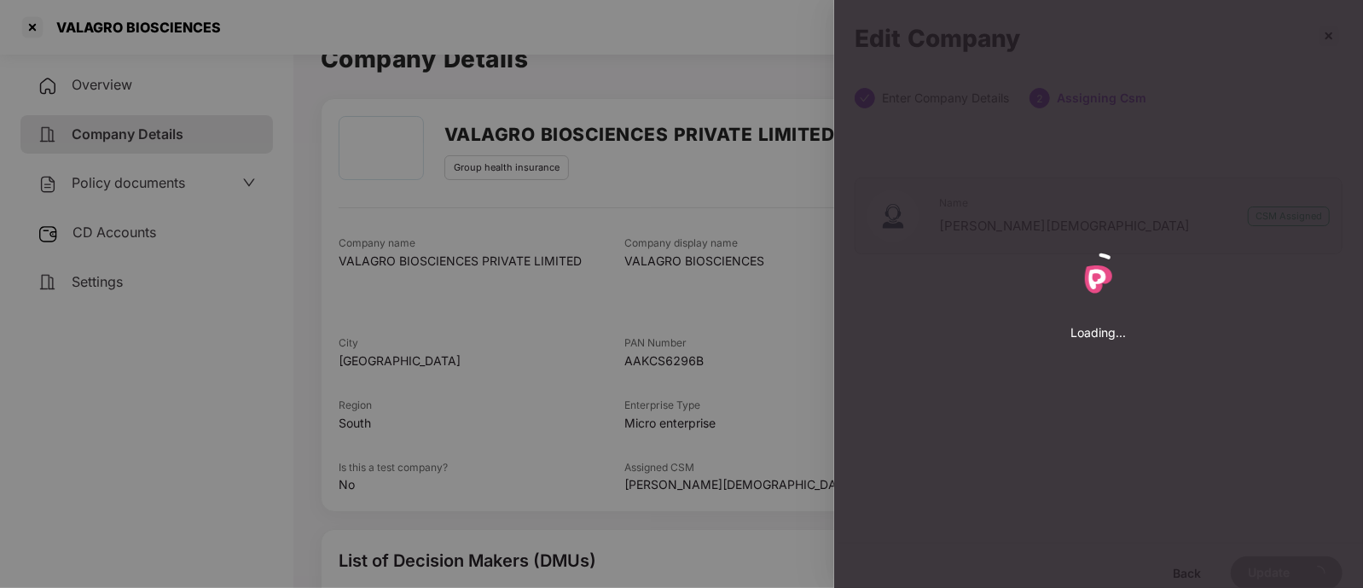
select select "*****"
select select "*********"
select select "**********"
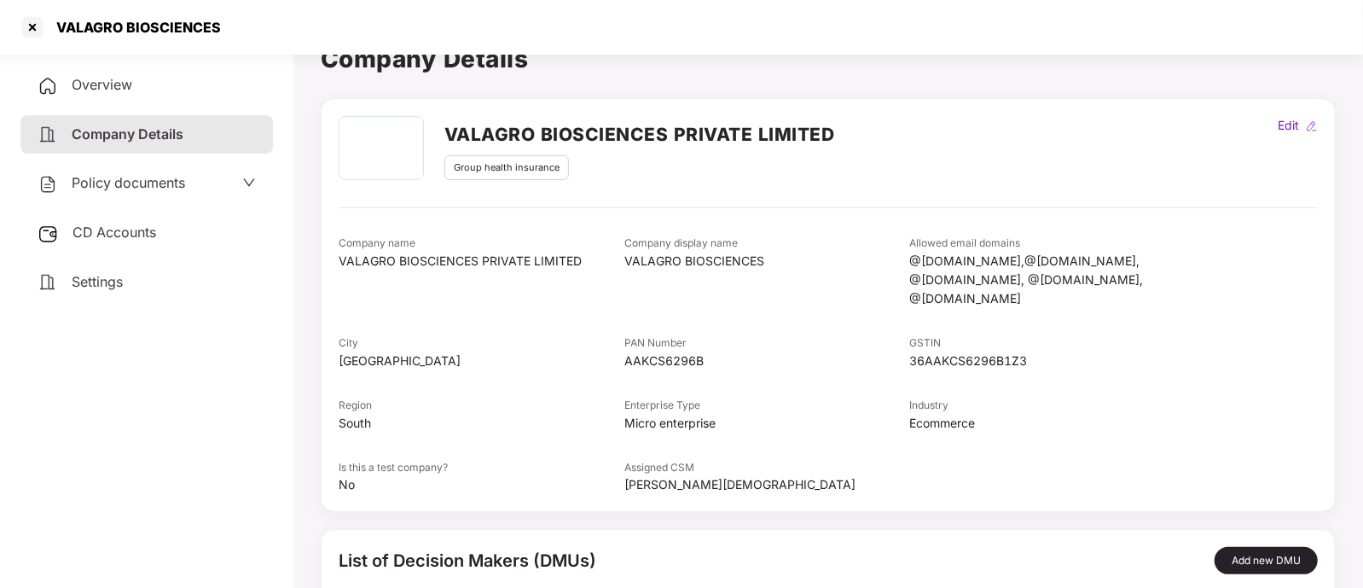
scroll to position [200, 0]
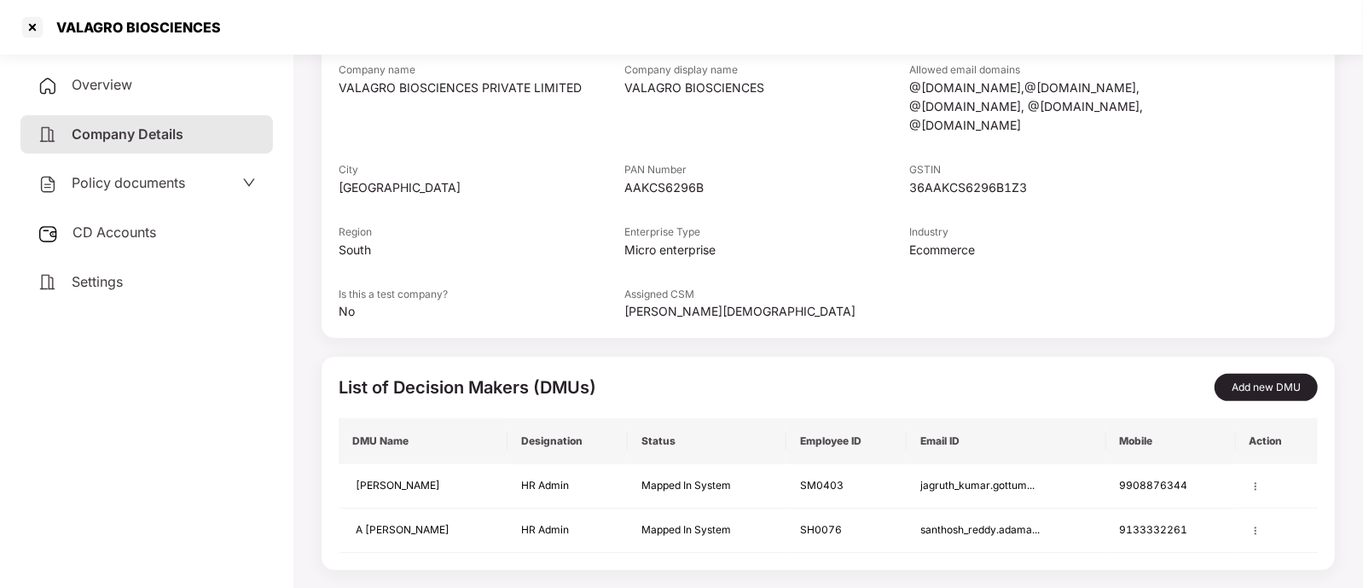
click at [243, 180] on icon "down" at bounding box center [249, 183] width 12 height 8
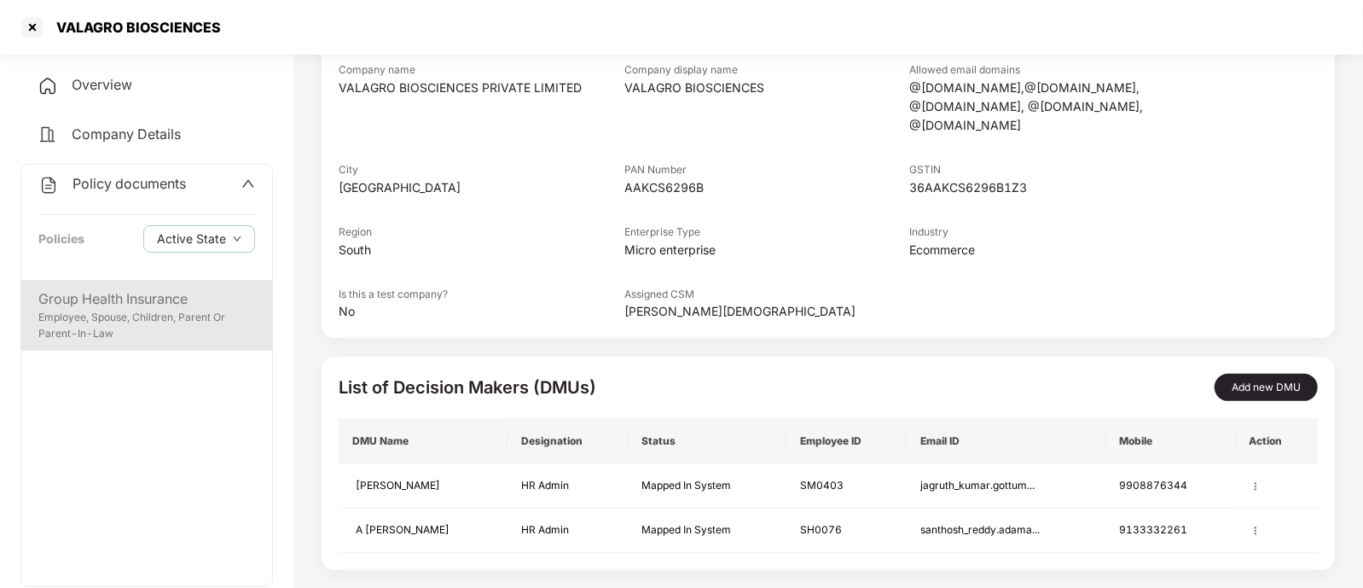
click at [99, 291] on div "Group Health Insurance" at bounding box center [146, 298] width 217 height 21
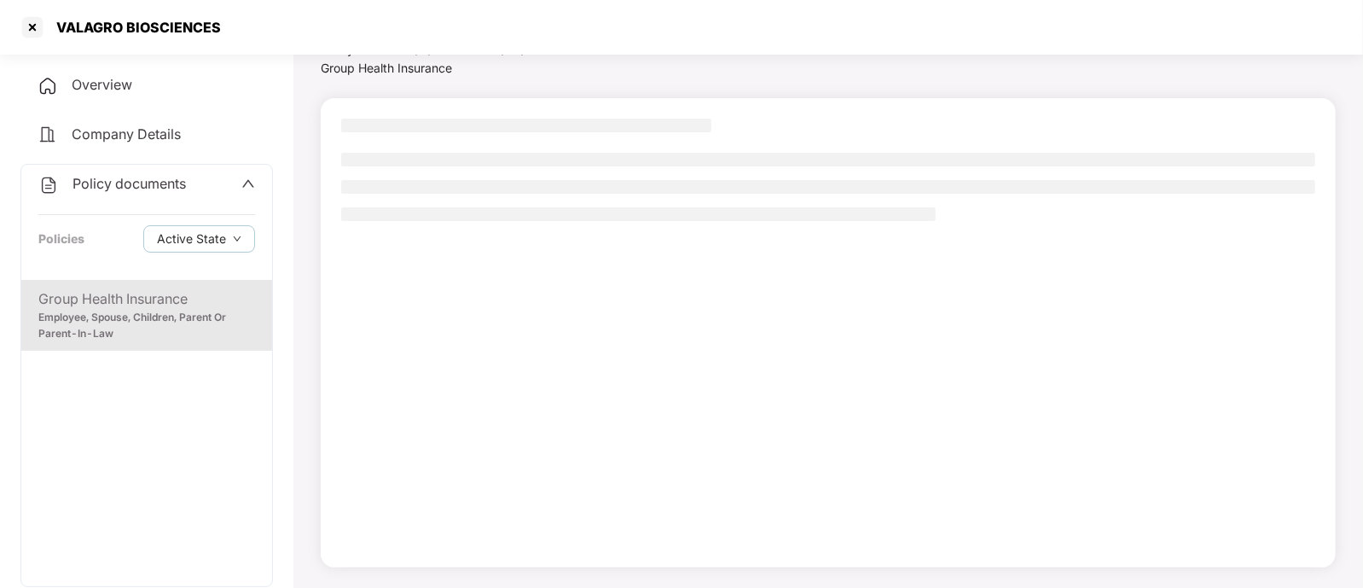
scroll to position [73, 0]
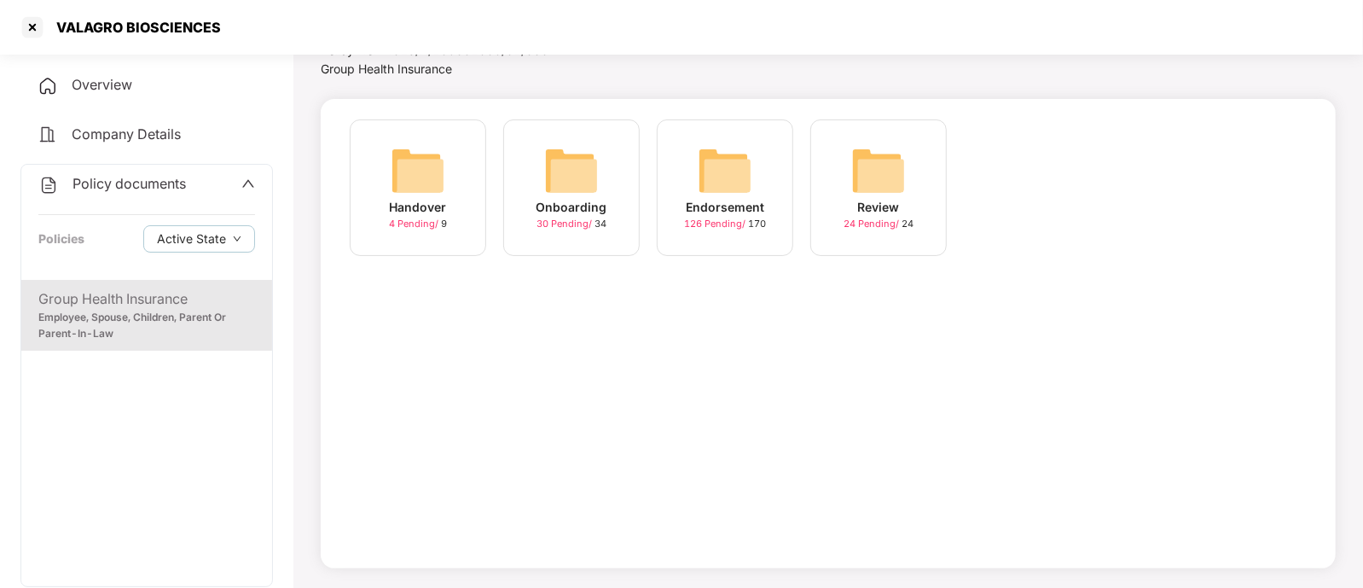
click at [409, 225] on span "4 Pending /" at bounding box center [415, 224] width 52 height 12
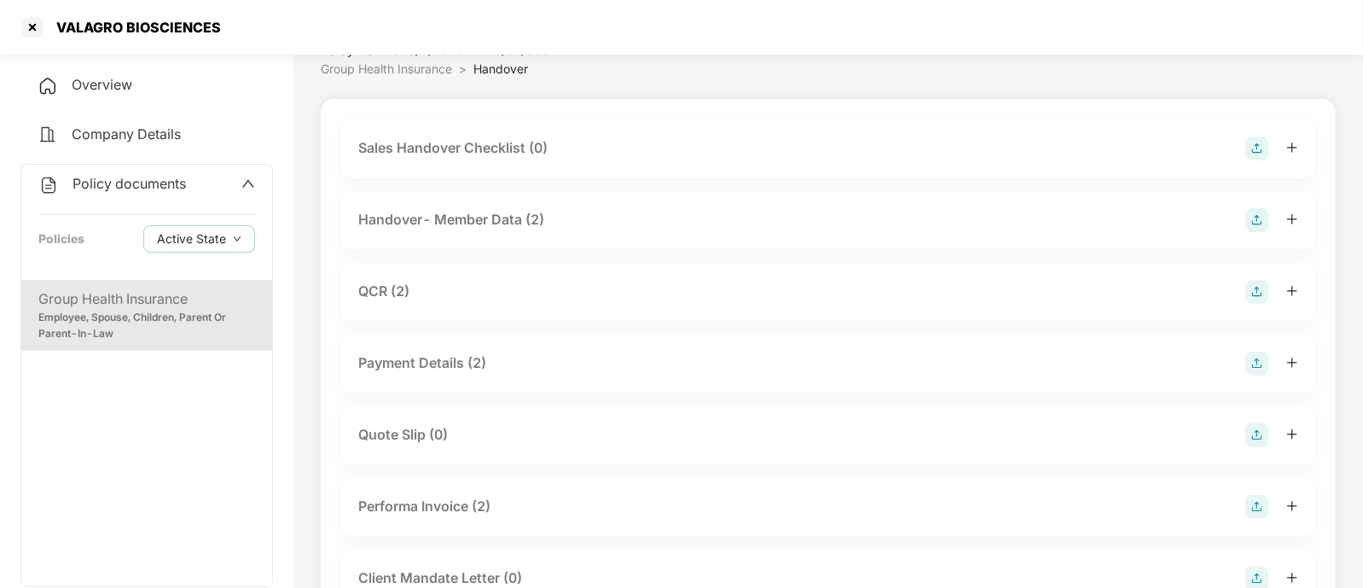
scroll to position [200, 0]
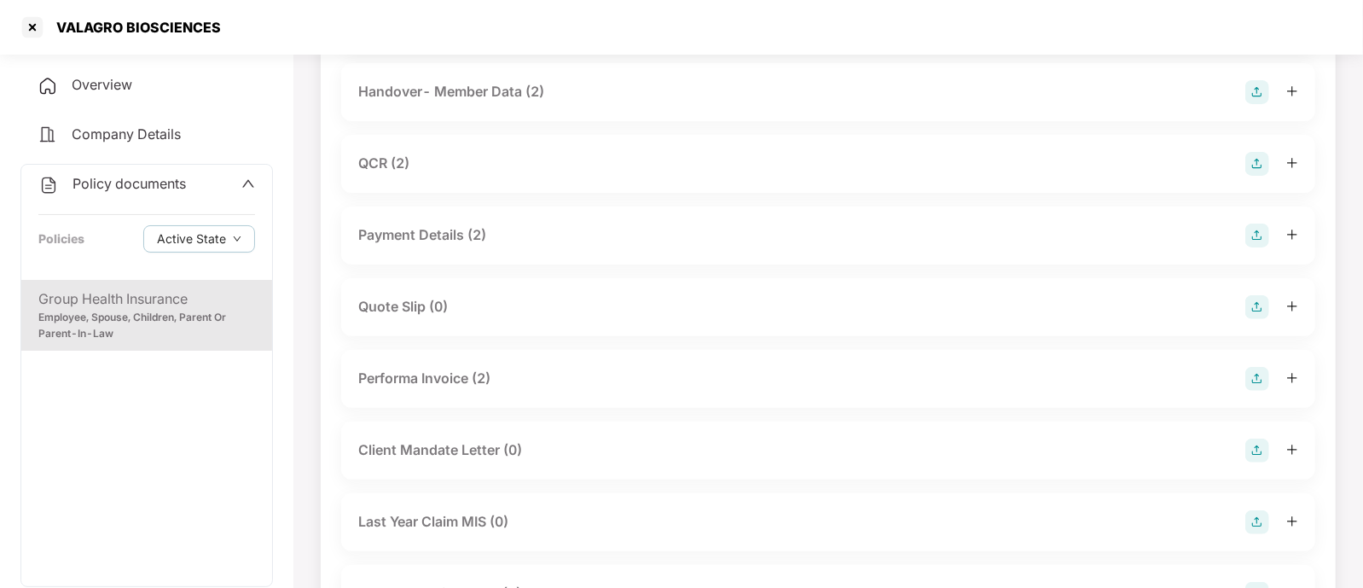
click at [431, 160] on div "QCR (2)" at bounding box center [828, 164] width 940 height 24
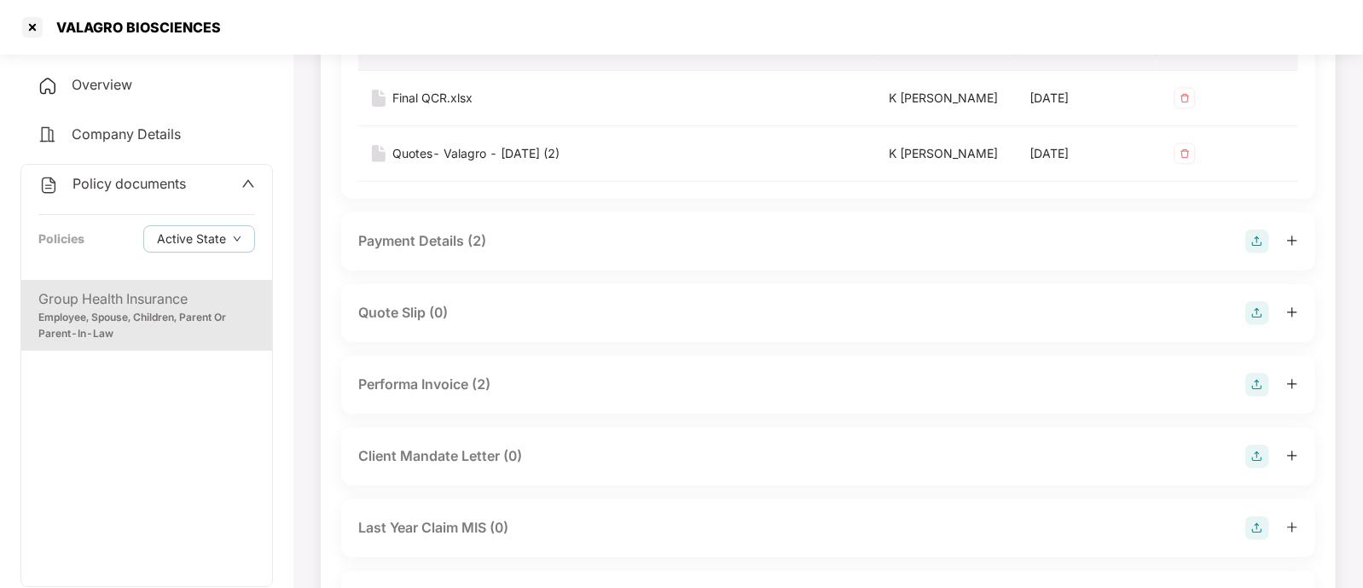
scroll to position [377, 0]
click at [472, 227] on div "Payment Details (2)" at bounding box center [422, 236] width 128 height 21
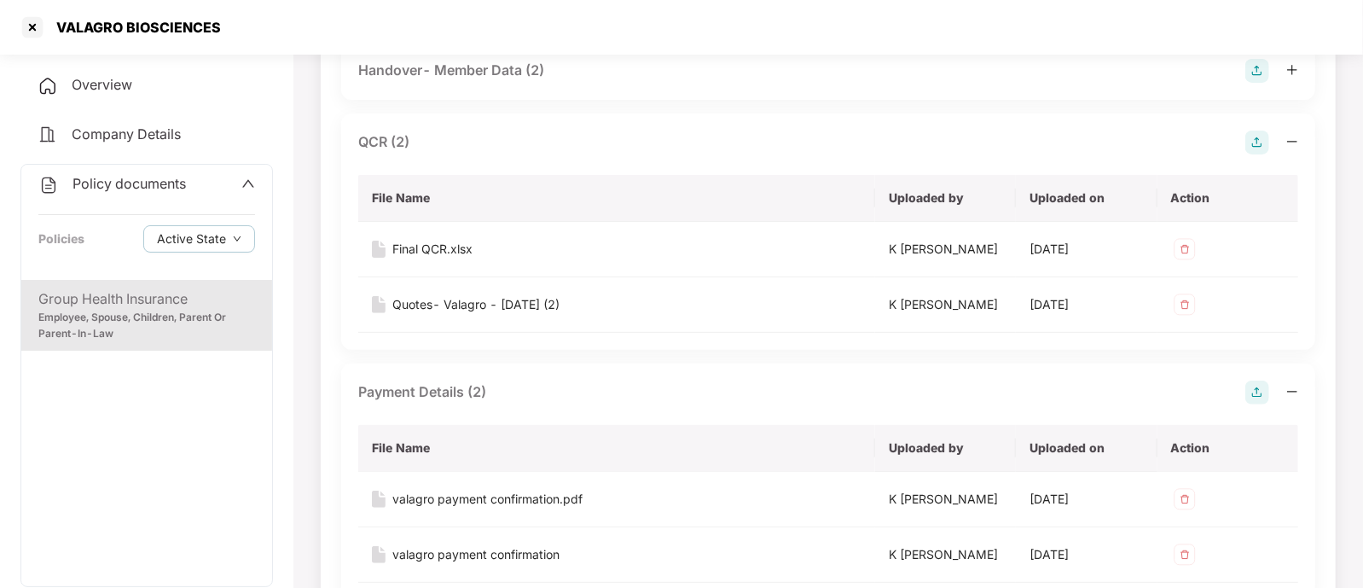
scroll to position [0, 0]
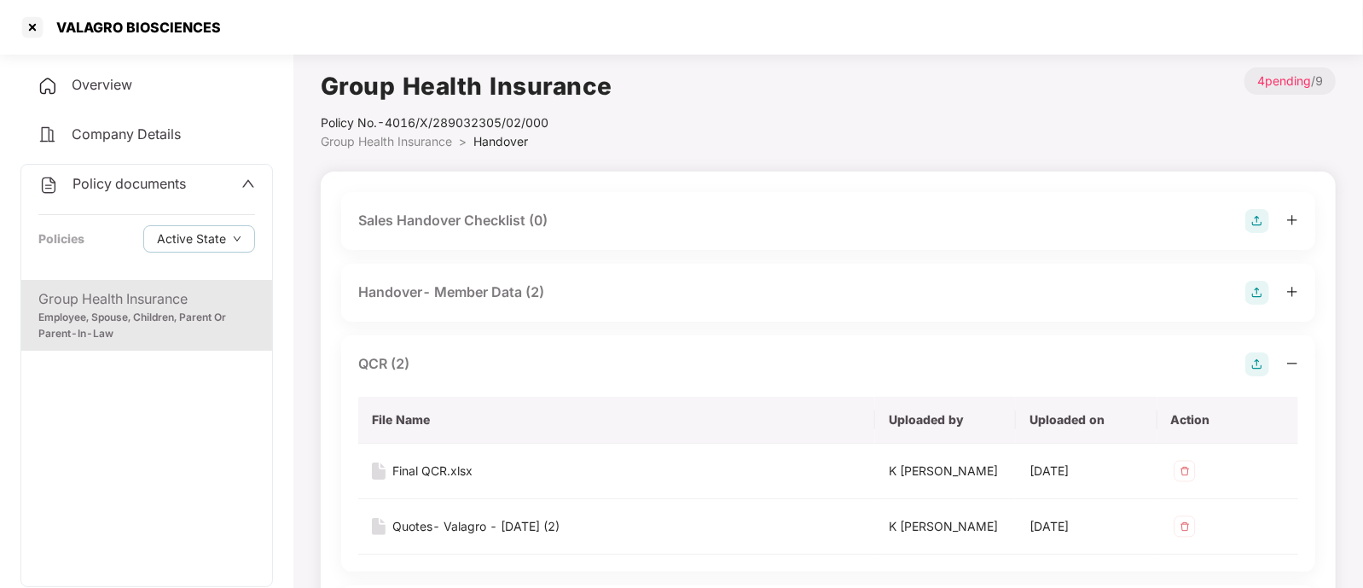
click at [403, 142] on span "Group Health Insurance" at bounding box center [386, 141] width 131 height 15
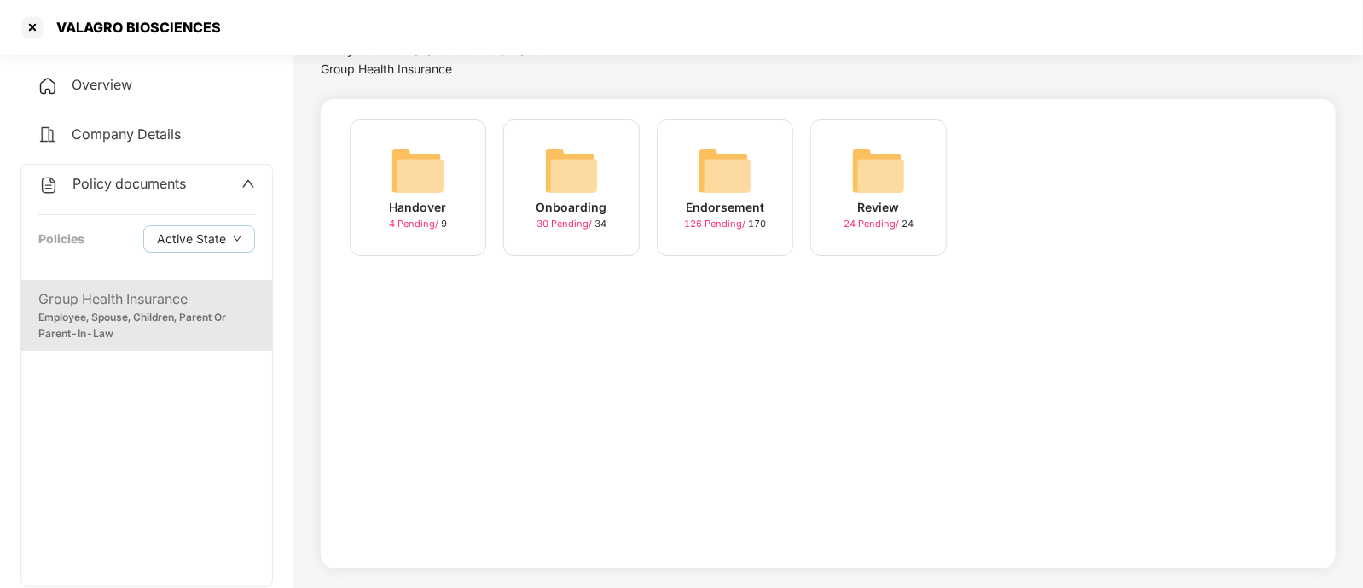
click at [566, 214] on div "Onboarding" at bounding box center [572, 207] width 71 height 19
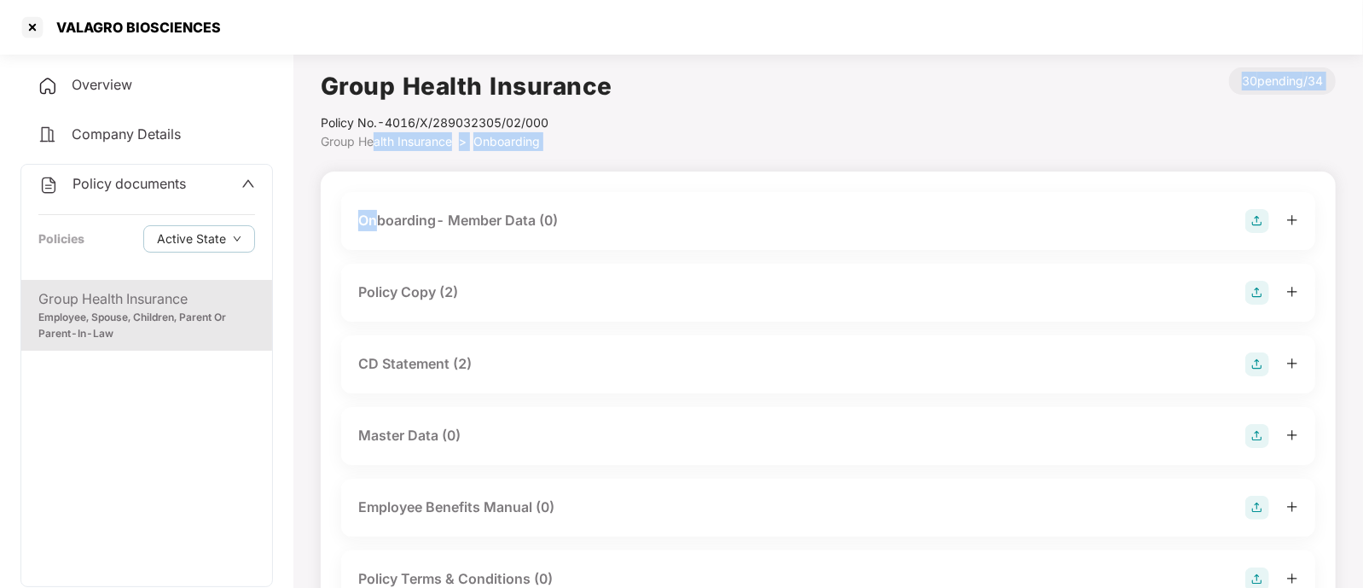
drag, startPoint x: 375, startPoint y: 152, endPoint x: 371, endPoint y: 142, distance: 10.3
click at [371, 142] on span "Group Health Insurance" at bounding box center [386, 141] width 131 height 15
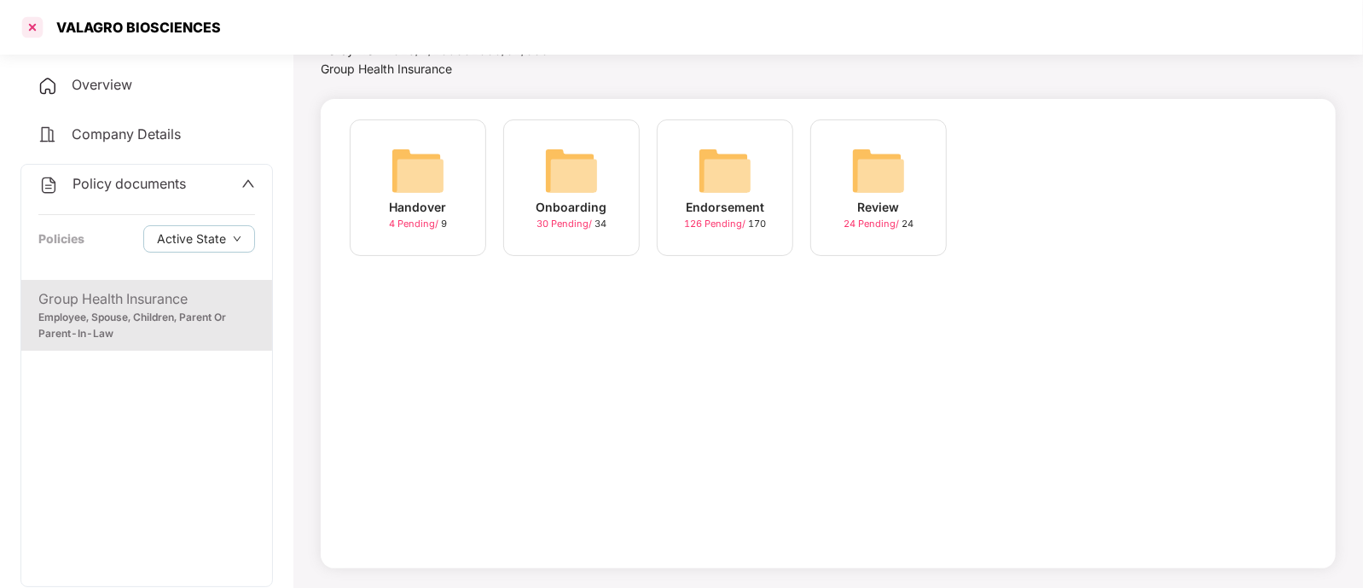
click at [34, 20] on div at bounding box center [32, 27] width 27 height 27
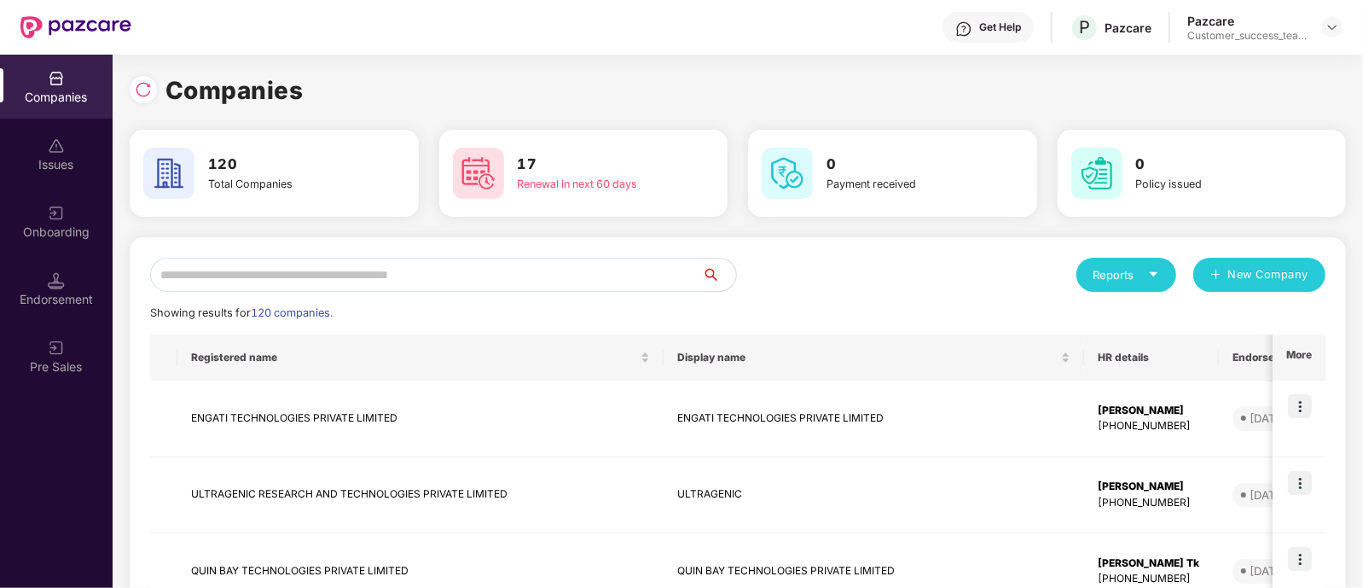
click at [245, 264] on input "text" at bounding box center [426, 275] width 552 height 34
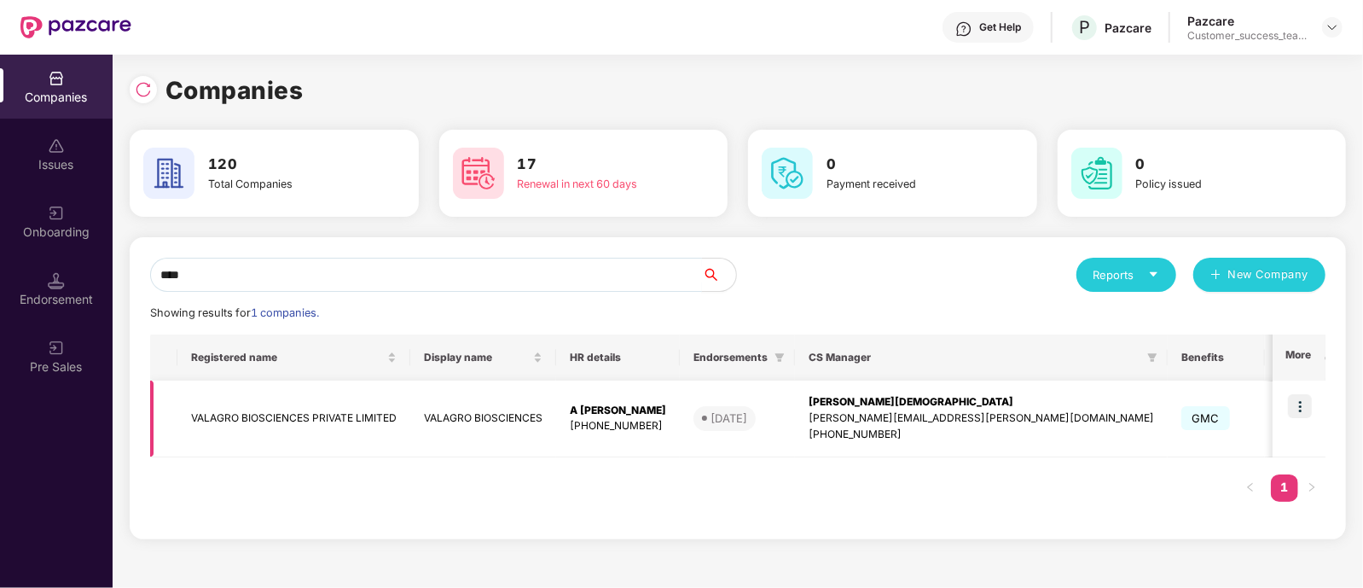
type input "****"
click at [1310, 407] on img at bounding box center [1300, 406] width 24 height 24
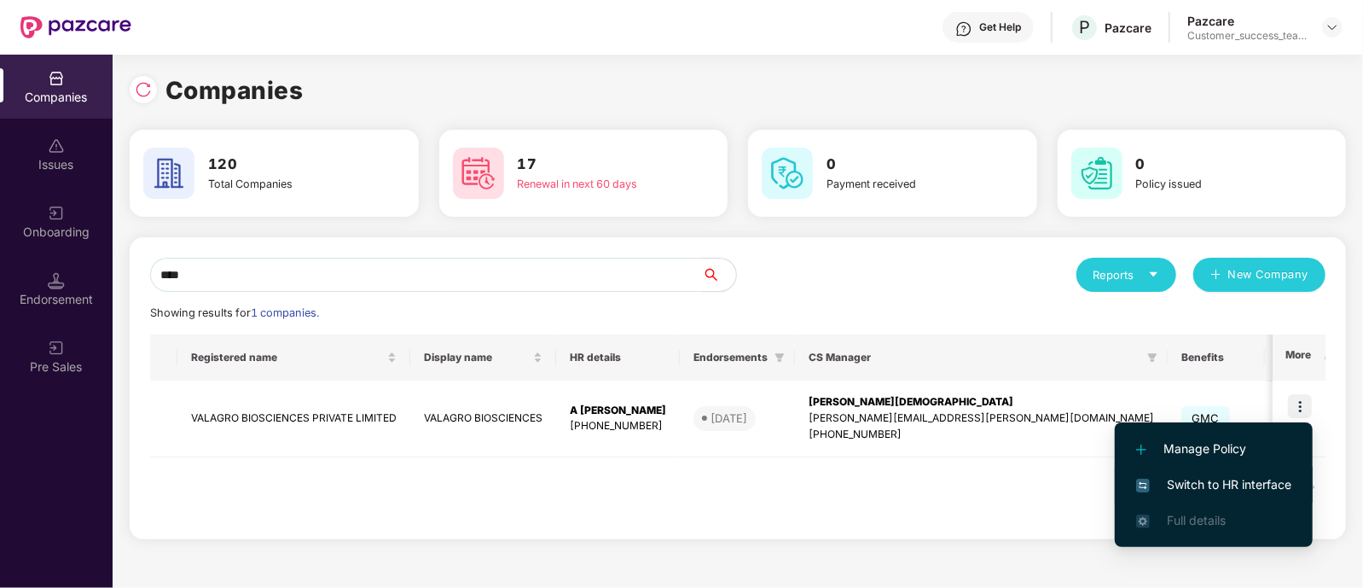
click at [1234, 472] on li "Switch to HR interface" at bounding box center [1214, 485] width 198 height 36
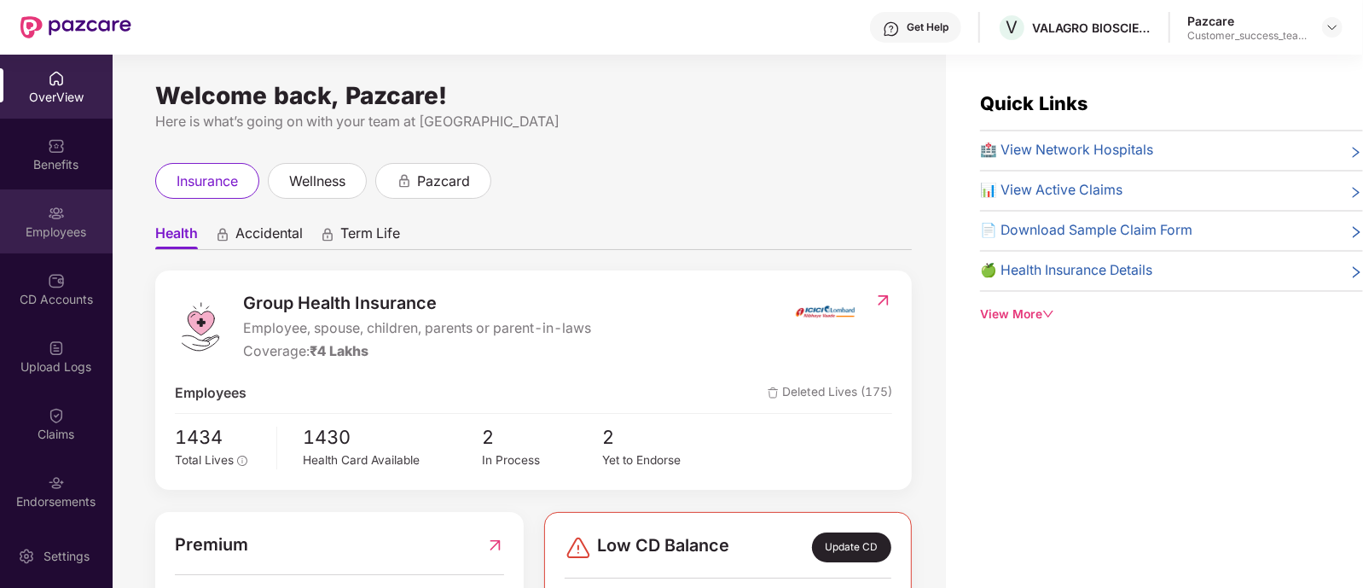
click at [50, 216] on img at bounding box center [56, 213] width 17 height 17
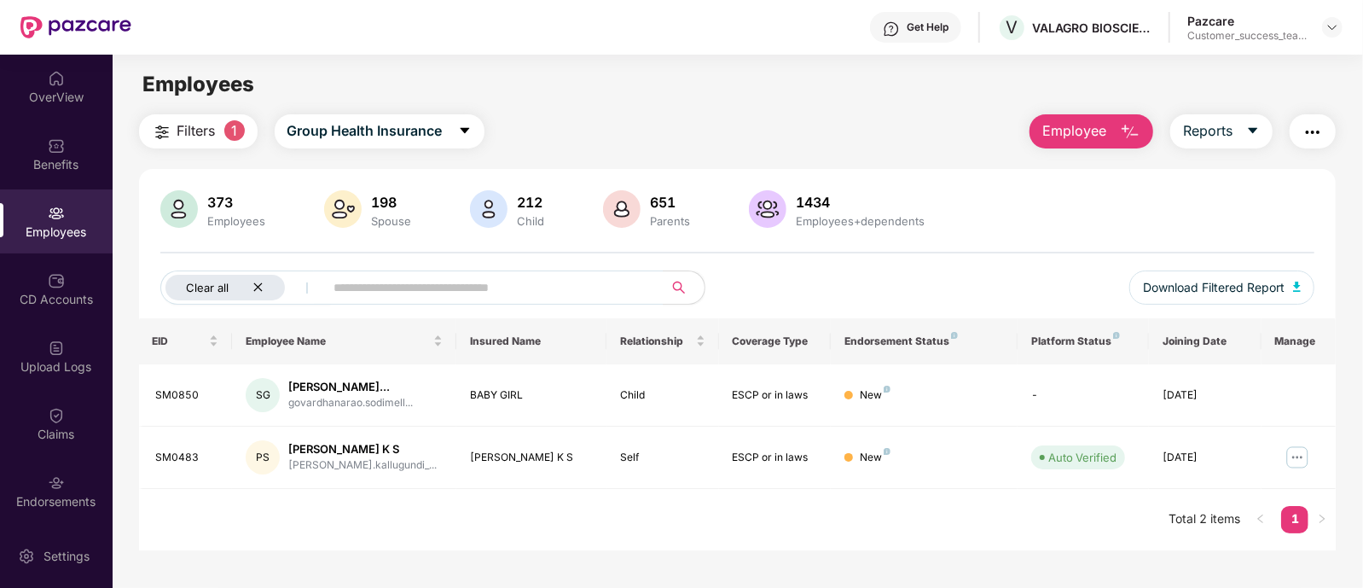
click at [255, 283] on icon "close" at bounding box center [258, 287] width 9 height 9
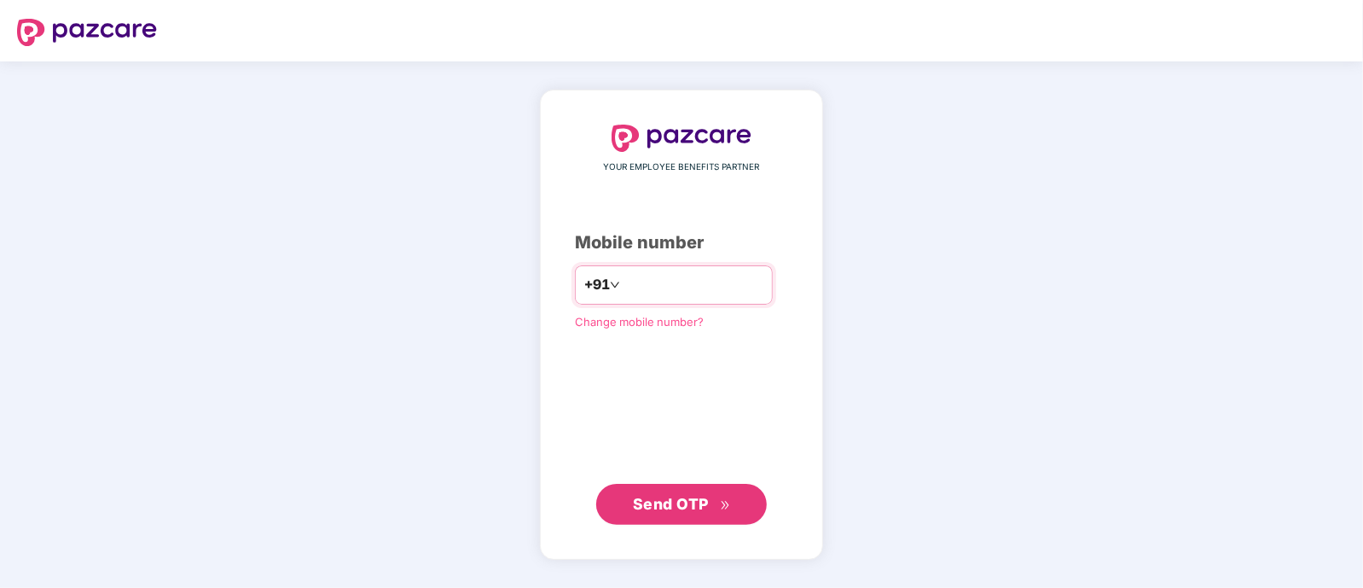
type input "**********"
click at [677, 500] on span "Send OTP" at bounding box center [671, 503] width 76 height 18
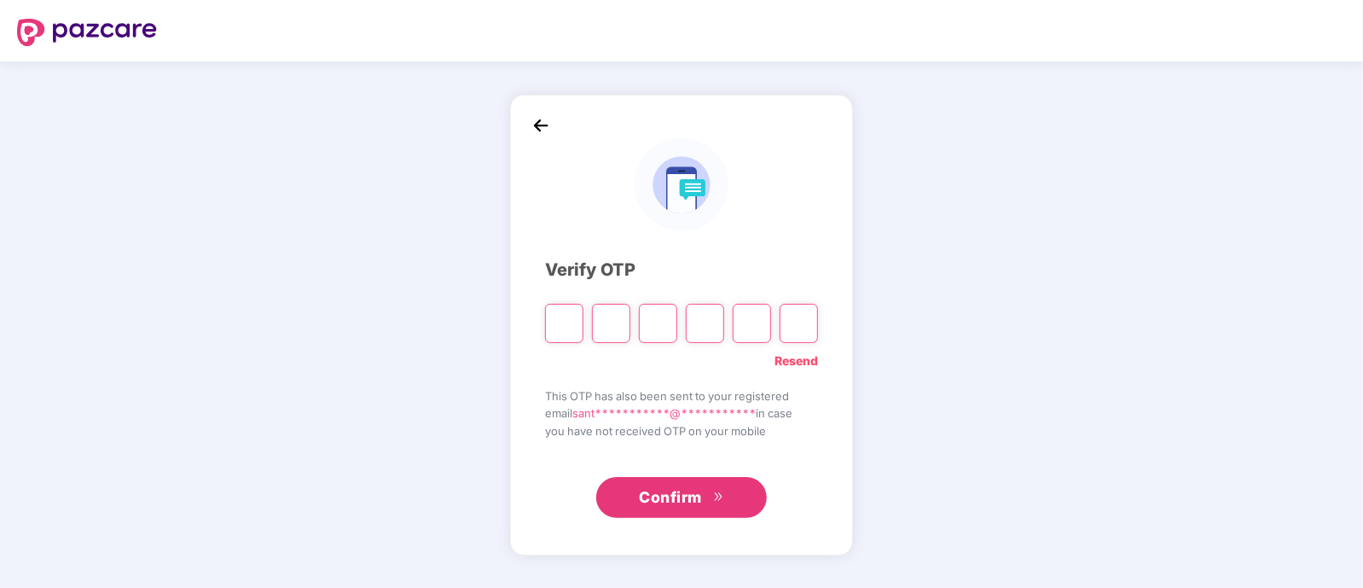
type input "*"
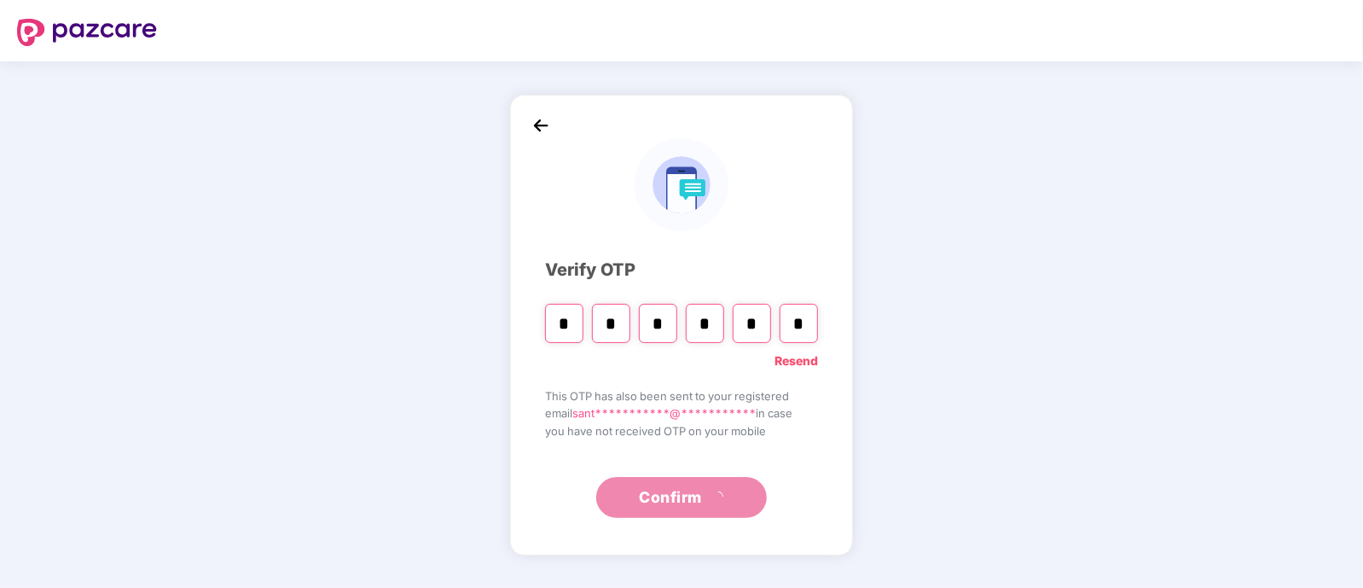
type input "*"
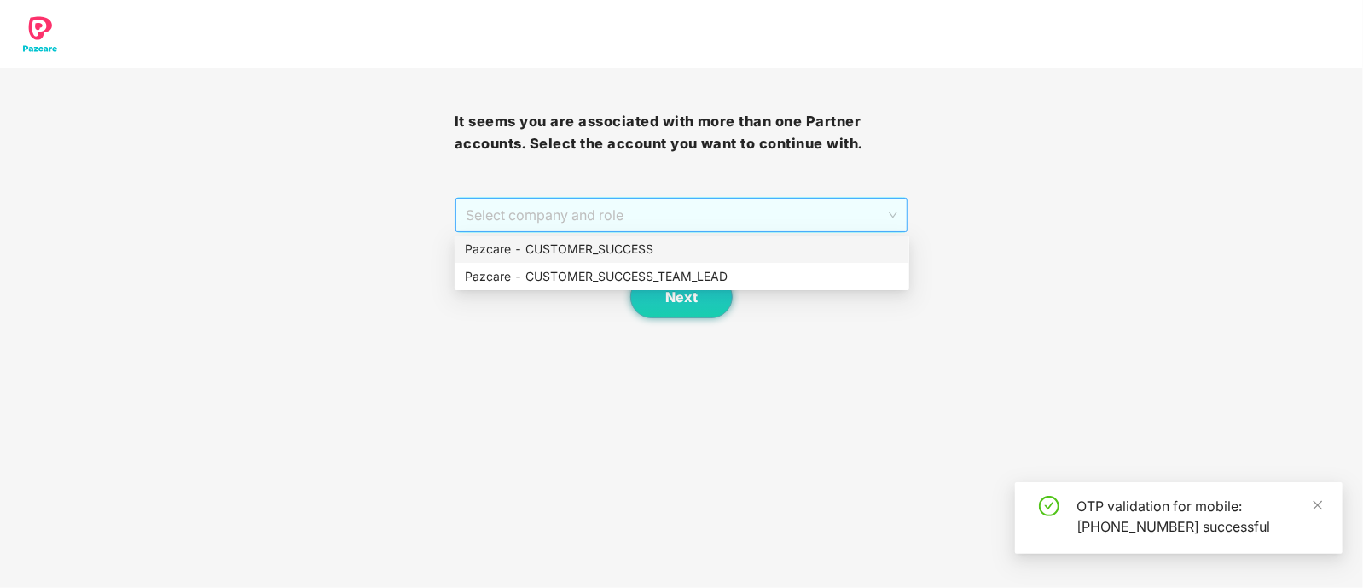
click at [613, 215] on span "Select company and role" at bounding box center [682, 215] width 432 height 32
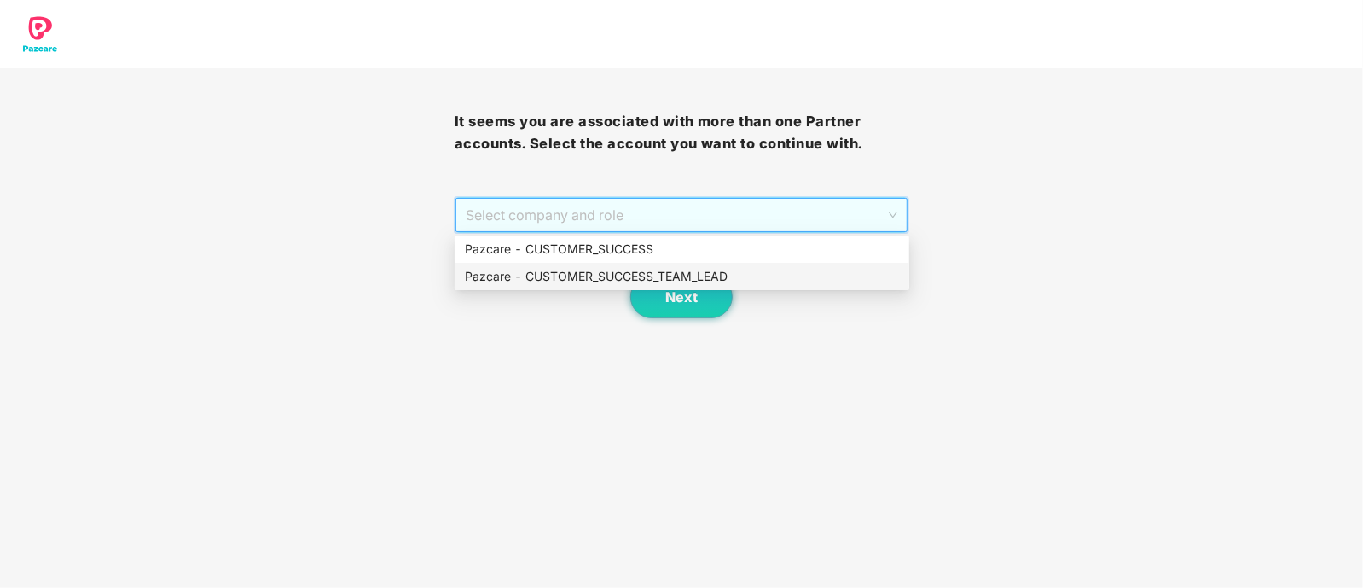
click at [602, 280] on div "Pazcare - CUSTOMER_SUCCESS_TEAM_LEAD" at bounding box center [682, 276] width 434 height 19
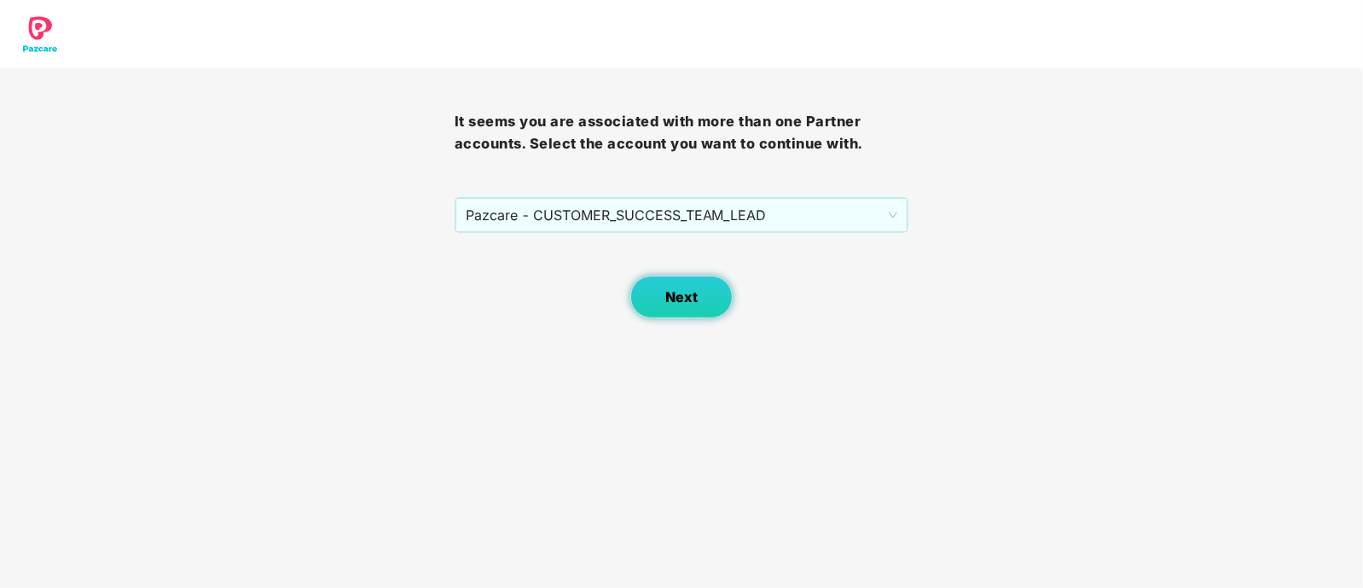
click at [668, 299] on span "Next" at bounding box center [681, 297] width 32 height 16
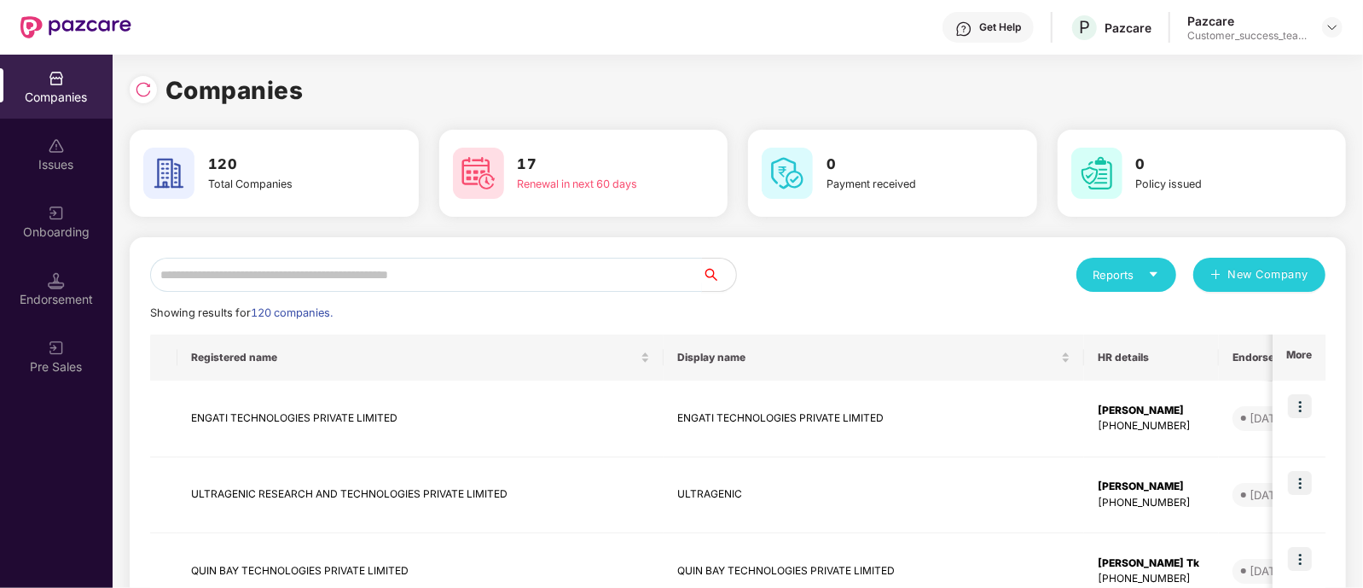
click at [566, 269] on input "text" at bounding box center [426, 275] width 552 height 34
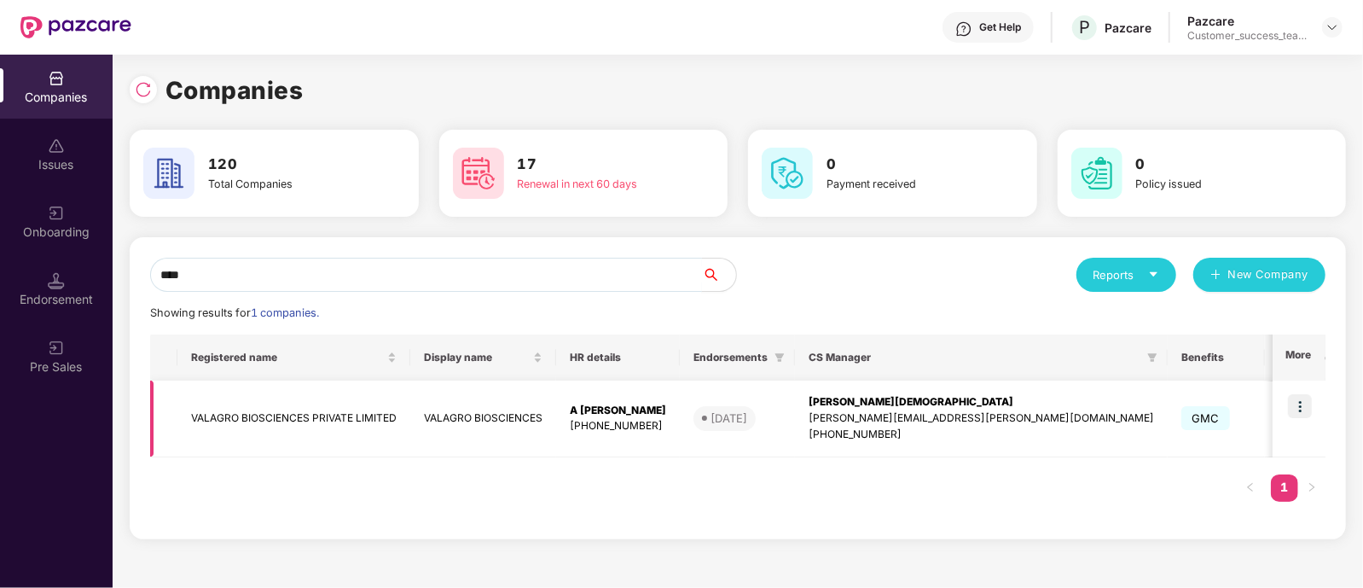
type input "****"
click at [1300, 406] on img at bounding box center [1300, 406] width 24 height 24
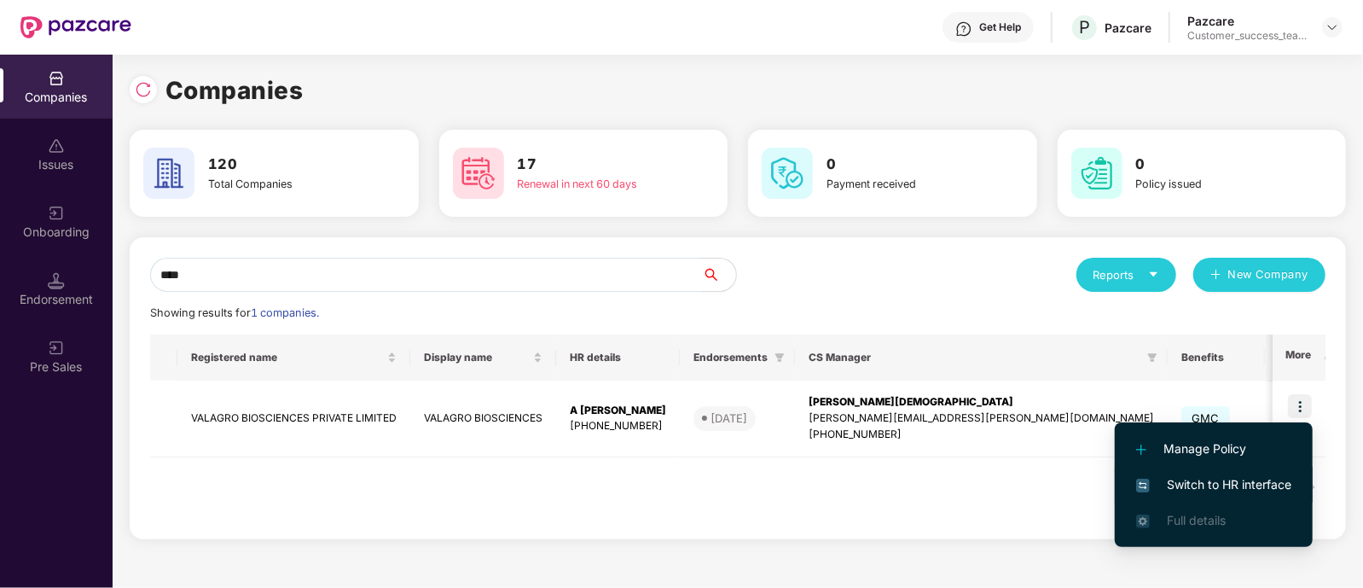
click at [1219, 475] on span "Switch to HR interface" at bounding box center [1213, 484] width 155 height 19
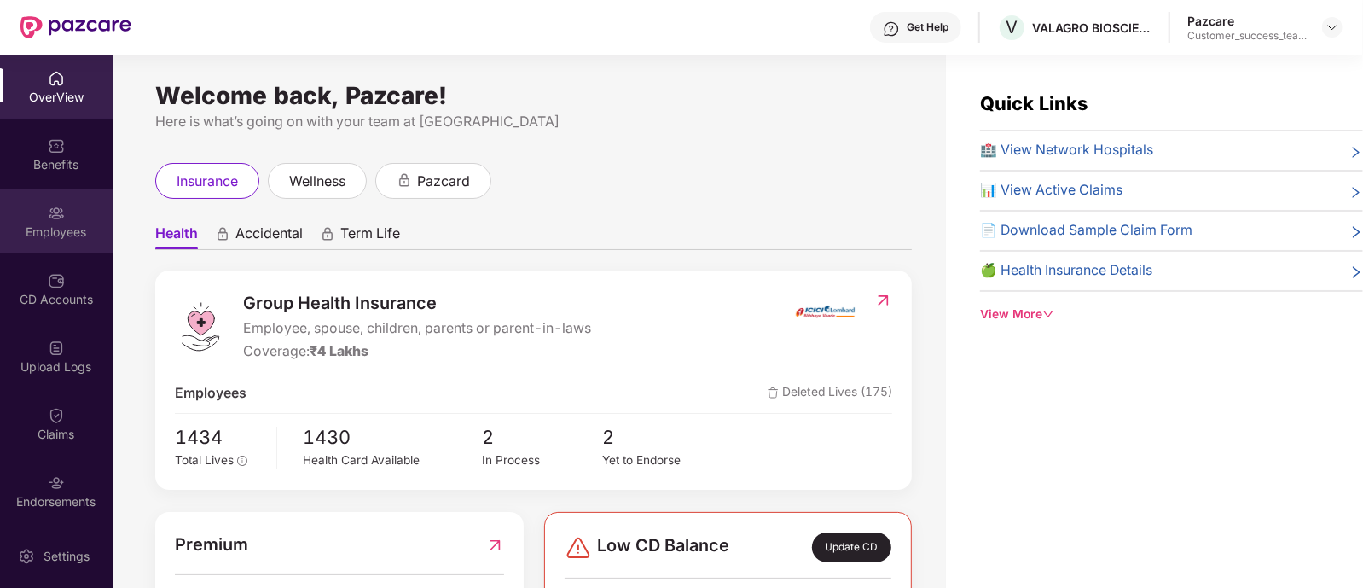
click at [61, 221] on div "Employees" at bounding box center [56, 221] width 113 height 64
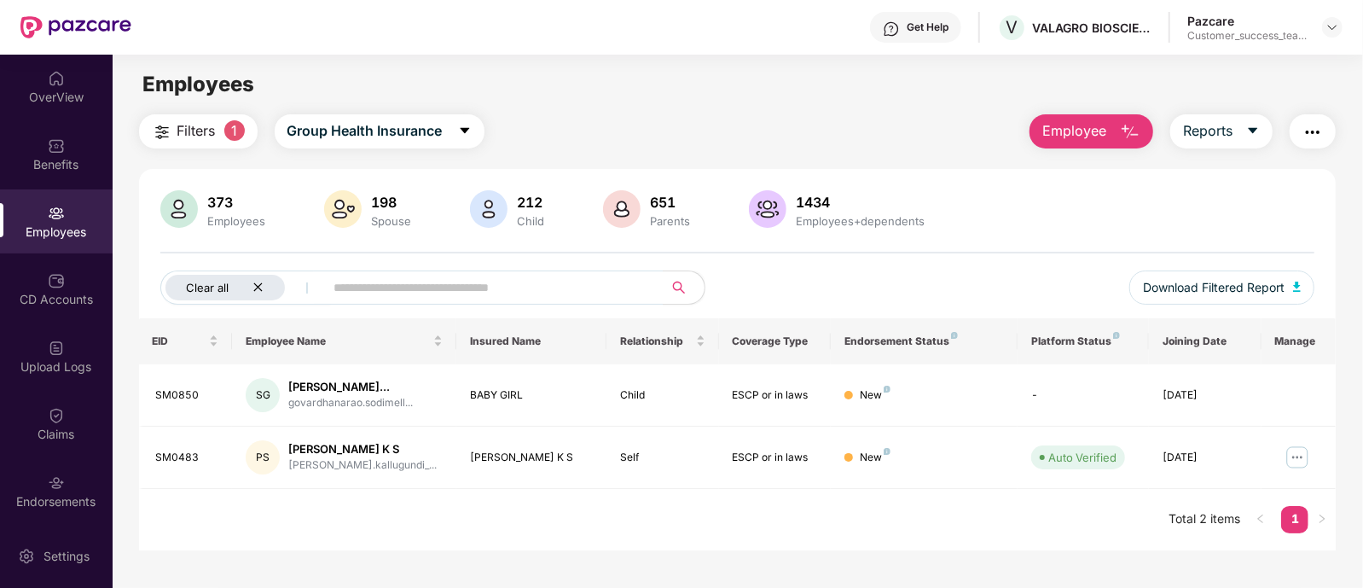
click at [248, 287] on div "Clear all" at bounding box center [224, 288] width 119 height 26
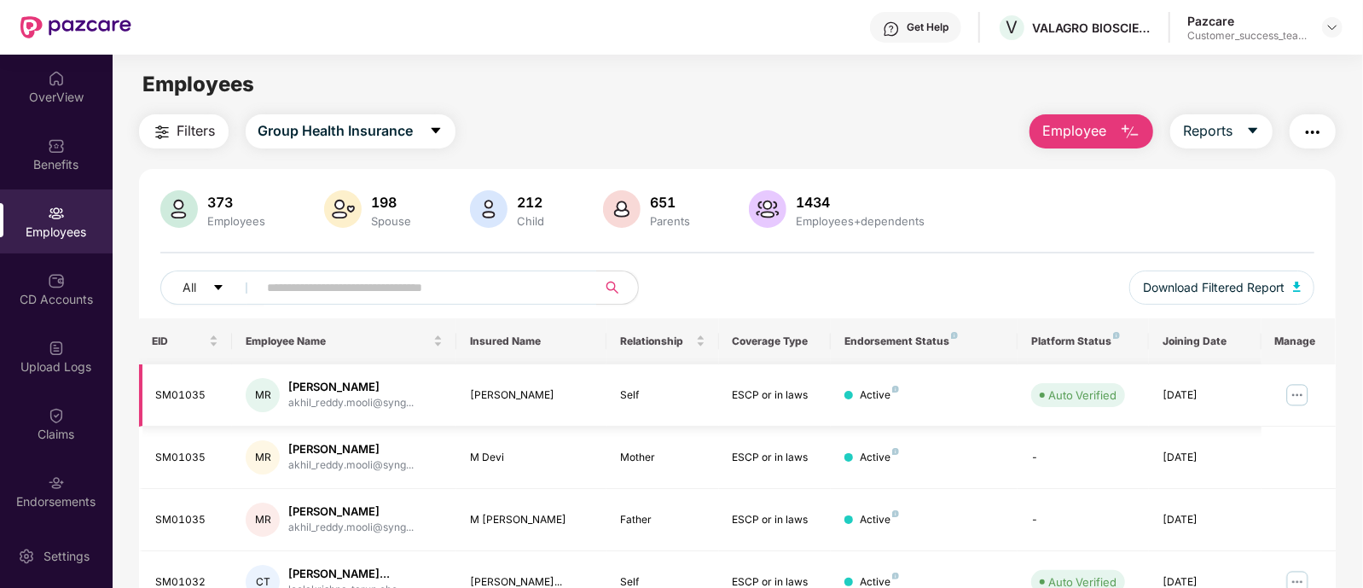
click at [1288, 393] on img at bounding box center [1297, 394] width 27 height 27
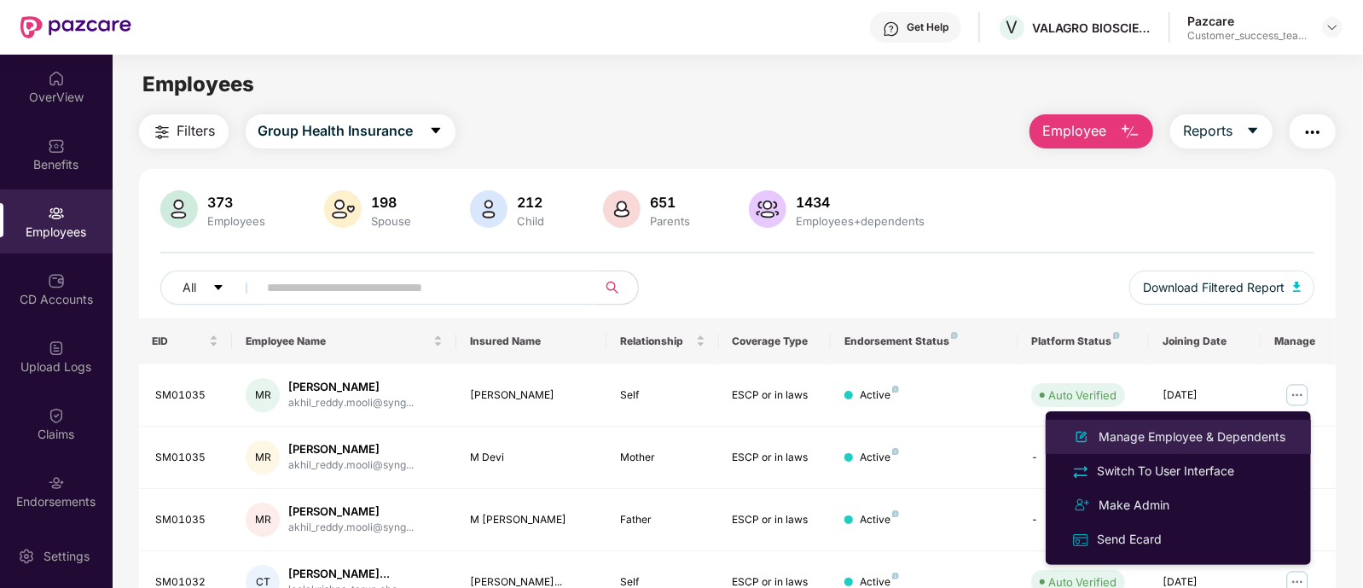
click at [1122, 428] on div "Manage Employee & Dependents" at bounding box center [1192, 436] width 194 height 19
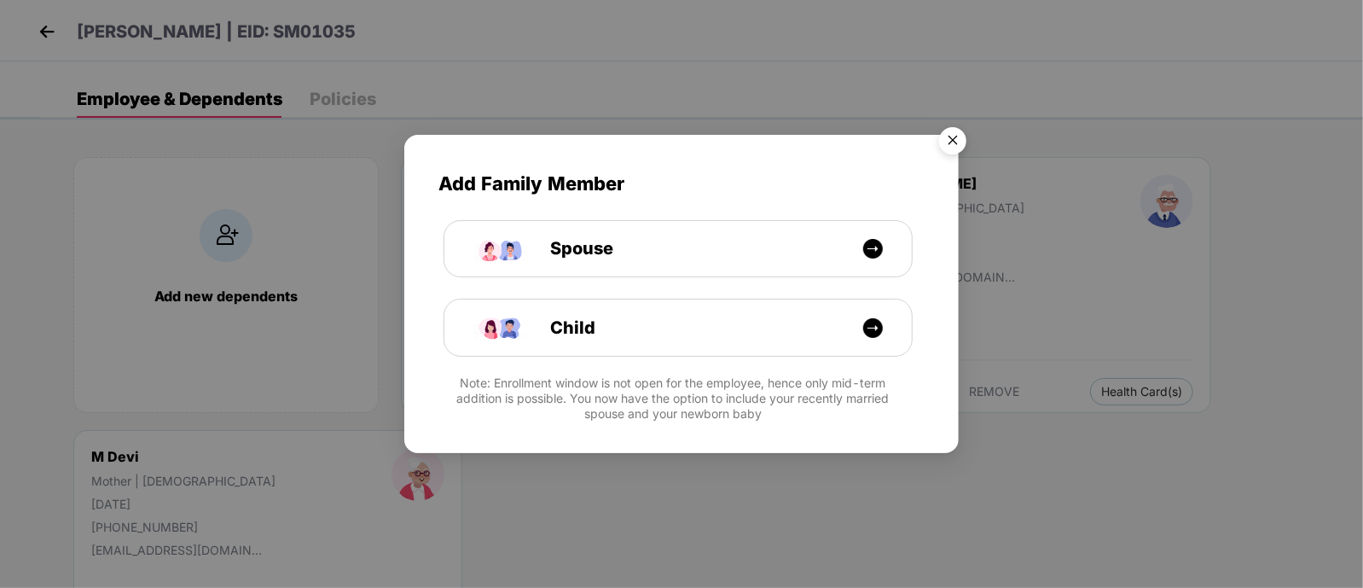
click at [946, 140] on img "Close" at bounding box center [953, 143] width 48 height 48
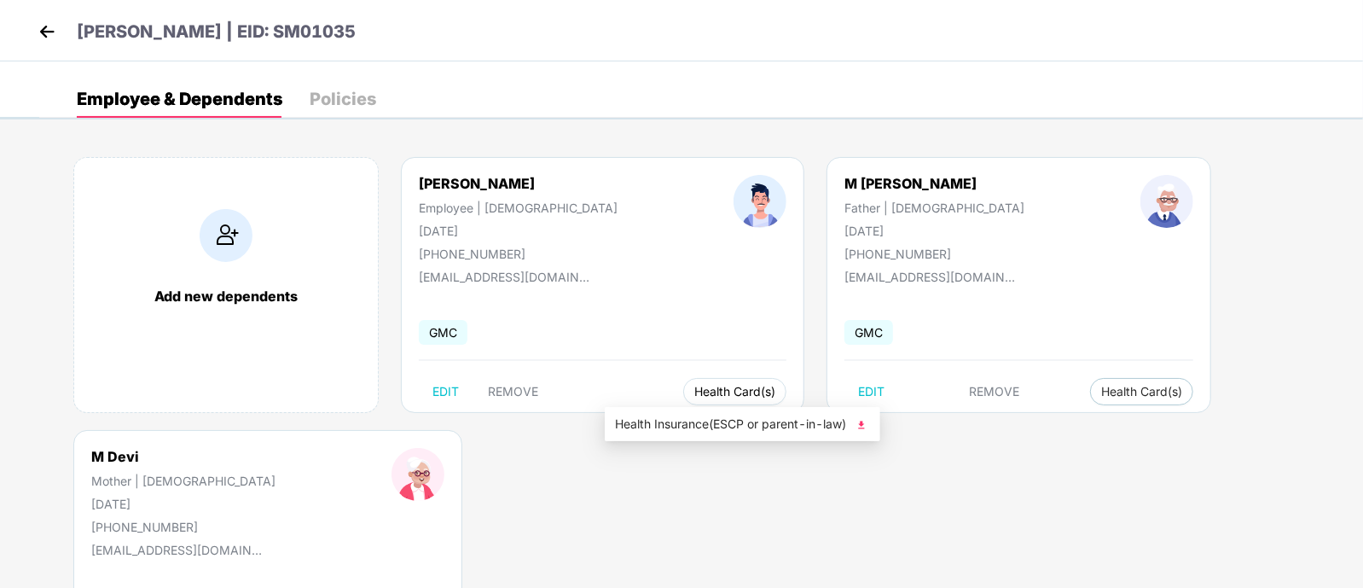
click at [694, 389] on span "Health Card(s)" at bounding box center [734, 391] width 81 height 9
click at [657, 415] on span "Health Insurance(ESCP or parent-in-law)" at bounding box center [742, 424] width 255 height 19
click at [44, 29] on img at bounding box center [47, 32] width 26 height 26
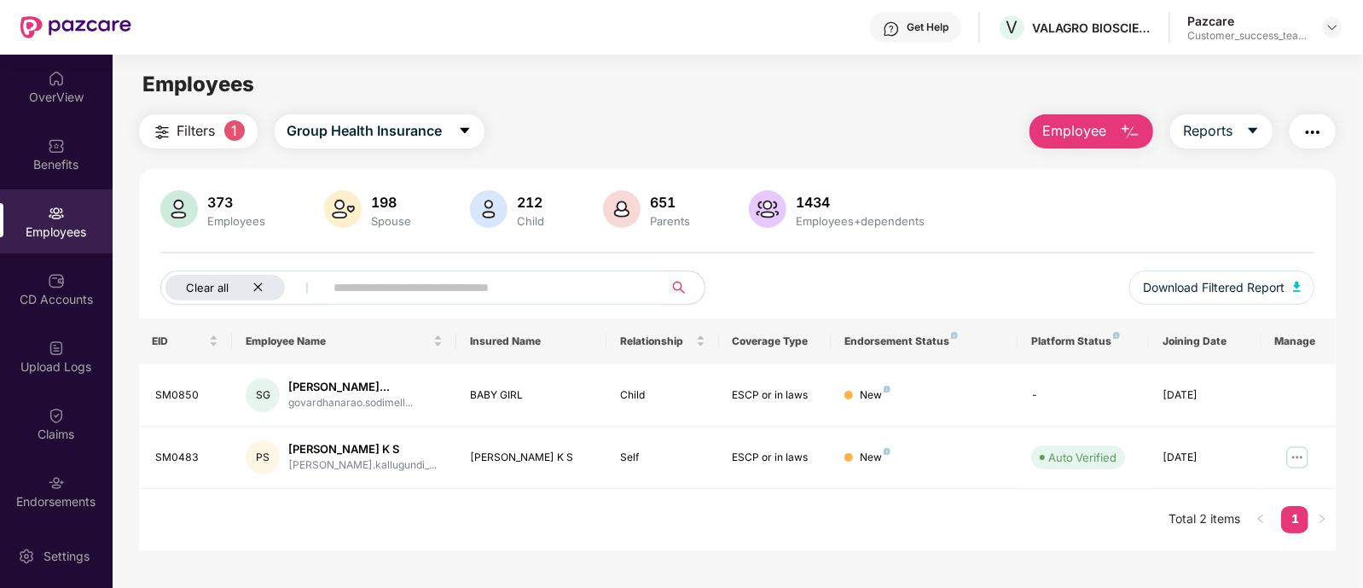
click at [250, 292] on div "Clear all" at bounding box center [224, 288] width 119 height 26
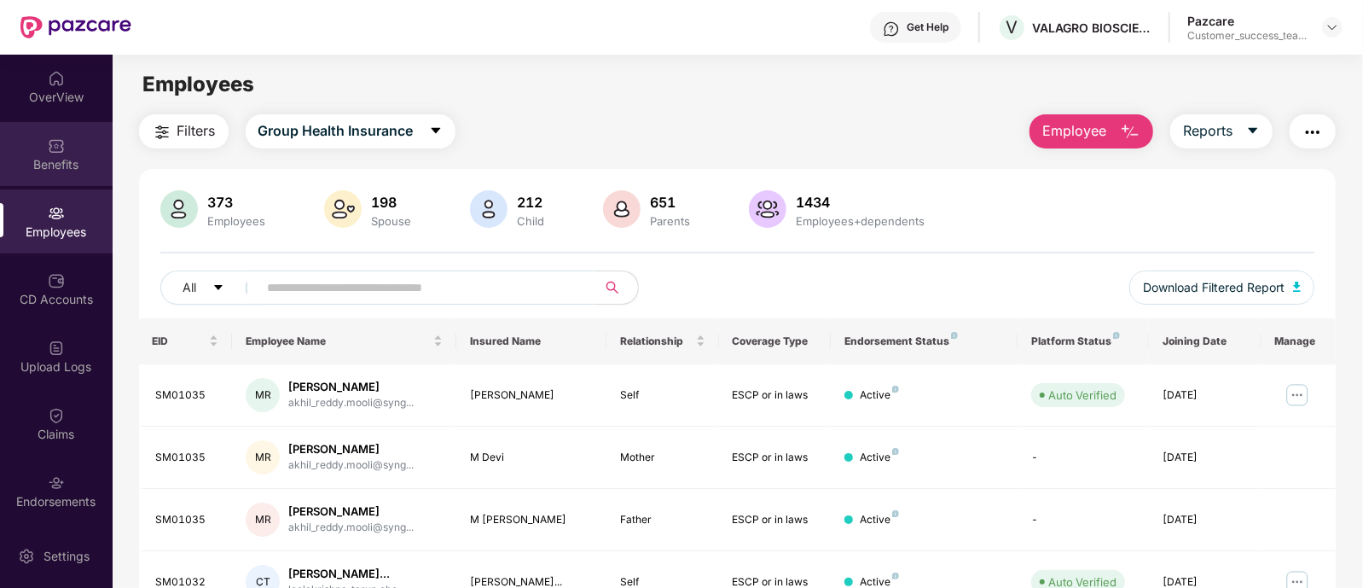
click at [66, 159] on div "Benefits" at bounding box center [56, 164] width 113 height 17
